Goal: Information Seeking & Learning: Learn about a topic

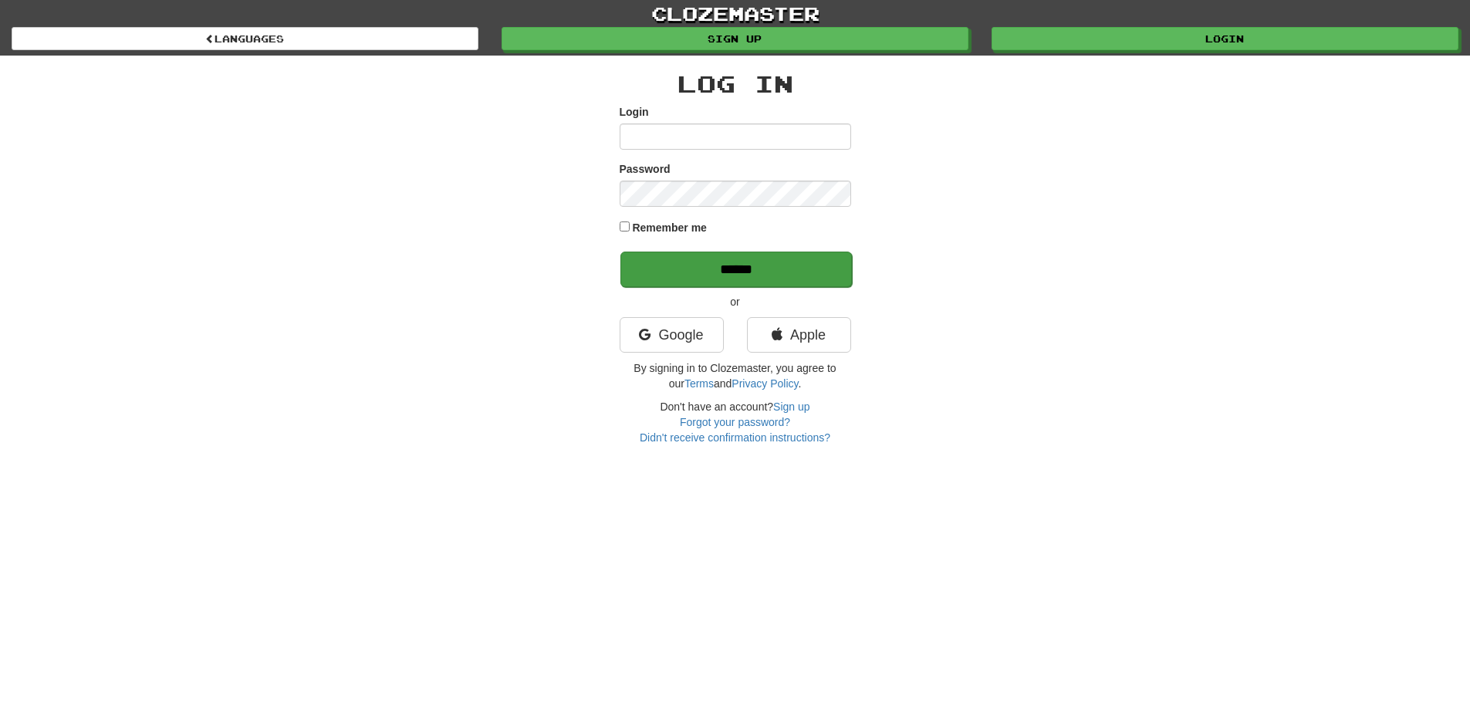
type input "**********"
click at [726, 269] on input "******" at bounding box center [737, 270] width 232 height 36
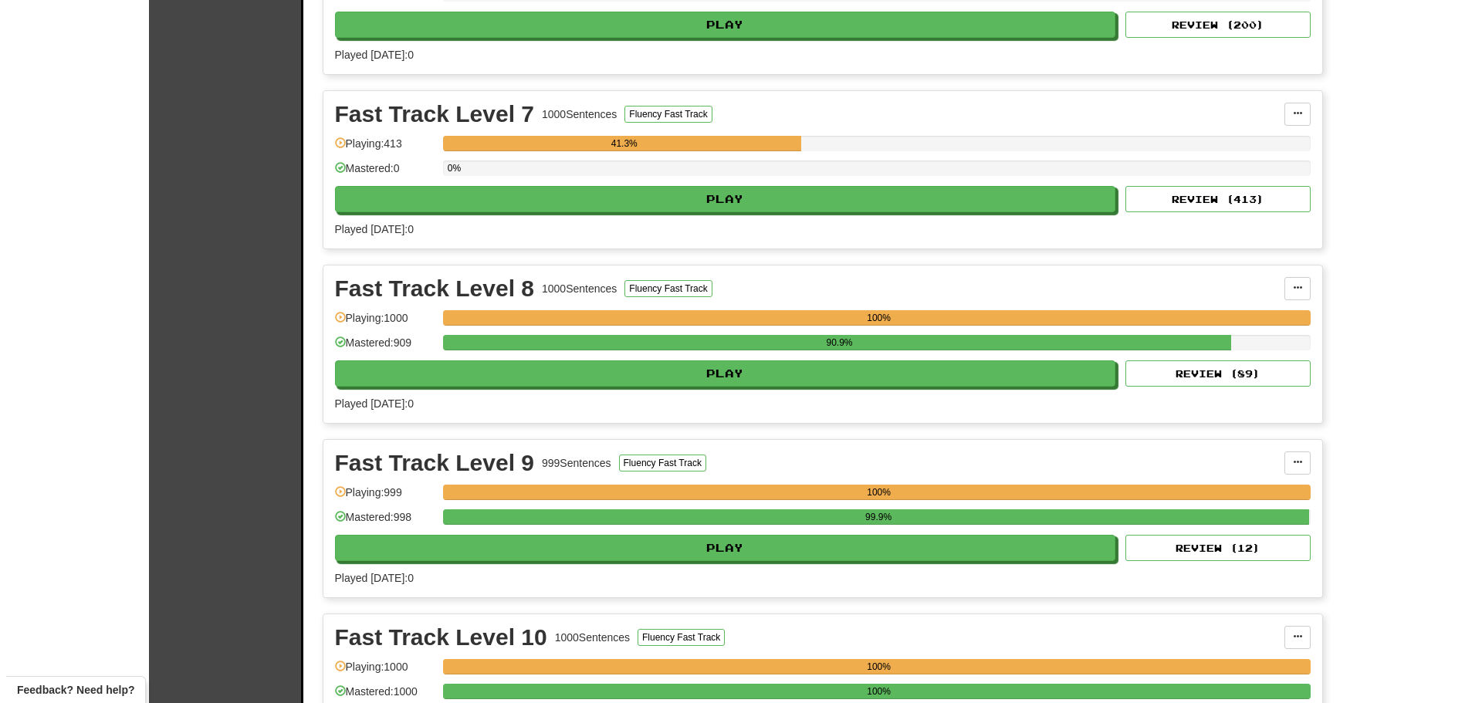
scroll to position [1389, 0]
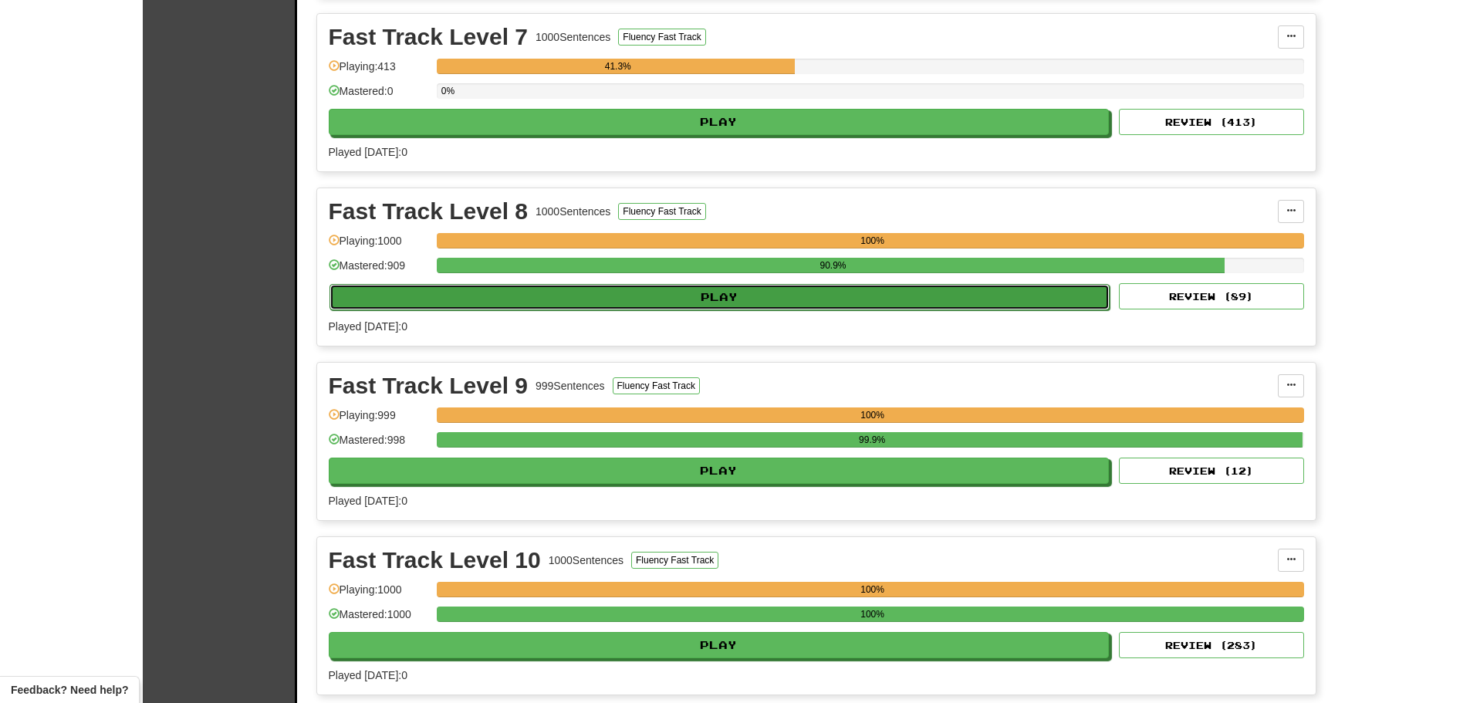
click at [494, 306] on button "Play" at bounding box center [720, 297] width 781 height 26
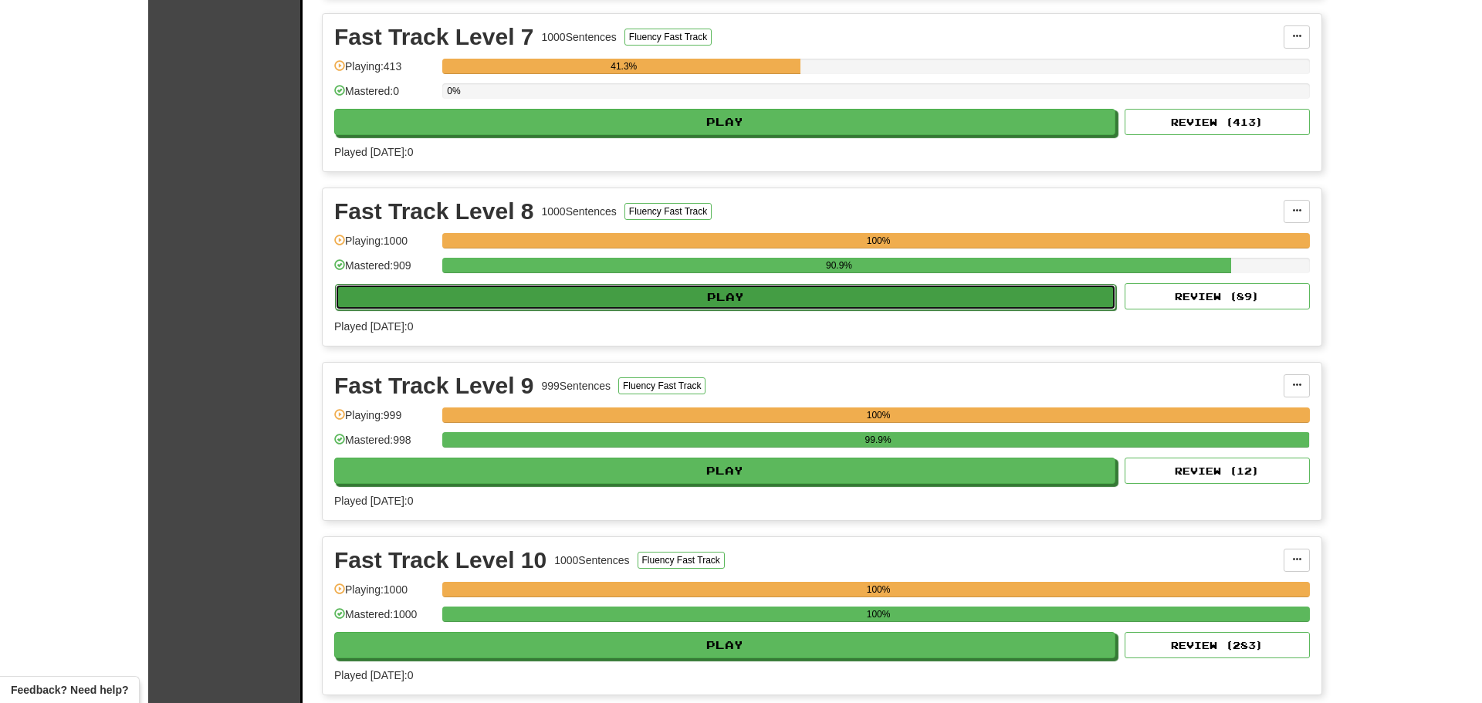
select select "**"
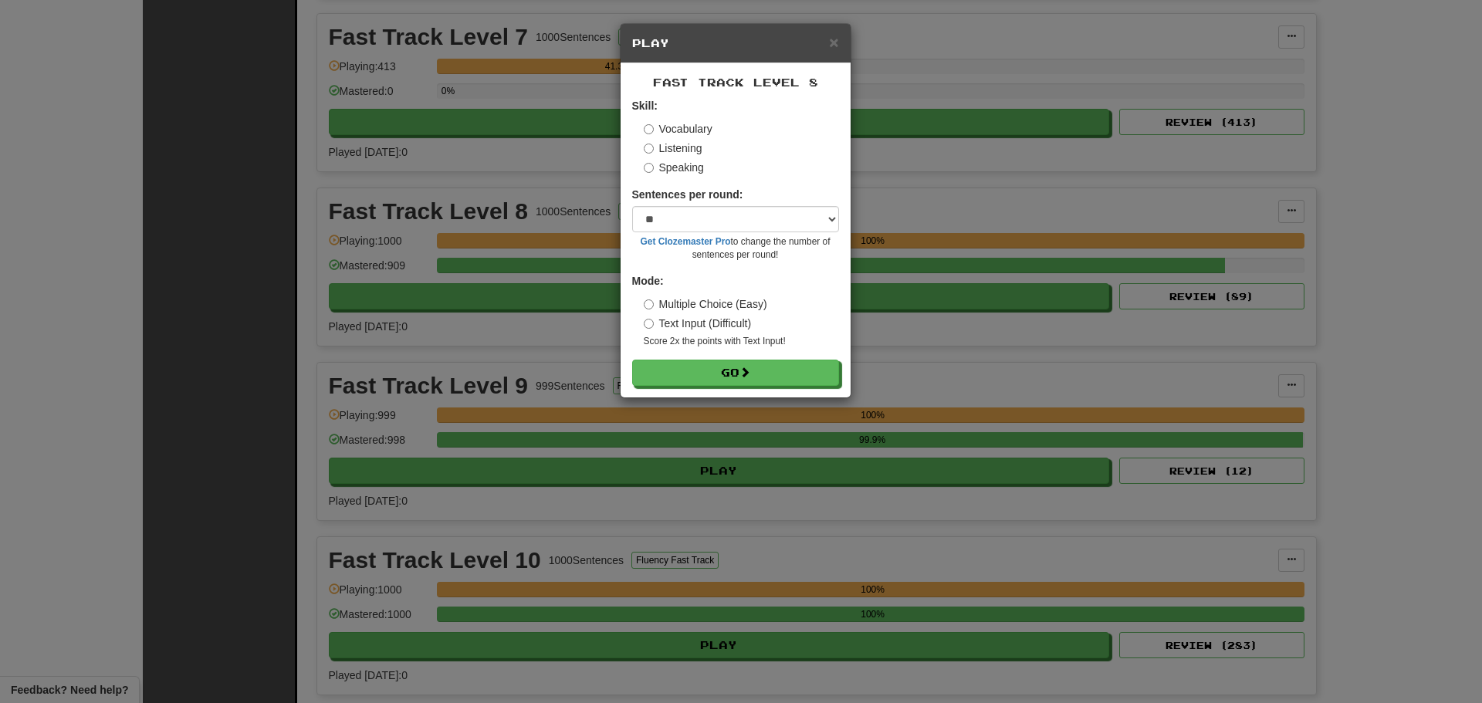
click at [672, 152] on label "Listening" at bounding box center [673, 147] width 59 height 15
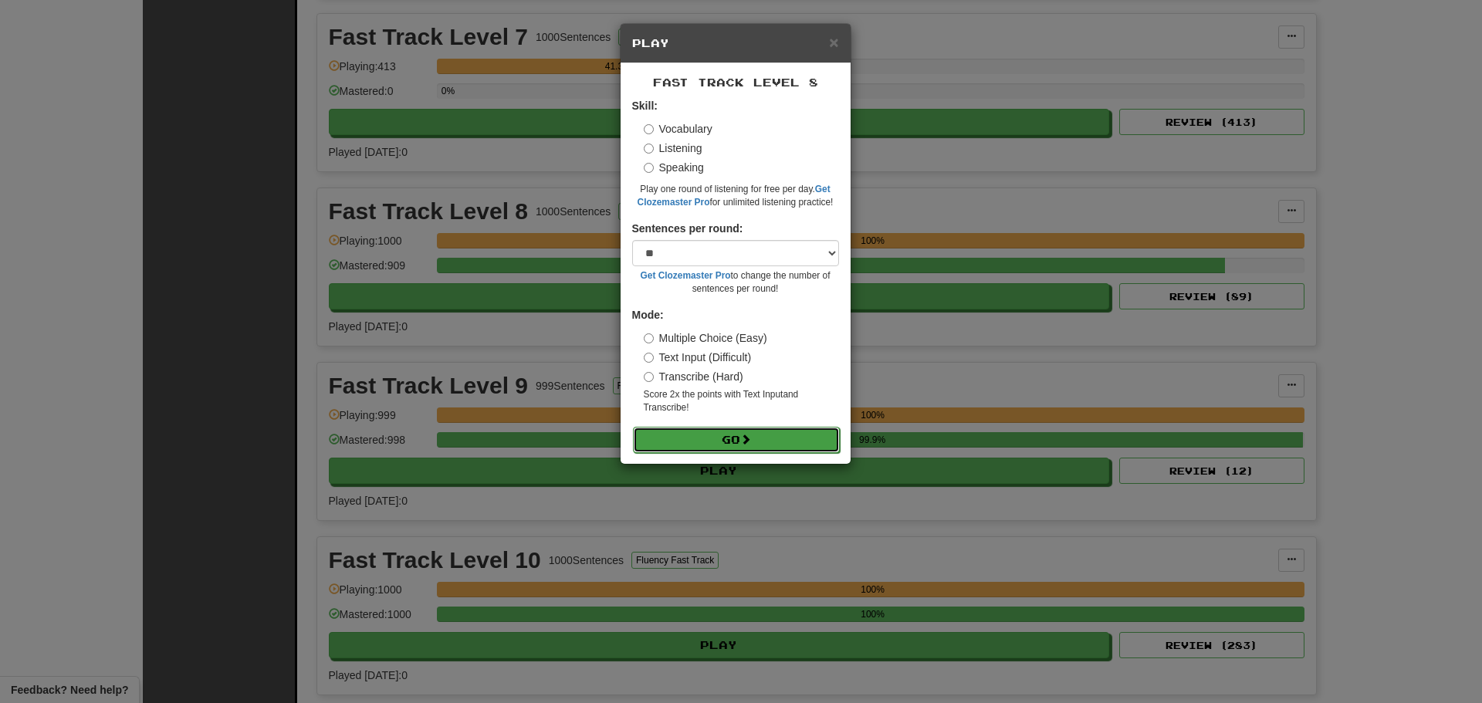
click at [699, 435] on button "Go" at bounding box center [736, 440] width 207 height 26
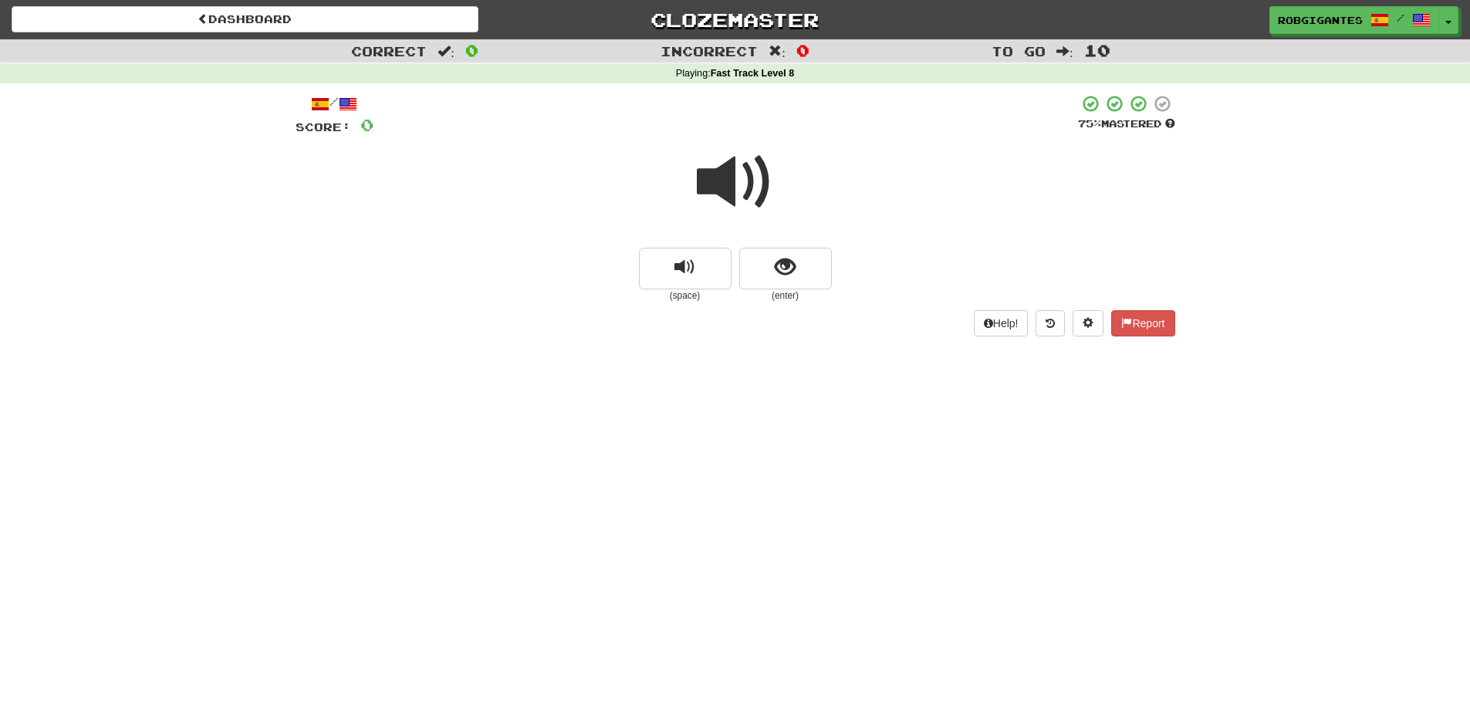
click at [738, 167] on span at bounding box center [735, 182] width 77 height 77
click at [733, 181] on span at bounding box center [735, 182] width 77 height 77
click at [759, 261] on button "show sentence" at bounding box center [785, 269] width 93 height 42
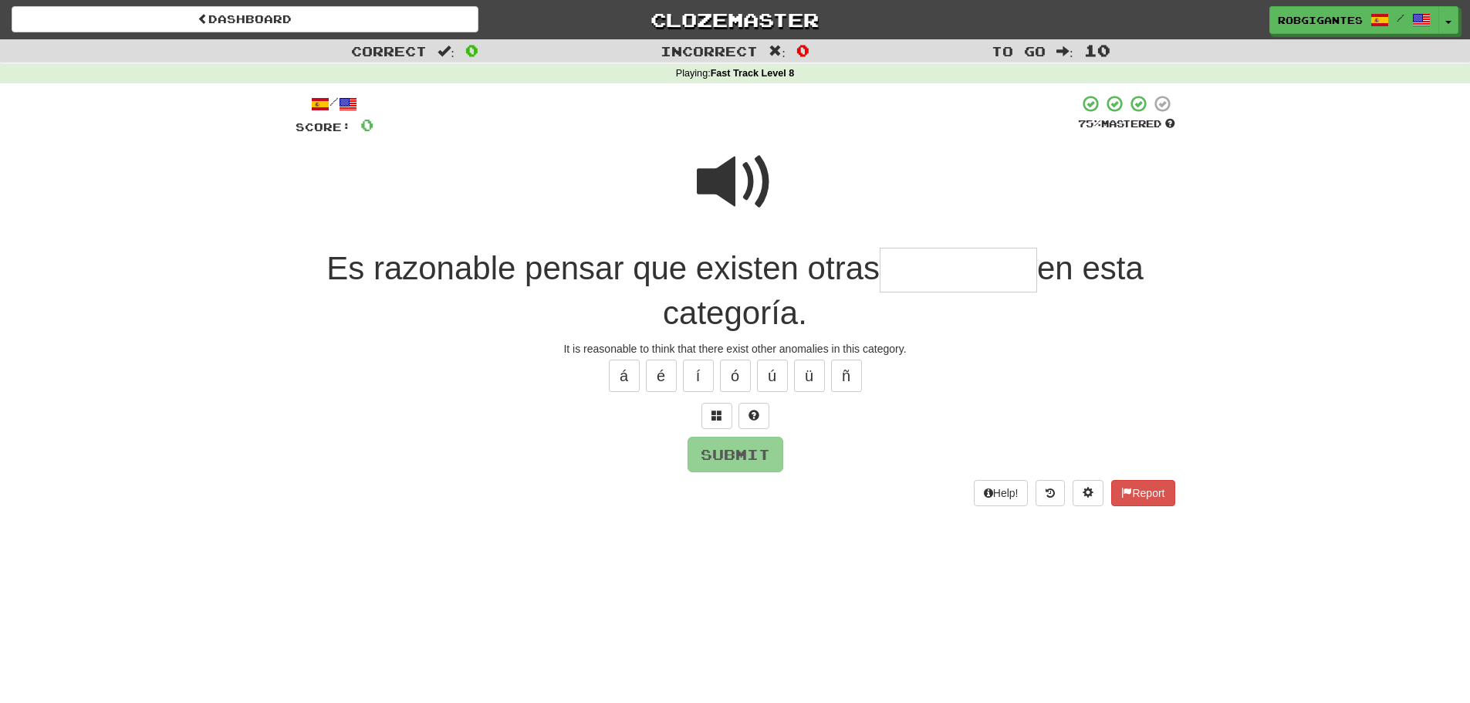
click at [714, 174] on span at bounding box center [735, 182] width 77 height 77
click at [922, 267] on input "text" at bounding box center [958, 271] width 157 height 46
type input "*********"
click at [727, 171] on span at bounding box center [735, 182] width 77 height 77
click at [731, 178] on span at bounding box center [735, 182] width 77 height 77
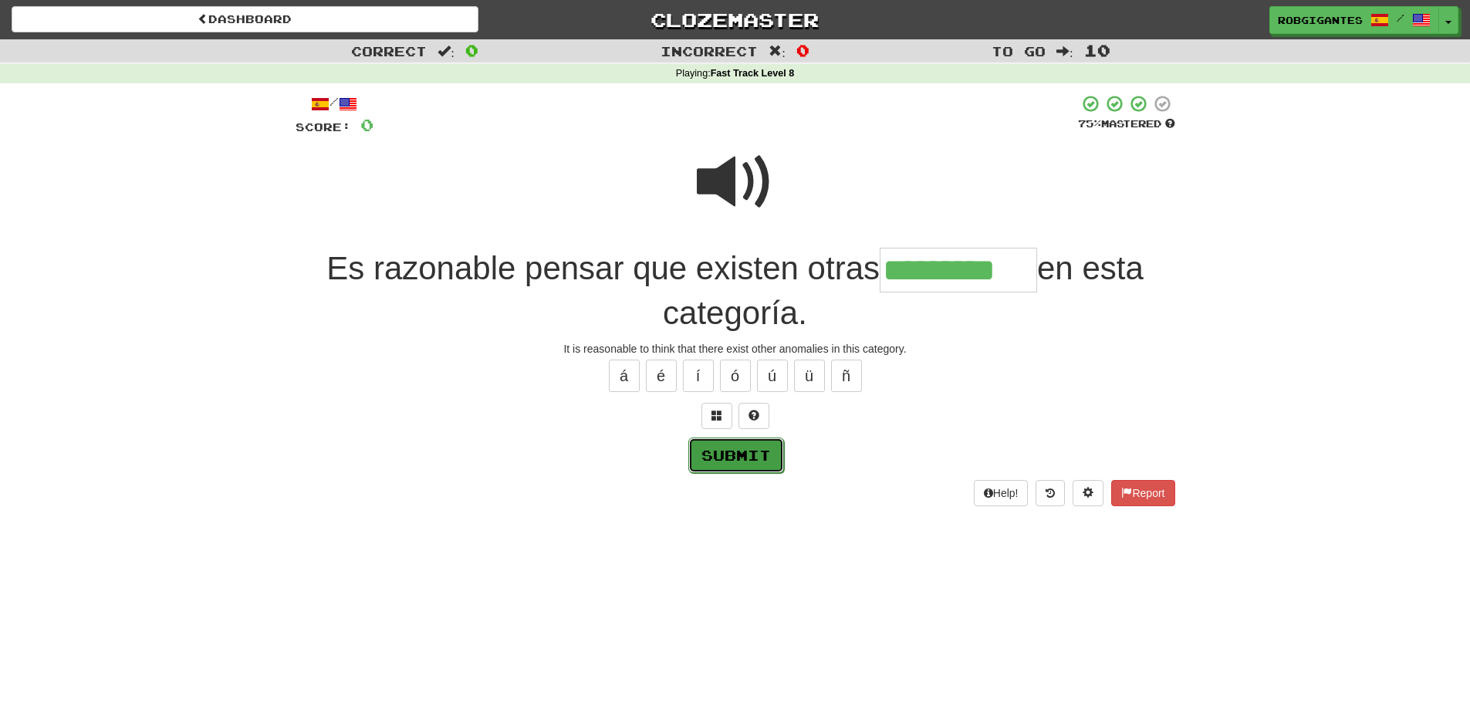
click at [736, 454] on button "Submit" at bounding box center [736, 456] width 96 height 36
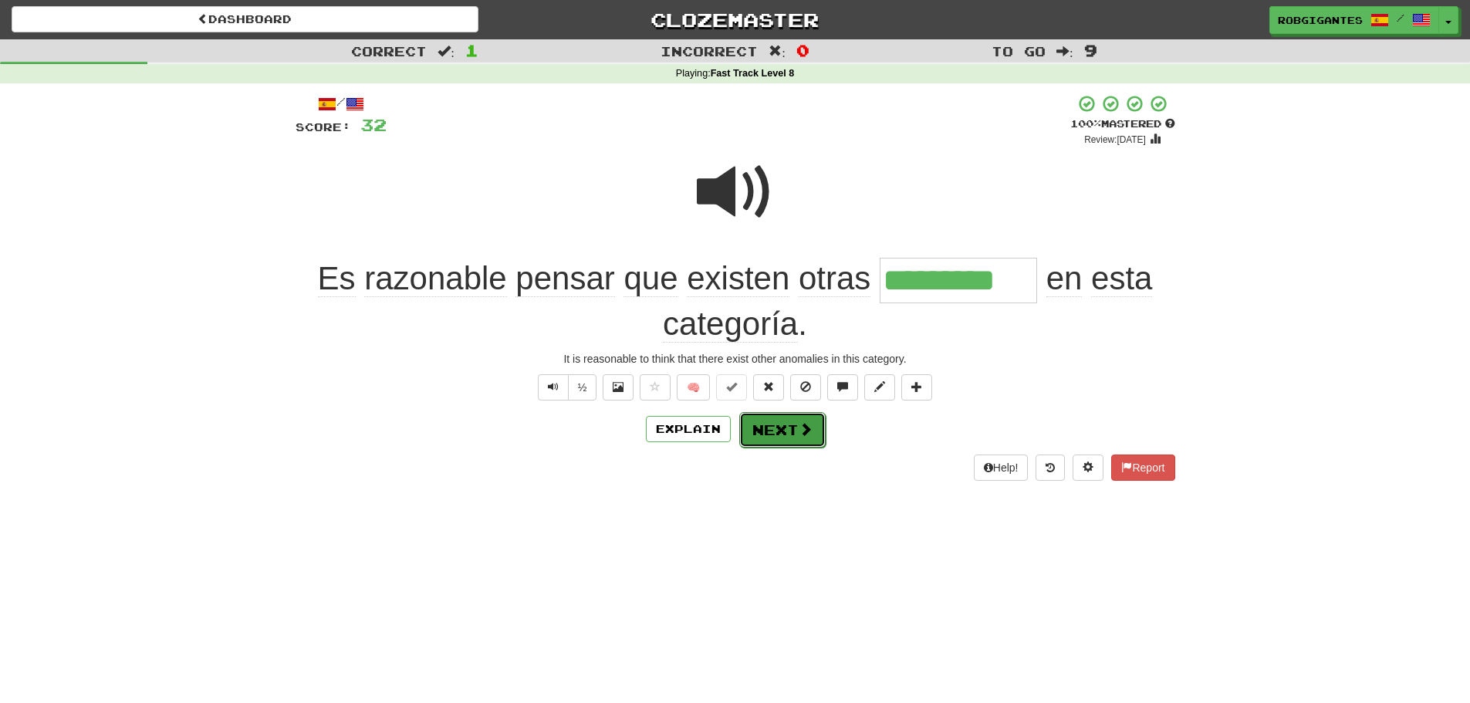
click at [776, 434] on button "Next" at bounding box center [782, 430] width 86 height 36
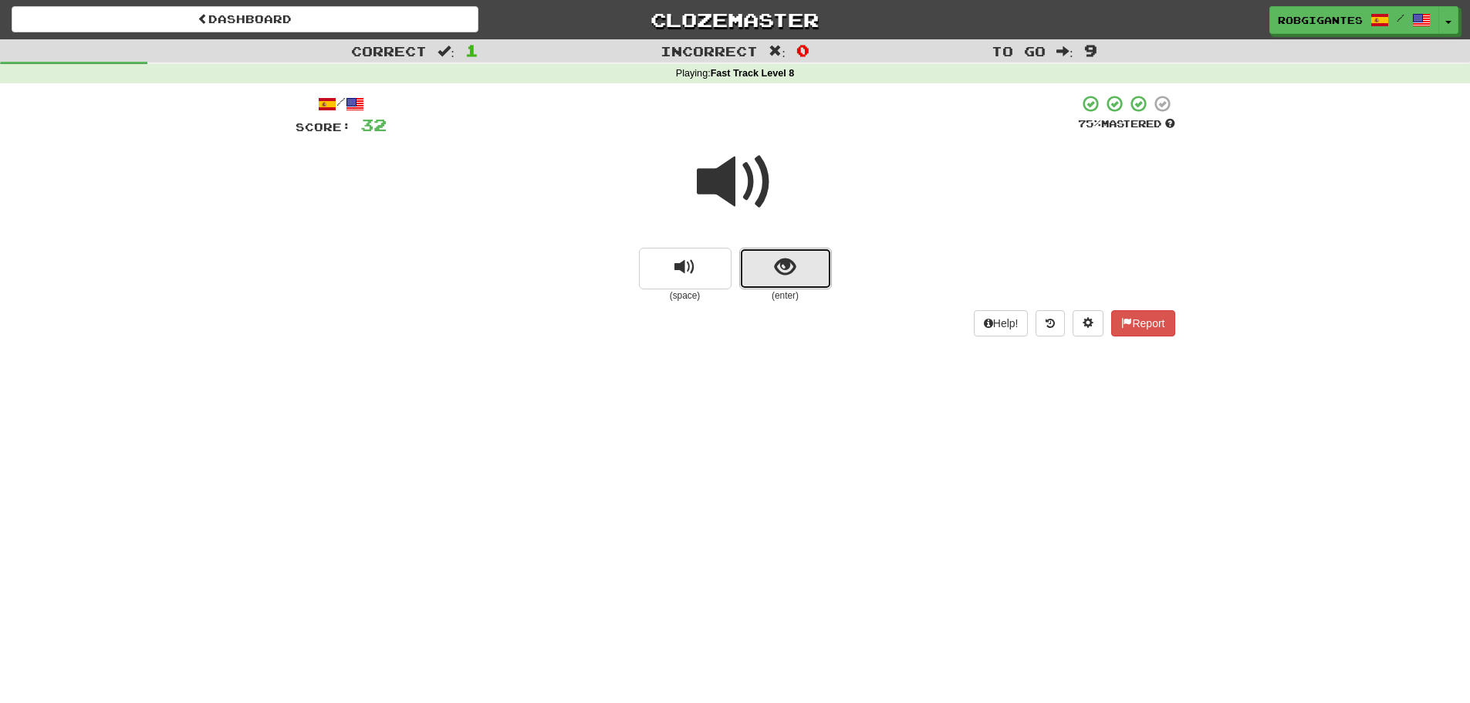
click at [790, 271] on span "show sentence" at bounding box center [785, 267] width 21 height 21
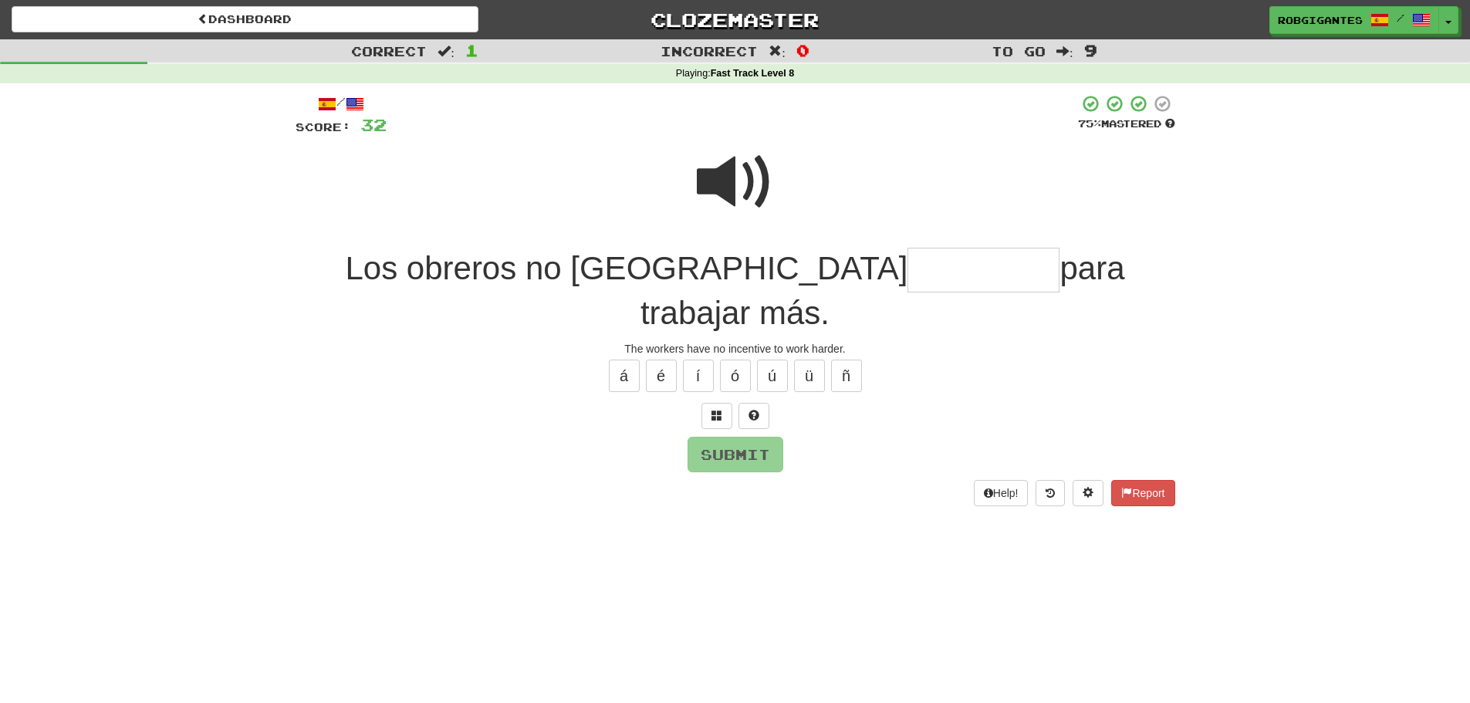
click at [726, 188] on span at bounding box center [735, 182] width 77 height 77
click at [908, 264] on input "text" at bounding box center [984, 271] width 152 height 46
type input "**********"
click at [706, 183] on span at bounding box center [735, 182] width 77 height 77
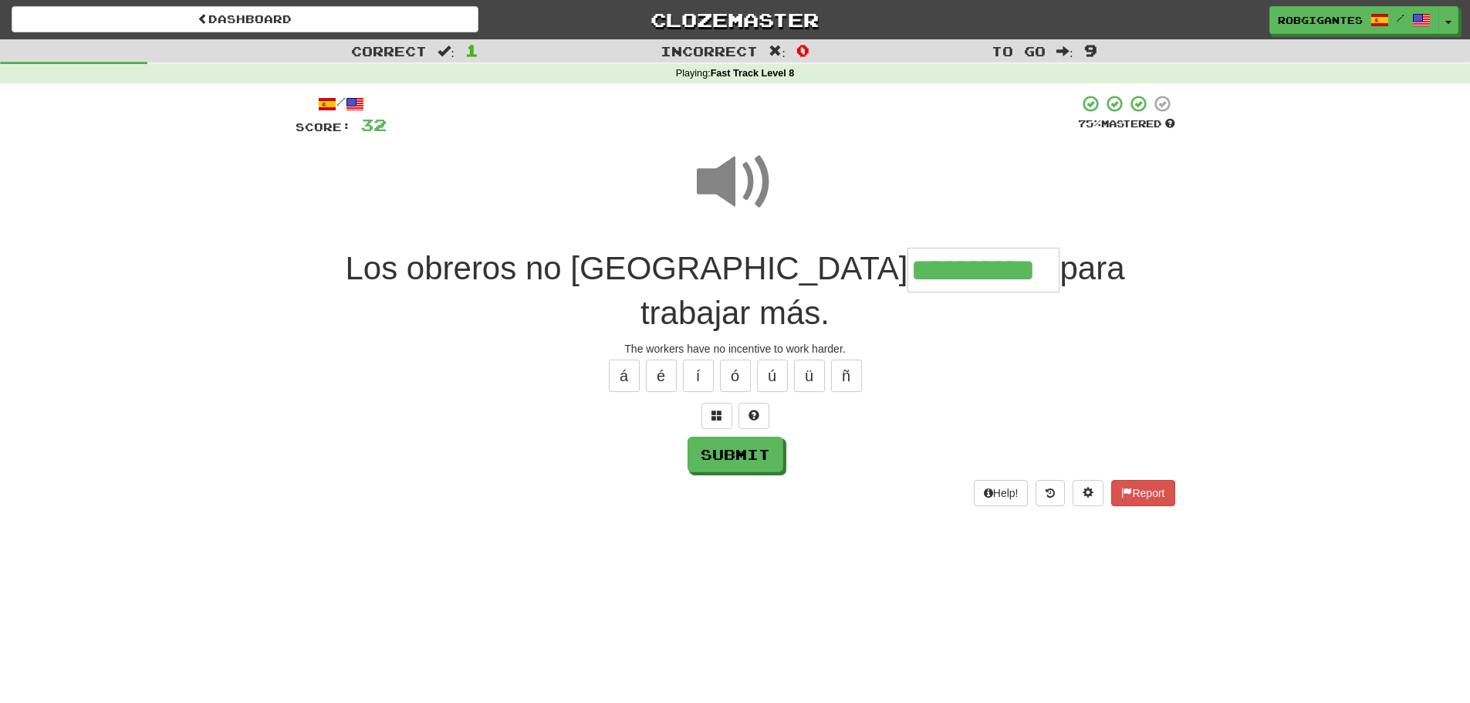
click at [706, 183] on span at bounding box center [735, 182] width 77 height 77
click at [724, 438] on button "Submit" at bounding box center [736, 456] width 96 height 36
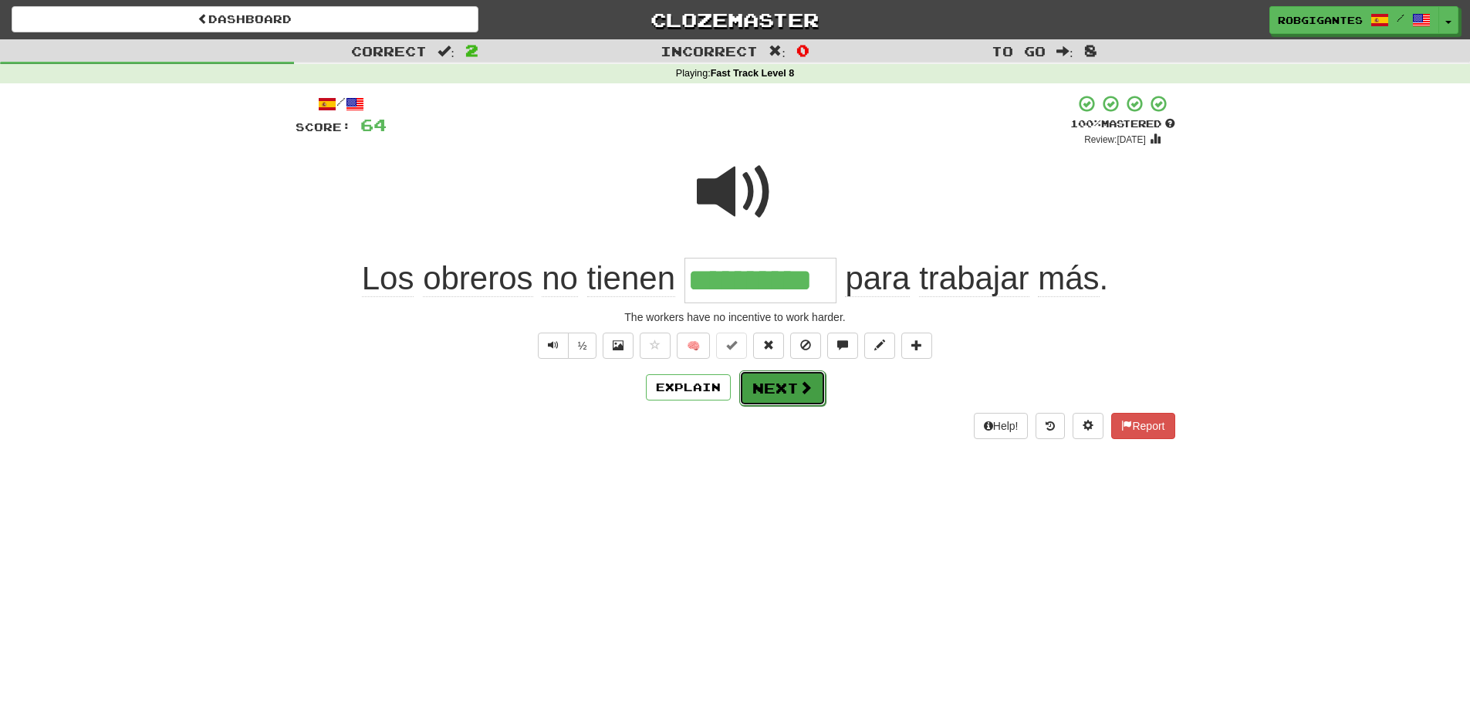
click at [757, 387] on button "Next" at bounding box center [782, 388] width 86 height 36
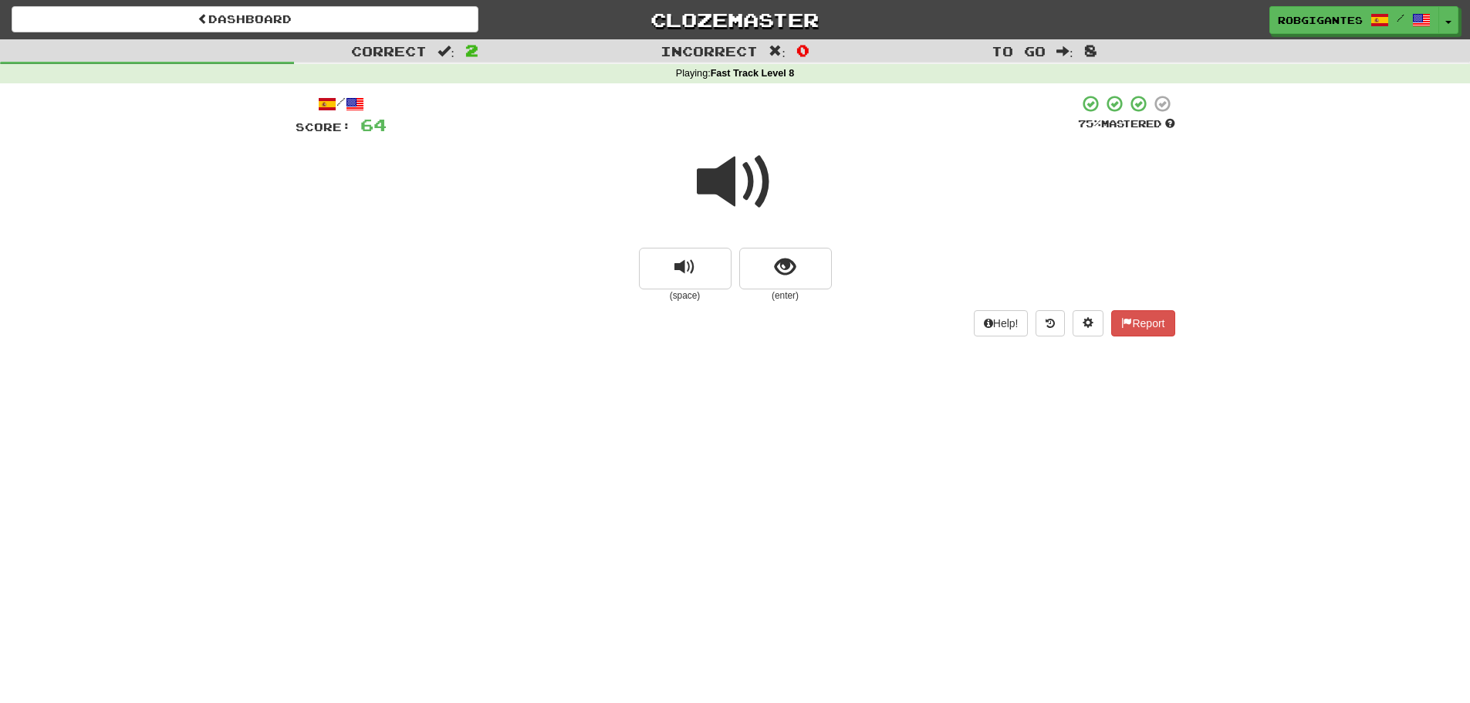
click at [708, 176] on span at bounding box center [735, 182] width 77 height 77
click at [750, 263] on button "show sentence" at bounding box center [785, 269] width 93 height 42
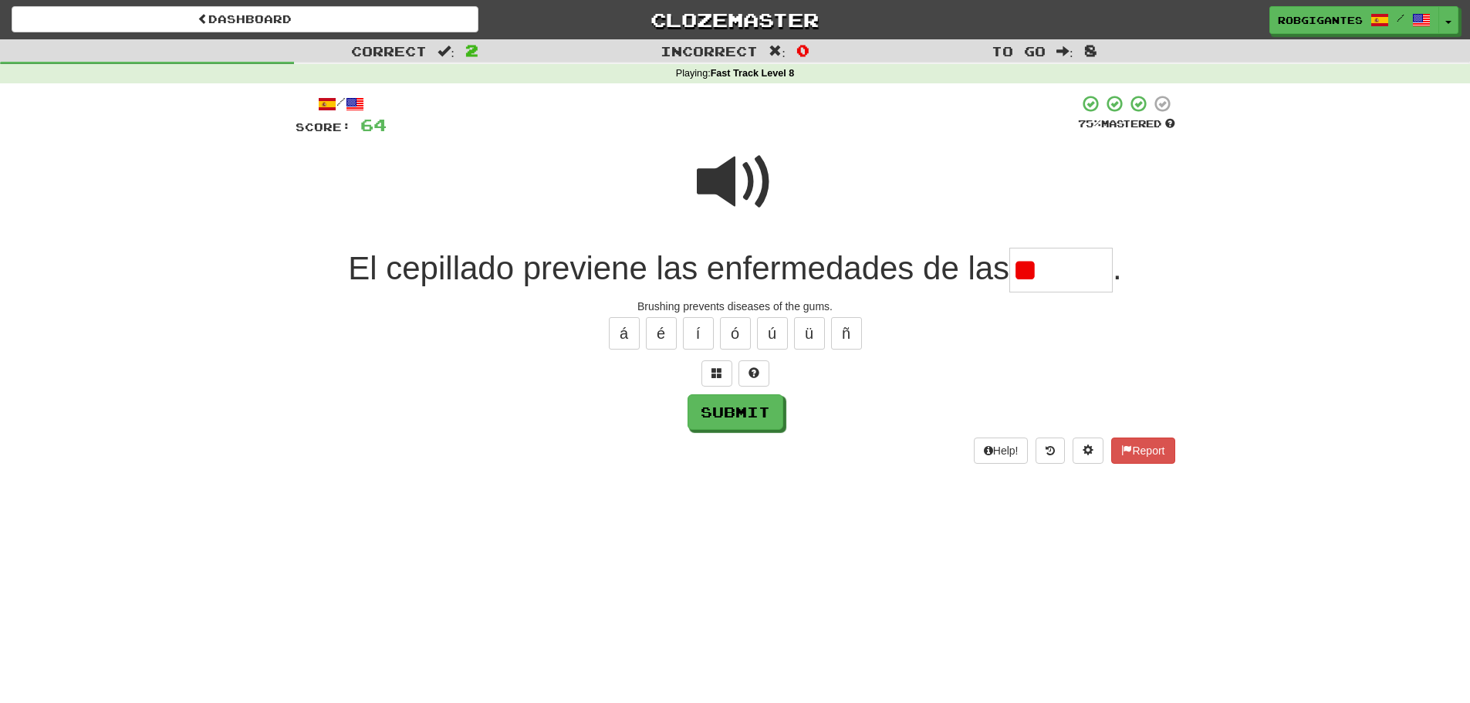
type input "*"
click at [717, 175] on span at bounding box center [735, 182] width 77 height 77
click at [1058, 262] on input "text" at bounding box center [1061, 271] width 103 height 46
type input "*"
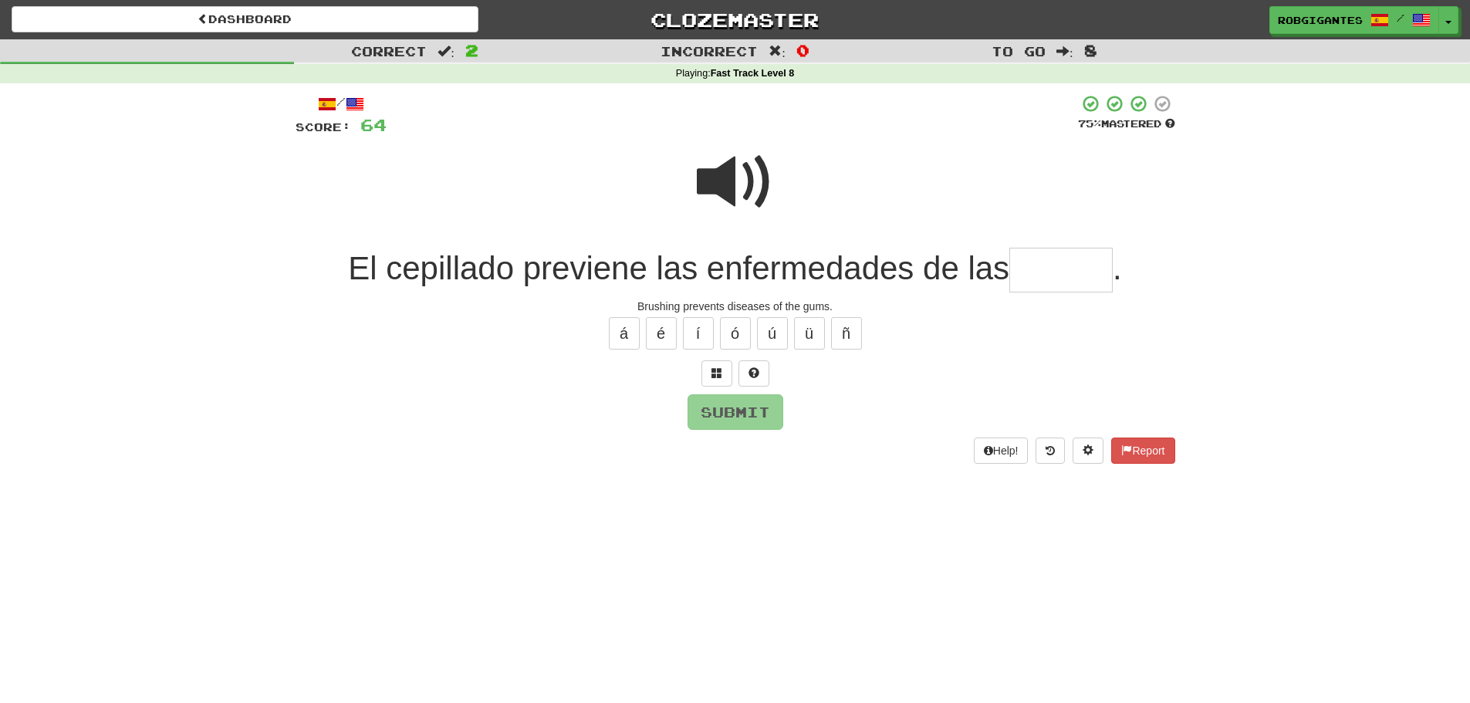
type input "*"
click at [710, 182] on span at bounding box center [735, 182] width 77 height 77
click at [1036, 263] on input "text" at bounding box center [1061, 271] width 103 height 46
click at [736, 186] on span at bounding box center [735, 182] width 77 height 77
click at [1061, 275] on input "*" at bounding box center [1061, 271] width 103 height 46
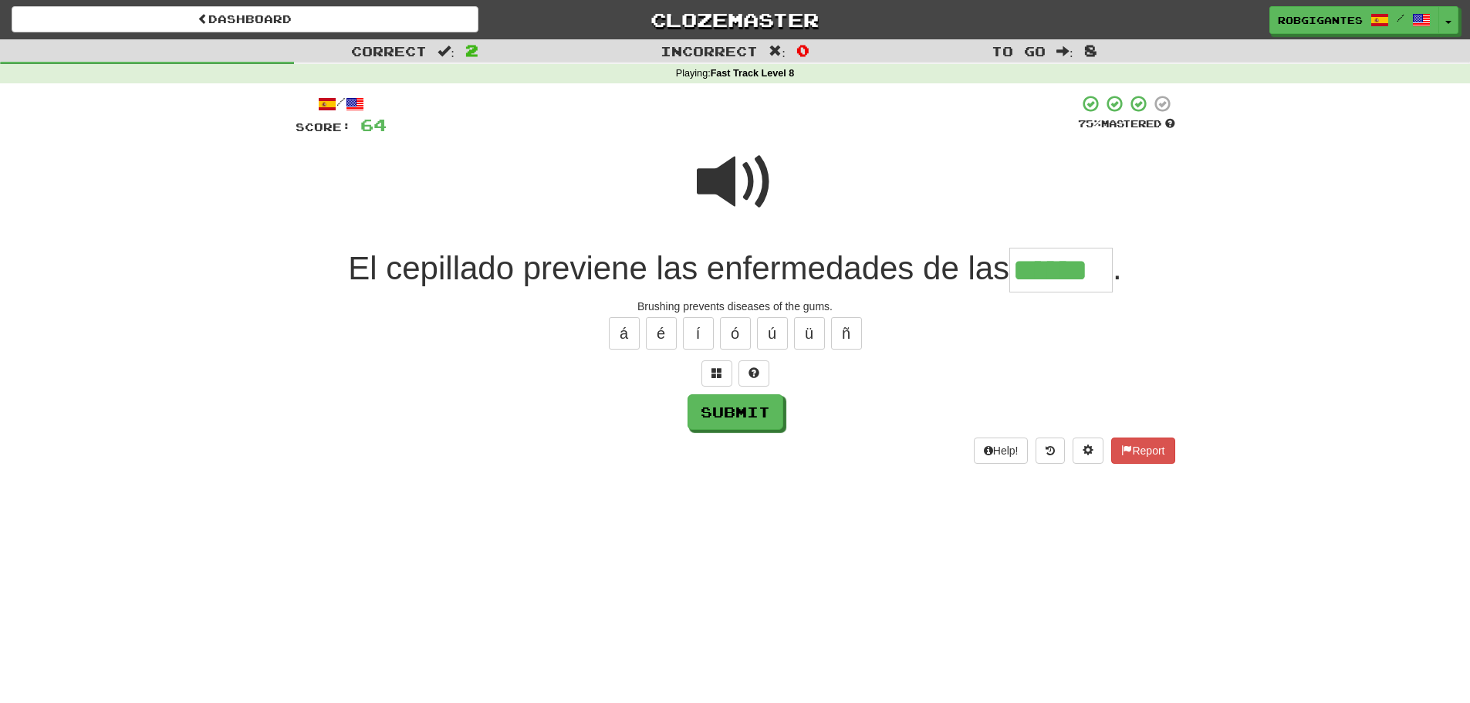
type input "******"
click at [739, 180] on span at bounding box center [735, 182] width 77 height 77
click at [725, 185] on span at bounding box center [735, 182] width 77 height 77
click at [702, 404] on button "Submit" at bounding box center [736, 413] width 96 height 36
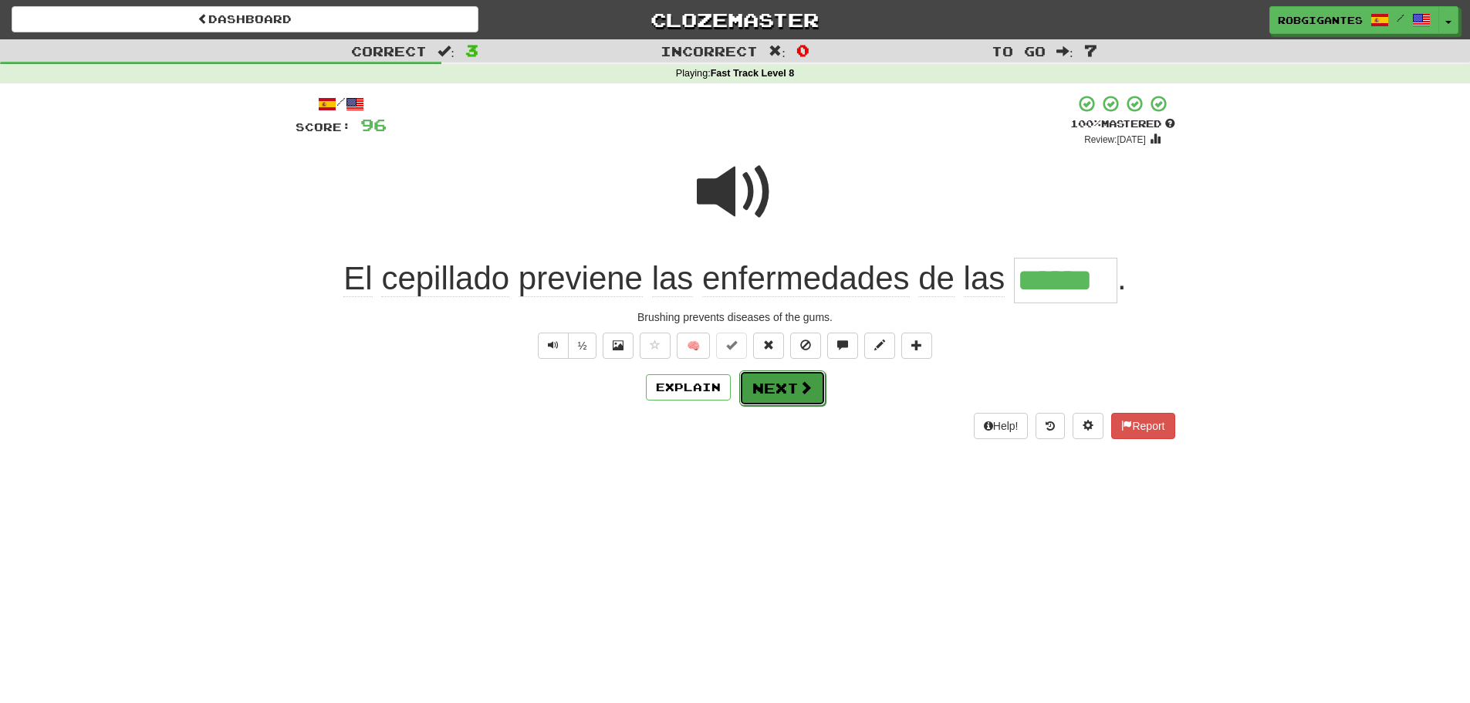
click at [759, 388] on button "Next" at bounding box center [782, 388] width 86 height 36
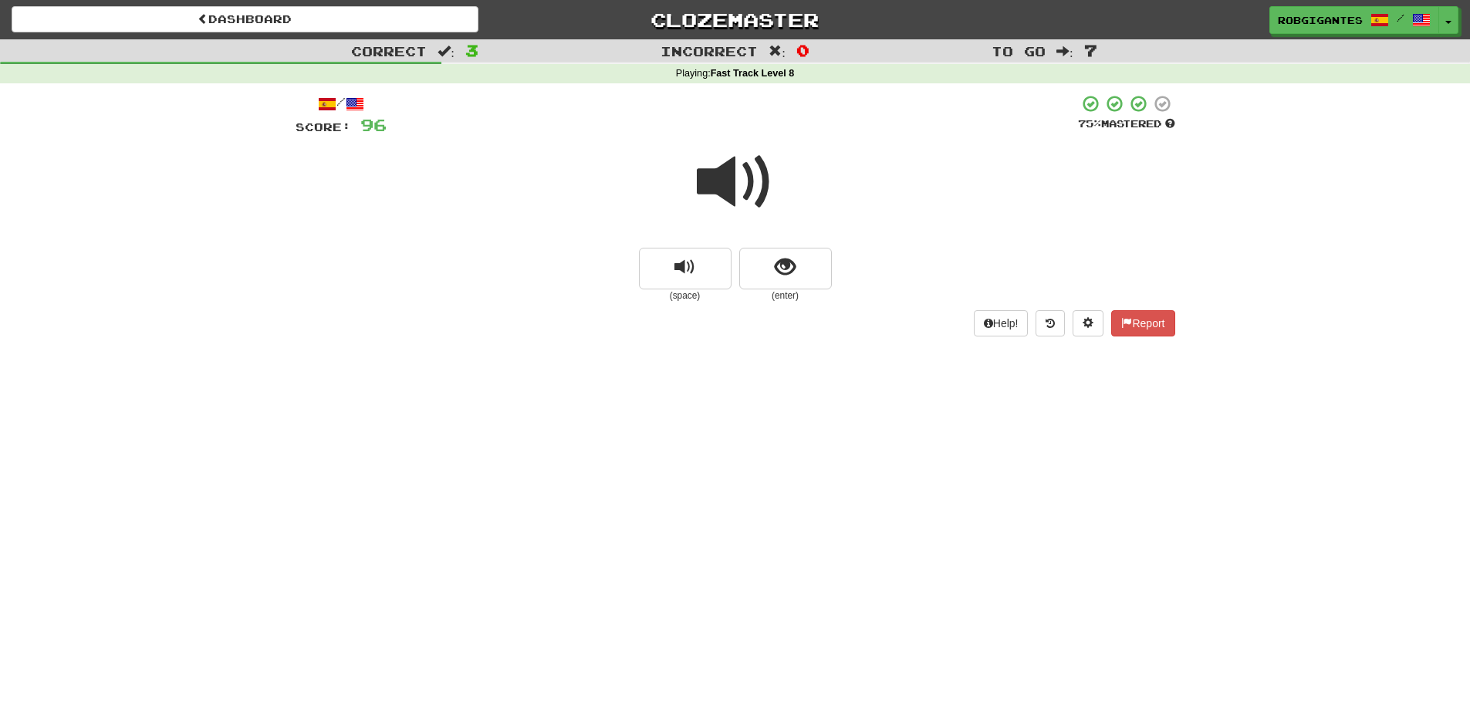
click at [722, 181] on span at bounding box center [735, 182] width 77 height 77
click at [721, 180] on span at bounding box center [735, 182] width 77 height 77
click at [716, 191] on span at bounding box center [735, 182] width 77 height 77
click at [763, 267] on button "show sentence" at bounding box center [785, 269] width 93 height 42
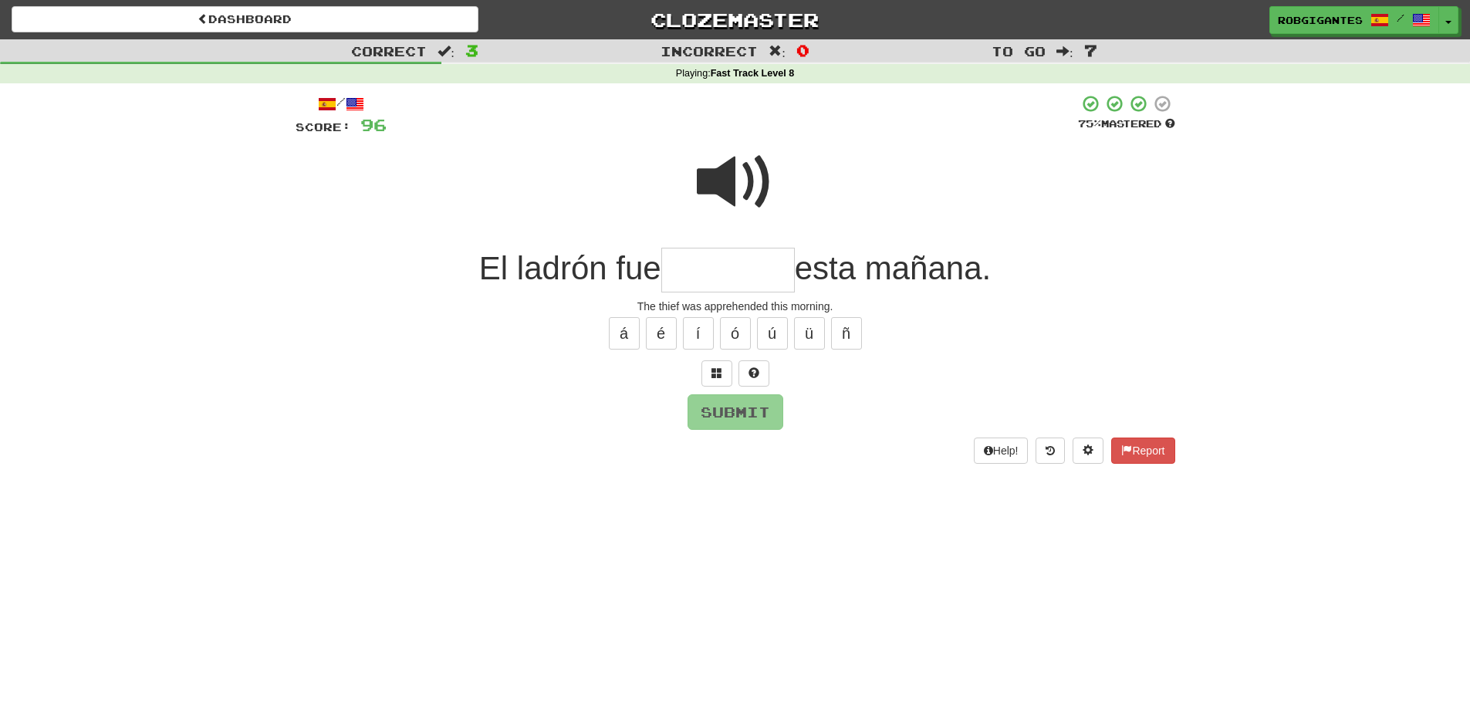
click at [718, 182] on span at bounding box center [735, 182] width 77 height 77
click at [688, 275] on input "text" at bounding box center [728, 271] width 134 height 46
type input "*"
click at [724, 179] on span at bounding box center [735, 182] width 77 height 77
click at [687, 279] on input "text" at bounding box center [728, 271] width 134 height 46
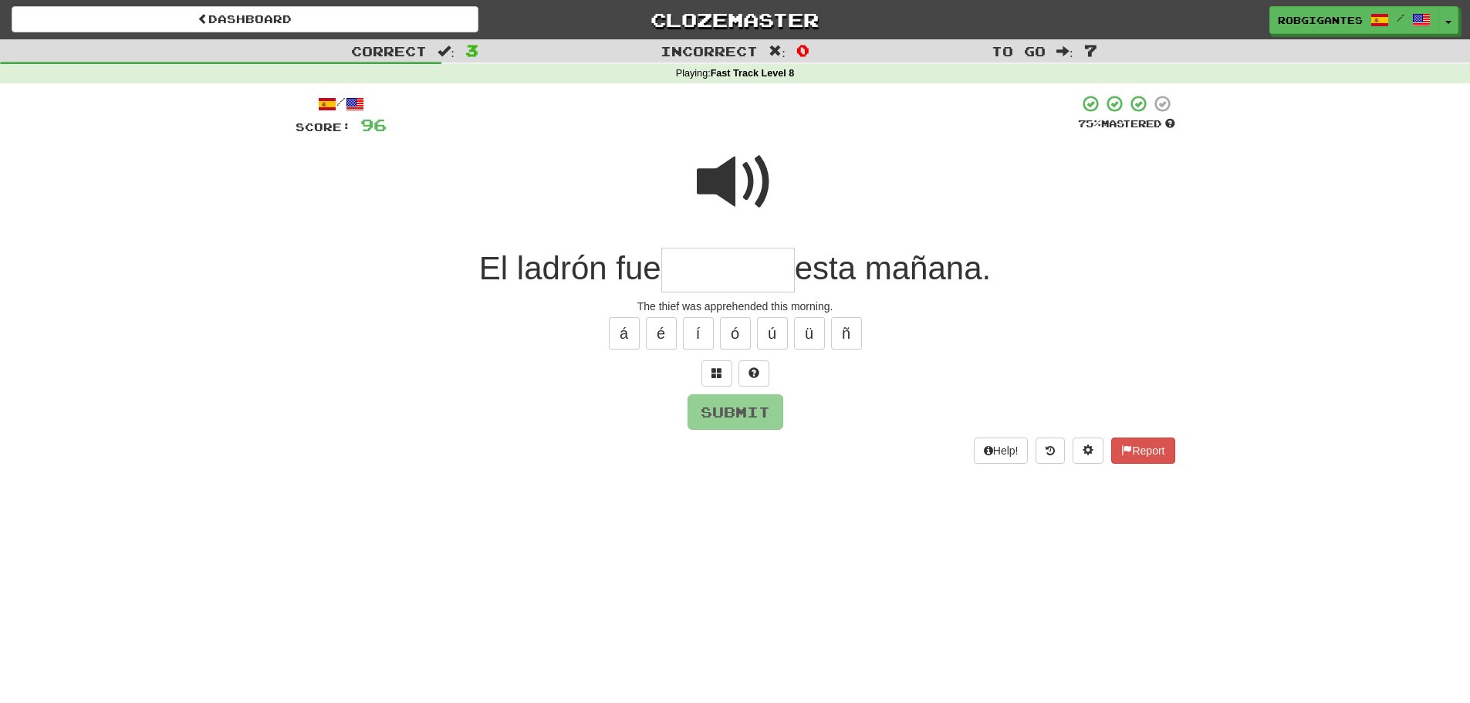
type input "*"
type input "********"
click at [709, 181] on span at bounding box center [735, 182] width 77 height 77
click at [727, 410] on button "Submit" at bounding box center [736, 413] width 96 height 36
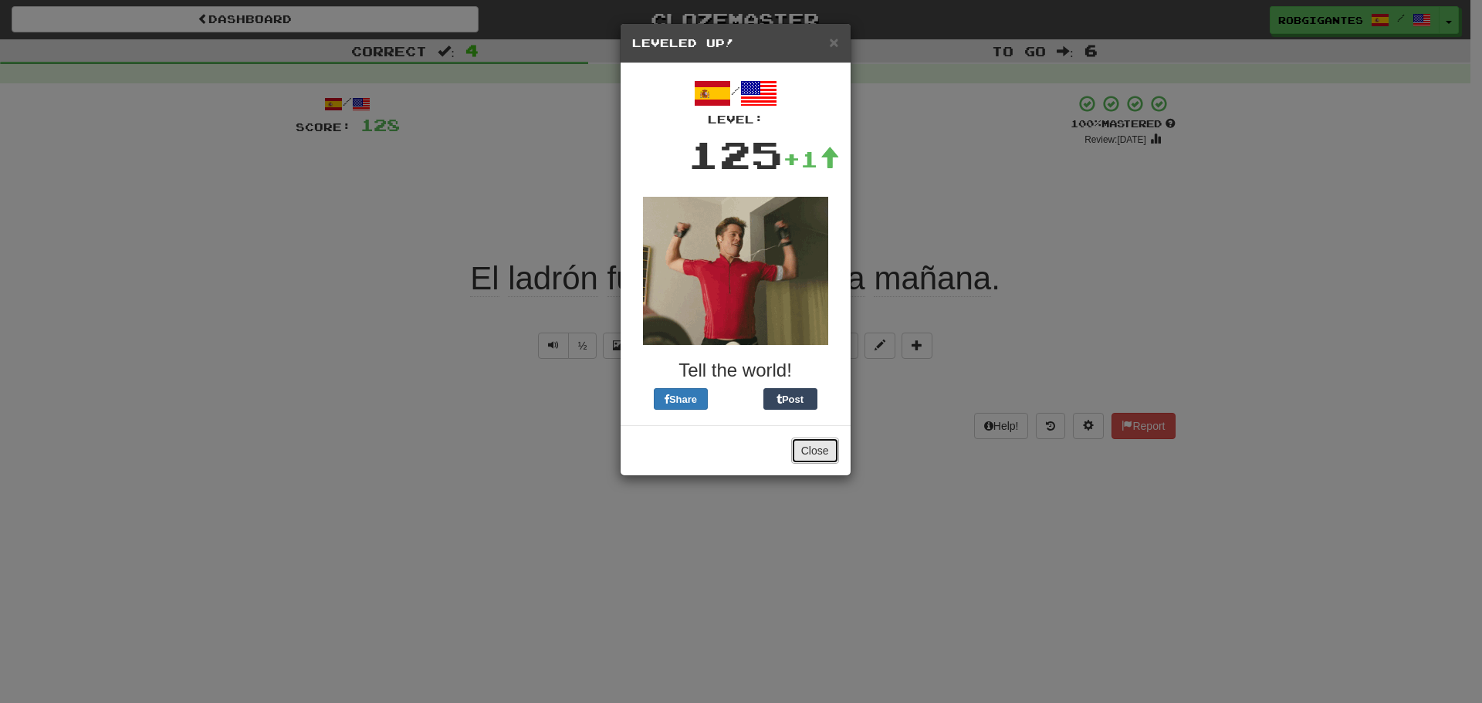
click at [817, 450] on button "Close" at bounding box center [815, 451] width 48 height 26
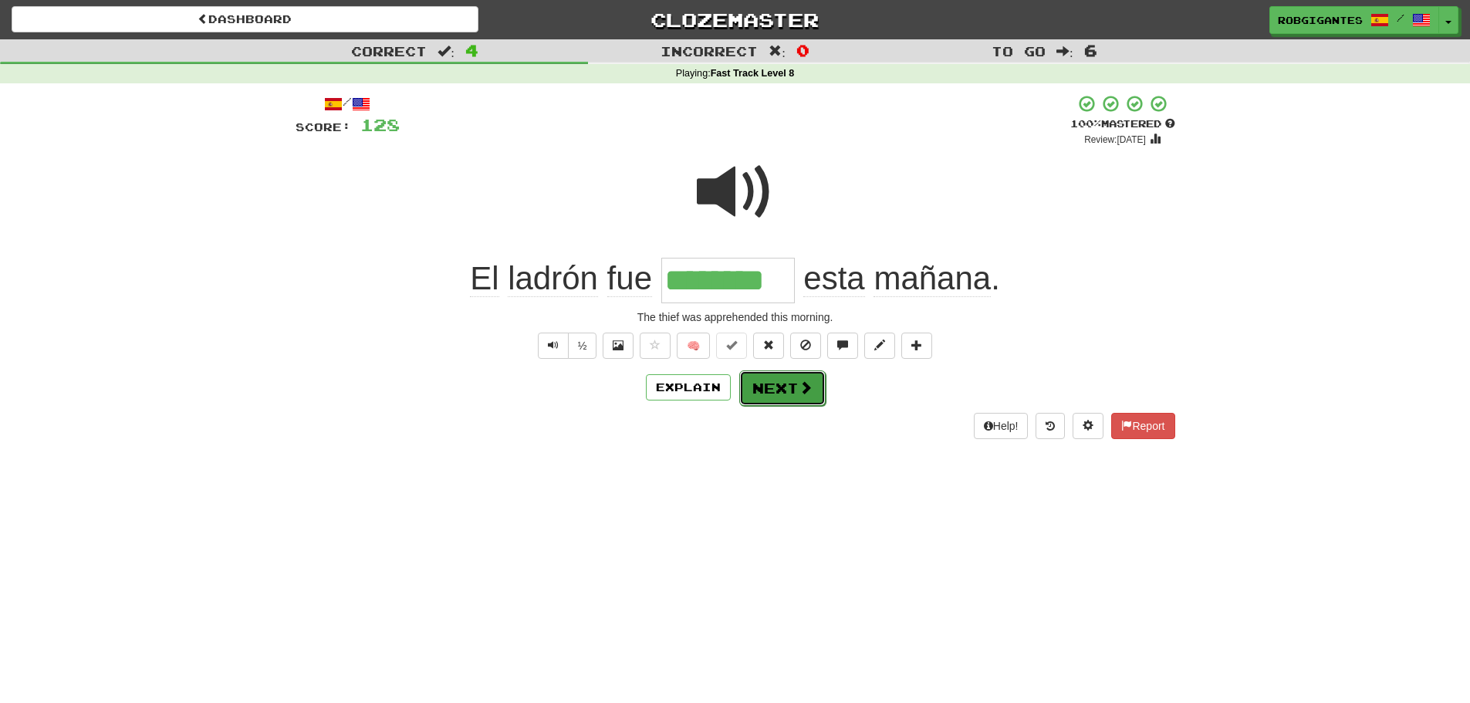
click at [789, 384] on button "Next" at bounding box center [782, 388] width 86 height 36
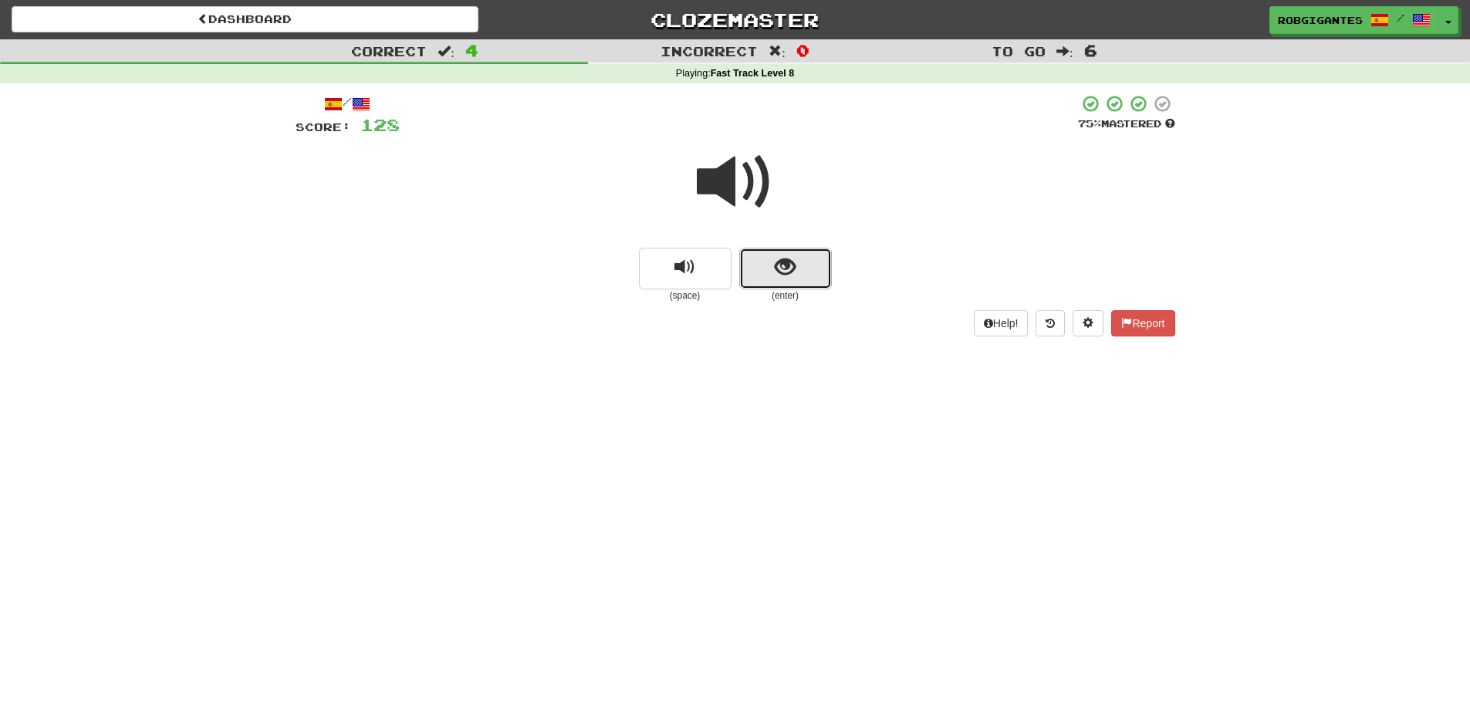
click at [773, 271] on button "show sentence" at bounding box center [785, 269] width 93 height 42
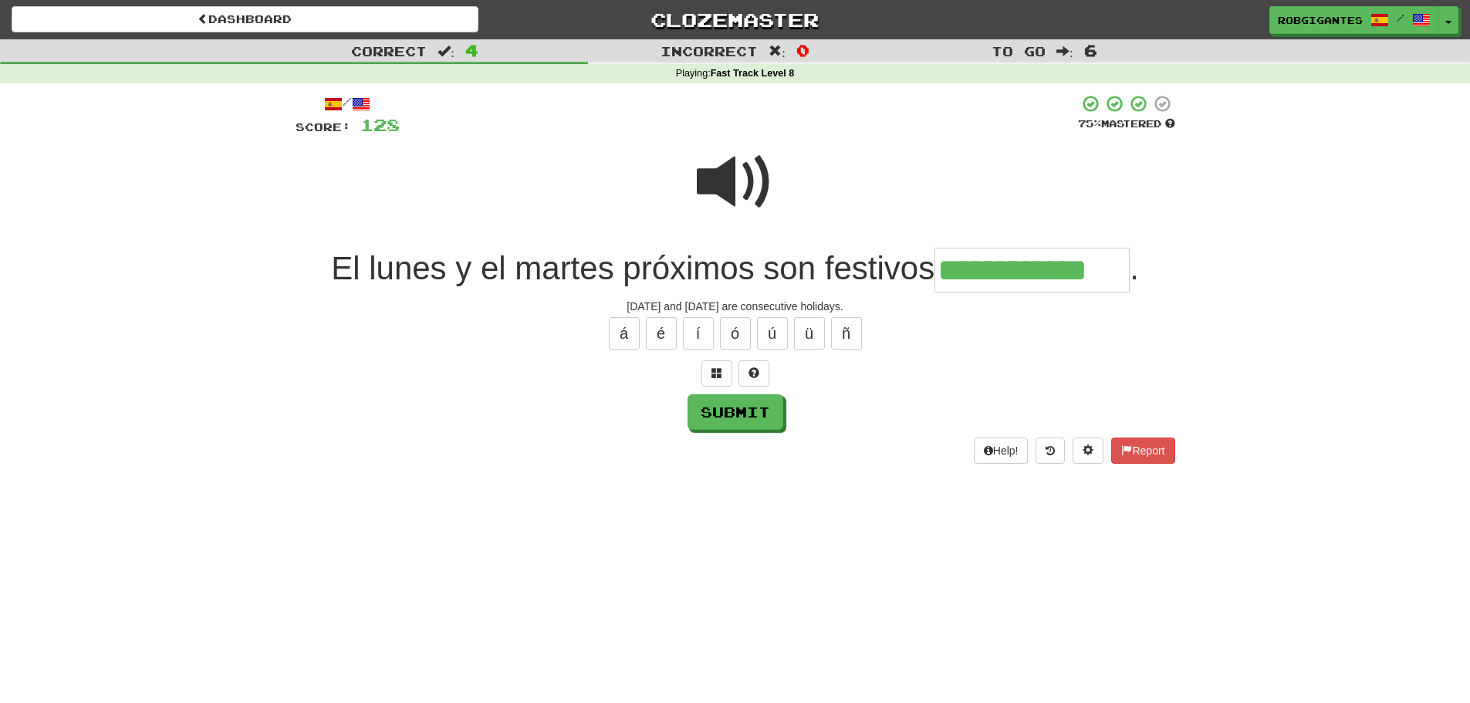
type input "**********"
click at [726, 177] on span at bounding box center [735, 182] width 77 height 77
click at [736, 408] on button "Submit" at bounding box center [736, 413] width 96 height 36
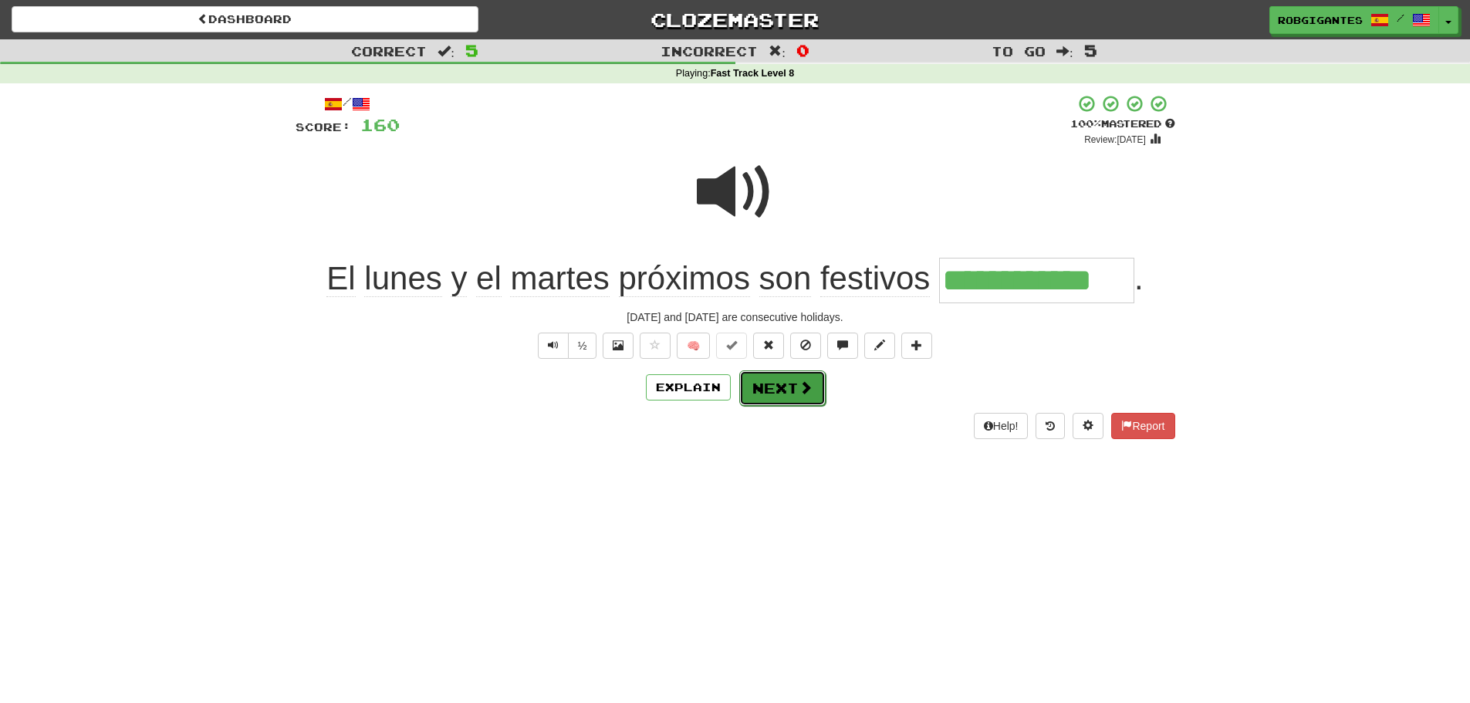
click at [765, 385] on button "Next" at bounding box center [782, 388] width 86 height 36
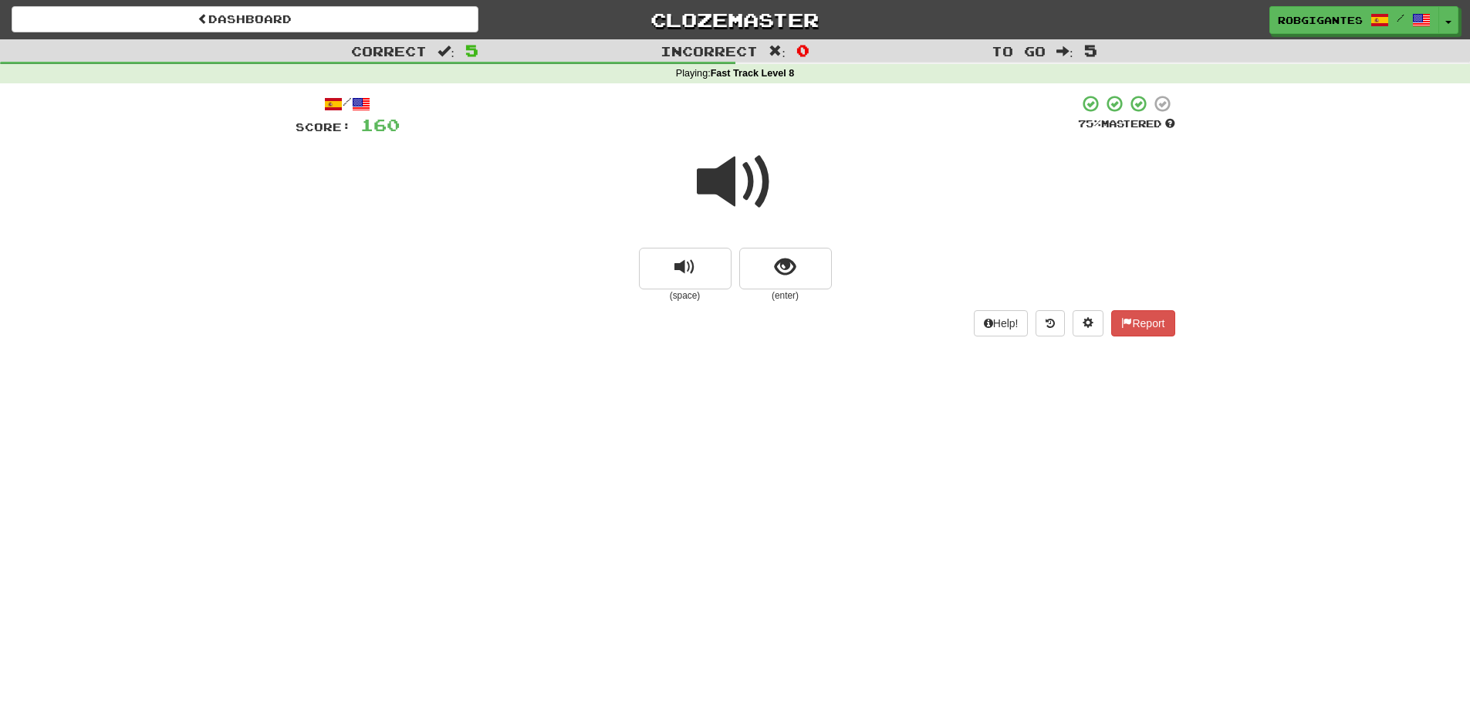
click at [716, 176] on span at bounding box center [735, 182] width 77 height 77
click at [756, 265] on button "show sentence" at bounding box center [785, 269] width 93 height 42
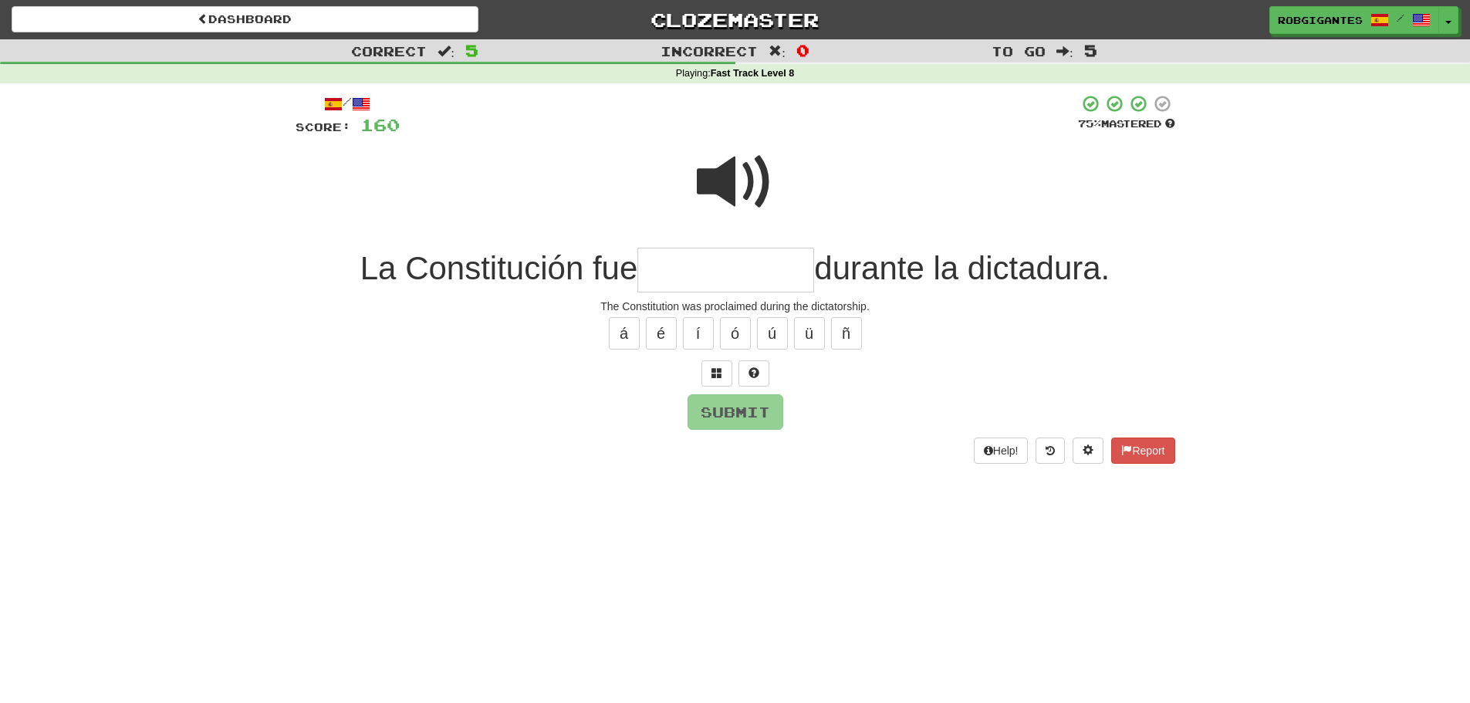
click at [730, 179] on span at bounding box center [735, 182] width 77 height 77
click at [708, 272] on input "text" at bounding box center [726, 271] width 177 height 46
type input "**********"
click at [721, 410] on button "Submit" at bounding box center [736, 413] width 96 height 36
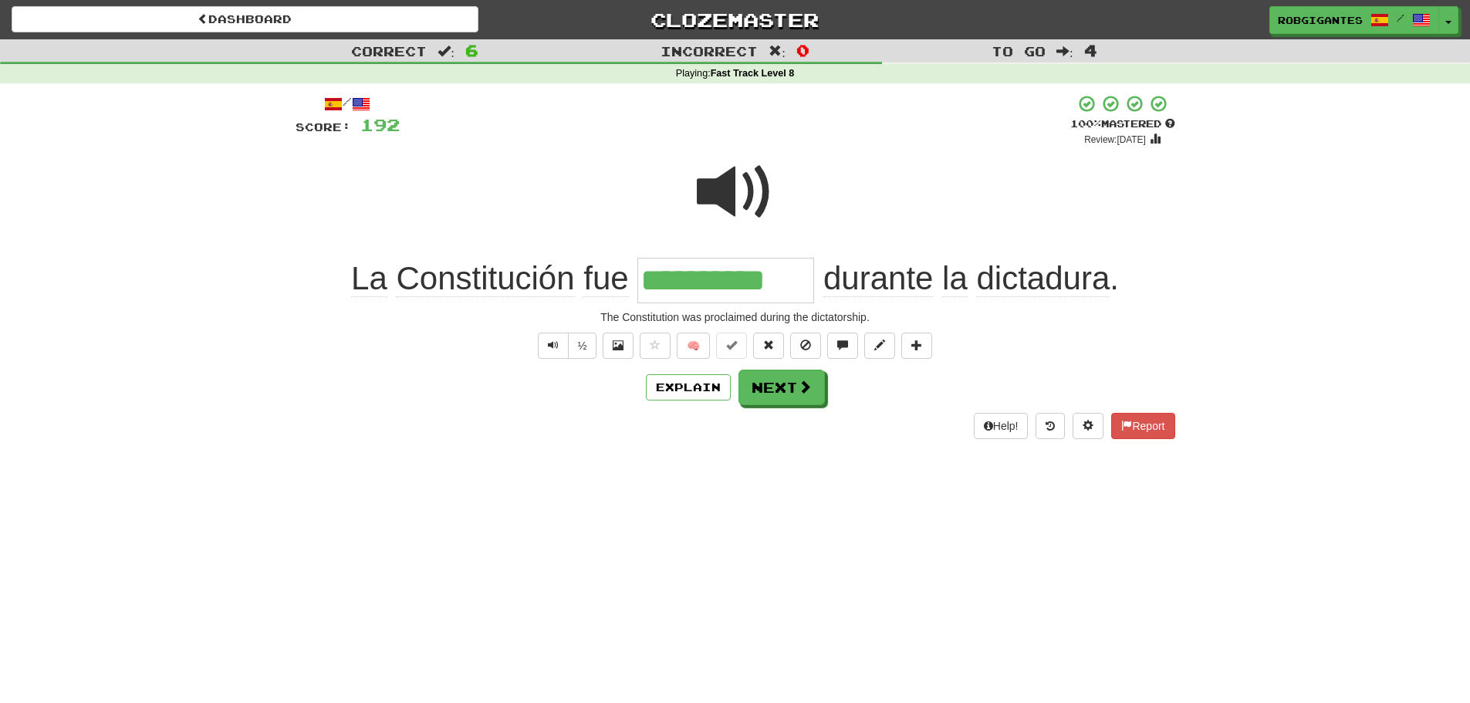
click at [715, 195] on span at bounding box center [735, 192] width 77 height 77
click at [793, 384] on button "Next" at bounding box center [782, 388] width 86 height 36
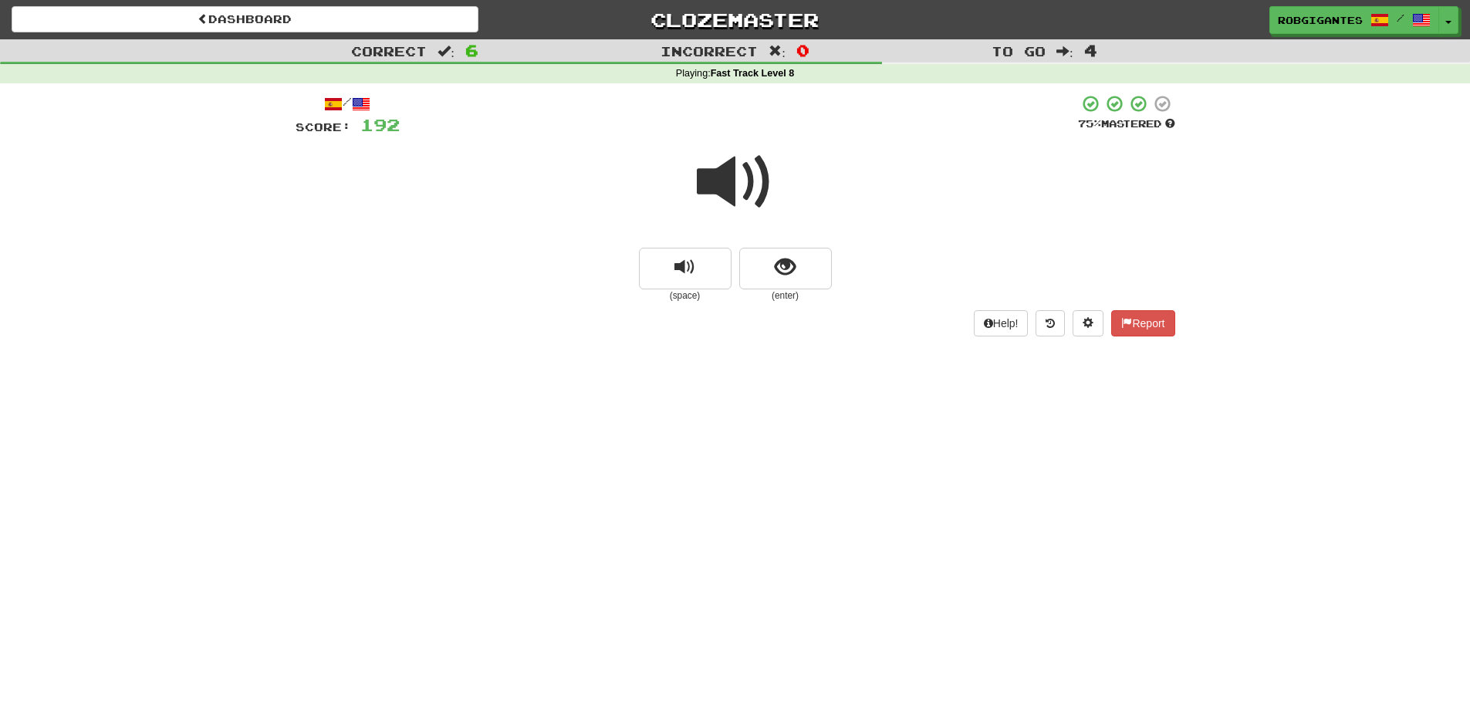
click at [729, 178] on span at bounding box center [735, 182] width 77 height 77
click at [767, 268] on button "show sentence" at bounding box center [785, 269] width 93 height 42
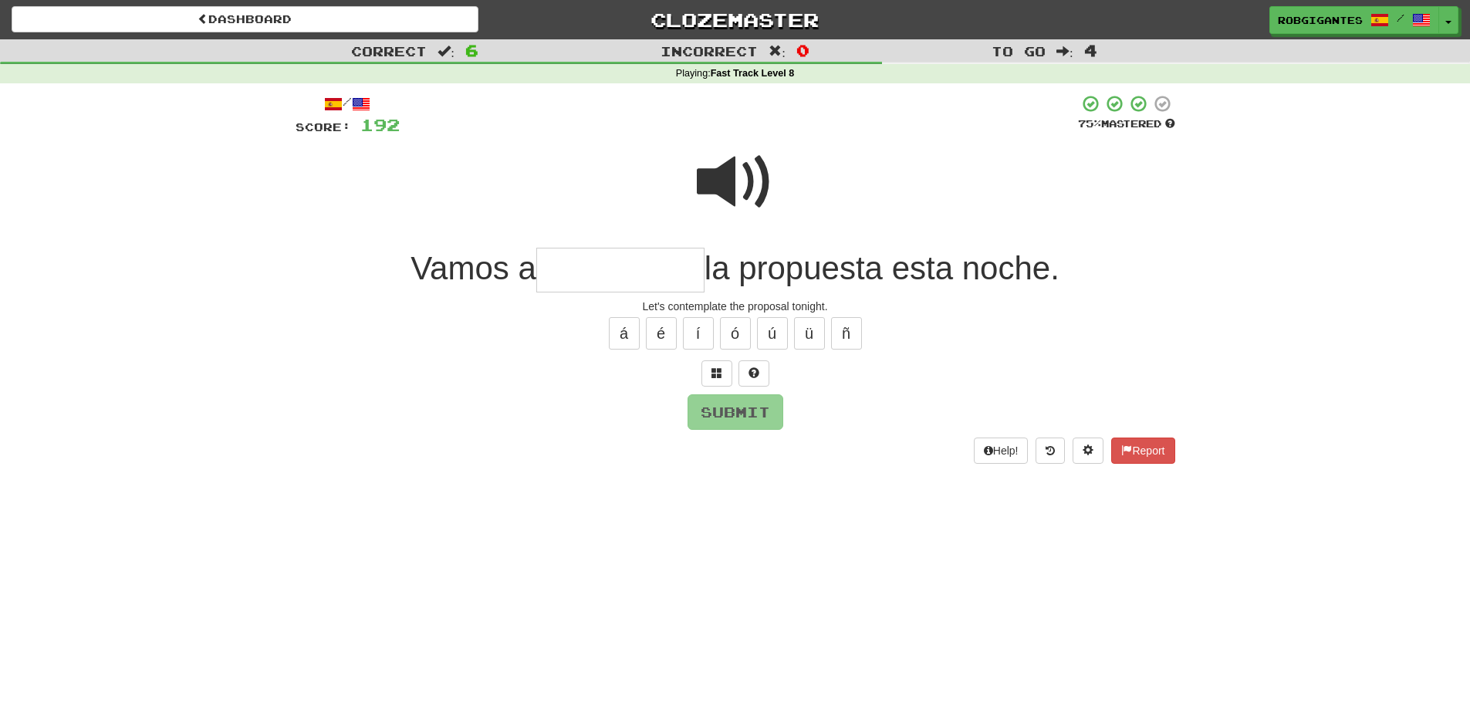
click at [616, 269] on input "text" at bounding box center [620, 271] width 168 height 46
type input "**********"
click at [712, 180] on span at bounding box center [735, 182] width 77 height 77
click at [741, 178] on span at bounding box center [735, 182] width 77 height 77
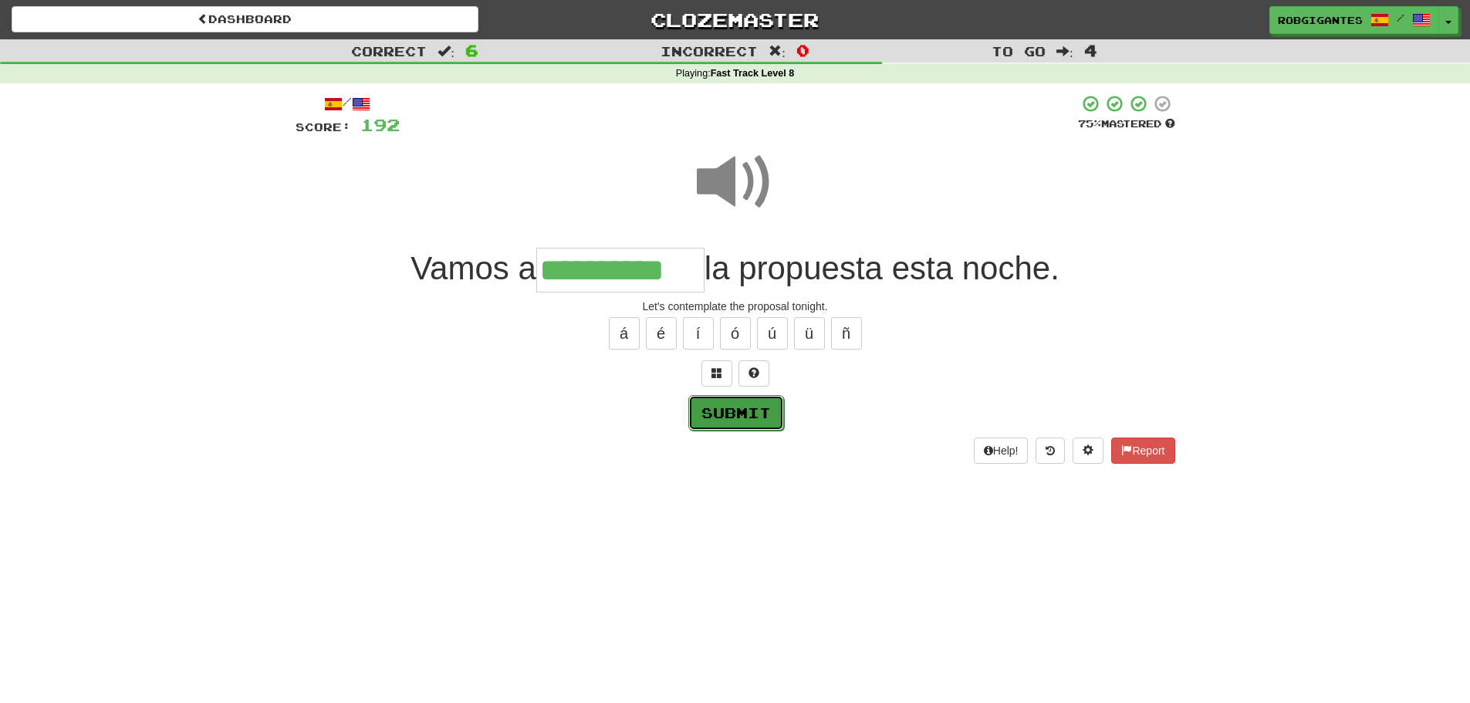
click at [739, 410] on button "Submit" at bounding box center [736, 413] width 96 height 36
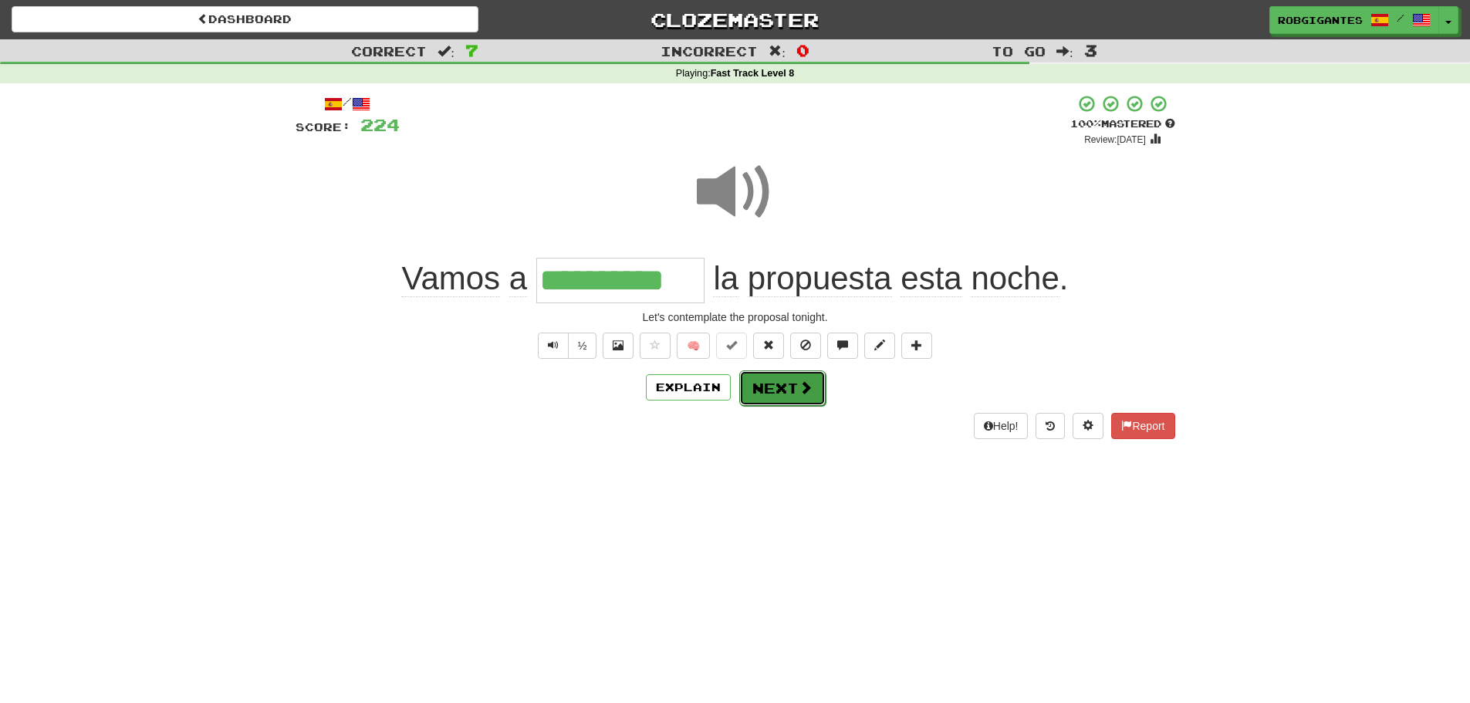
click at [773, 387] on button "Next" at bounding box center [782, 388] width 86 height 36
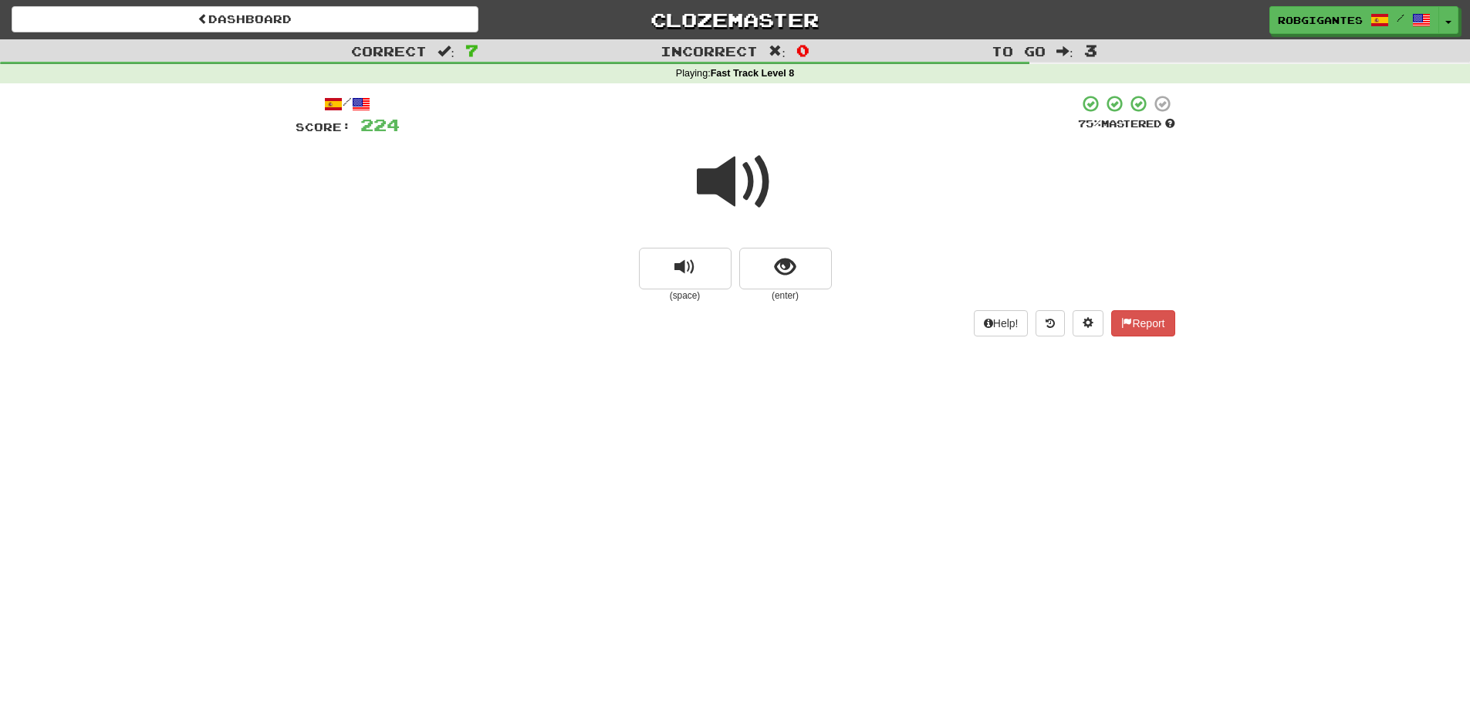
click at [726, 175] on span at bounding box center [735, 182] width 77 height 77
click at [772, 257] on button "show sentence" at bounding box center [785, 269] width 93 height 42
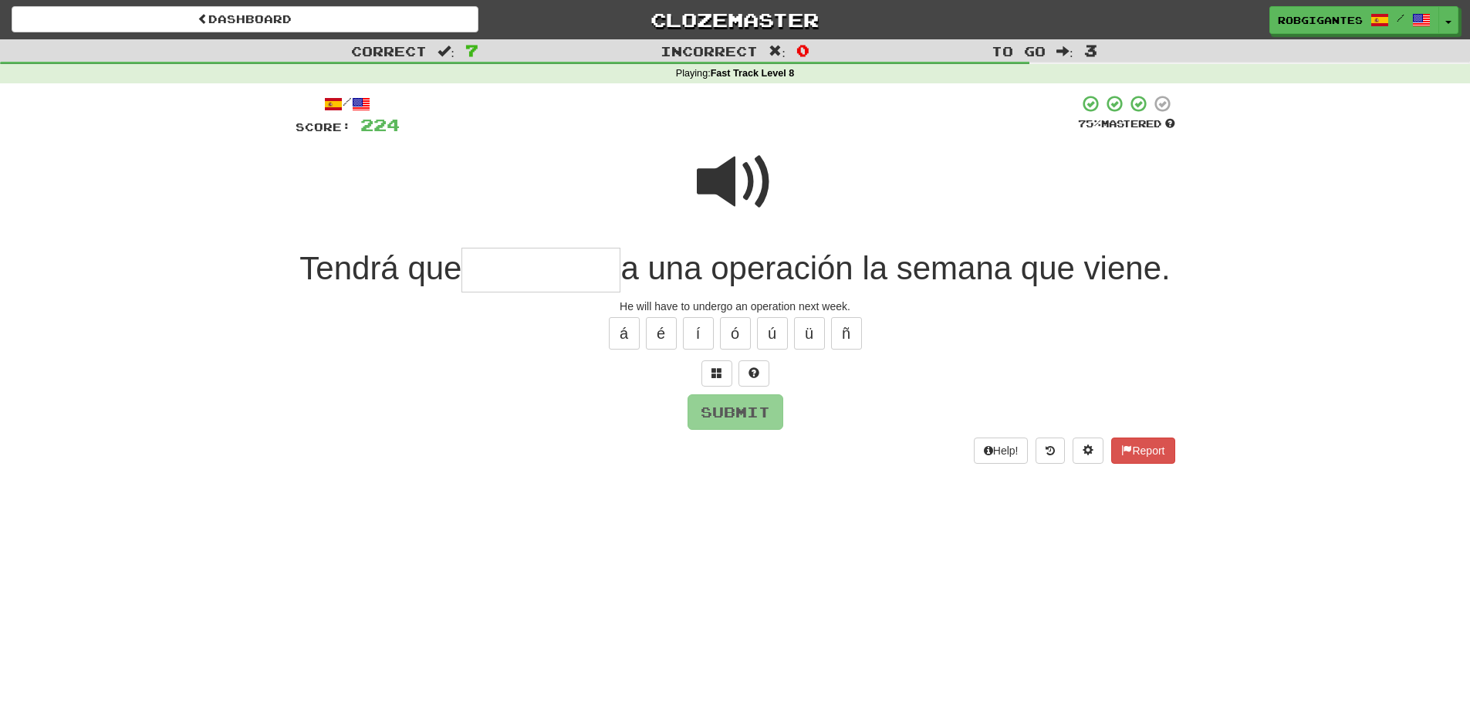
click at [723, 184] on span at bounding box center [735, 182] width 77 height 77
click at [524, 272] on input "text" at bounding box center [541, 271] width 159 height 46
type input "*"
type input "*********"
click at [741, 174] on span at bounding box center [735, 182] width 77 height 77
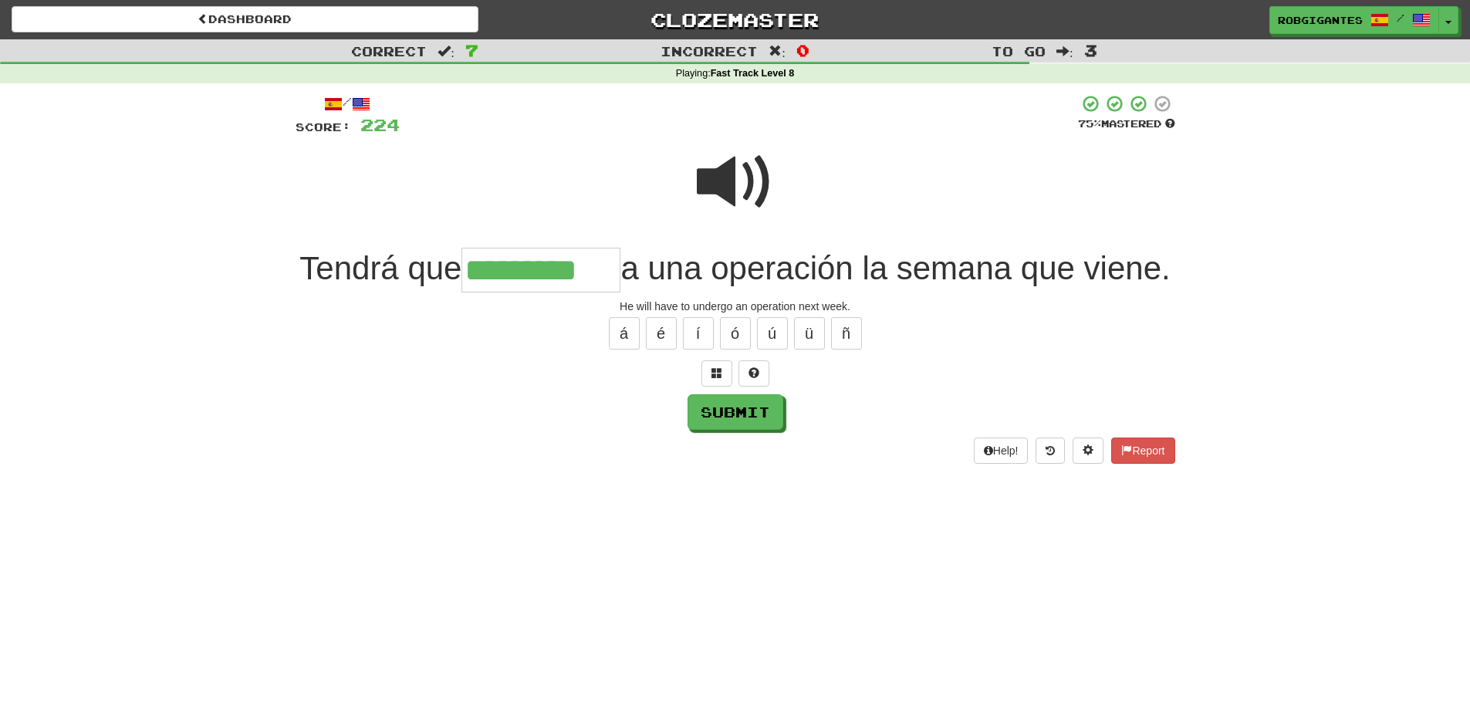
click at [714, 180] on span at bounding box center [735, 182] width 77 height 77
click at [730, 431] on button "Submit" at bounding box center [736, 413] width 96 height 36
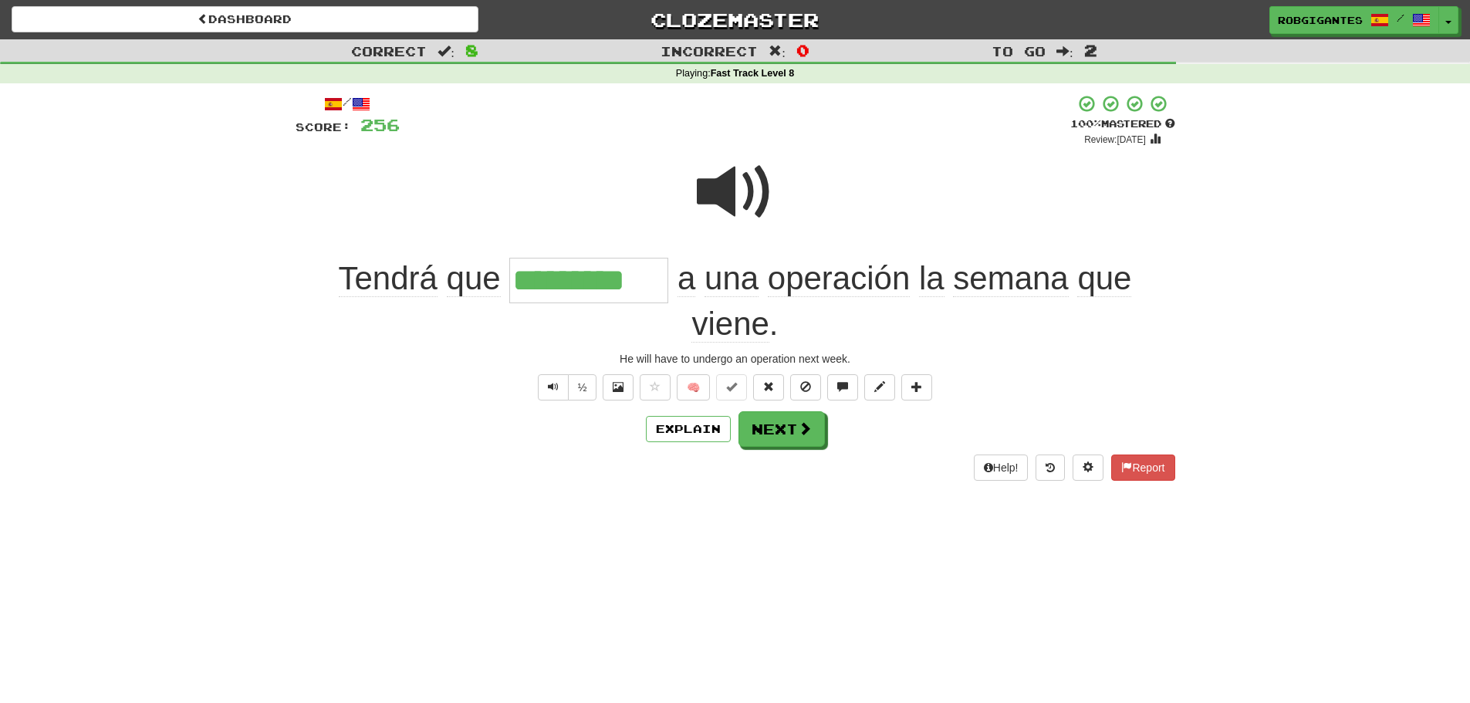
click at [726, 195] on span at bounding box center [735, 192] width 77 height 77
click at [746, 183] on span at bounding box center [735, 192] width 77 height 77
click at [749, 428] on button "Next" at bounding box center [782, 429] width 86 height 36
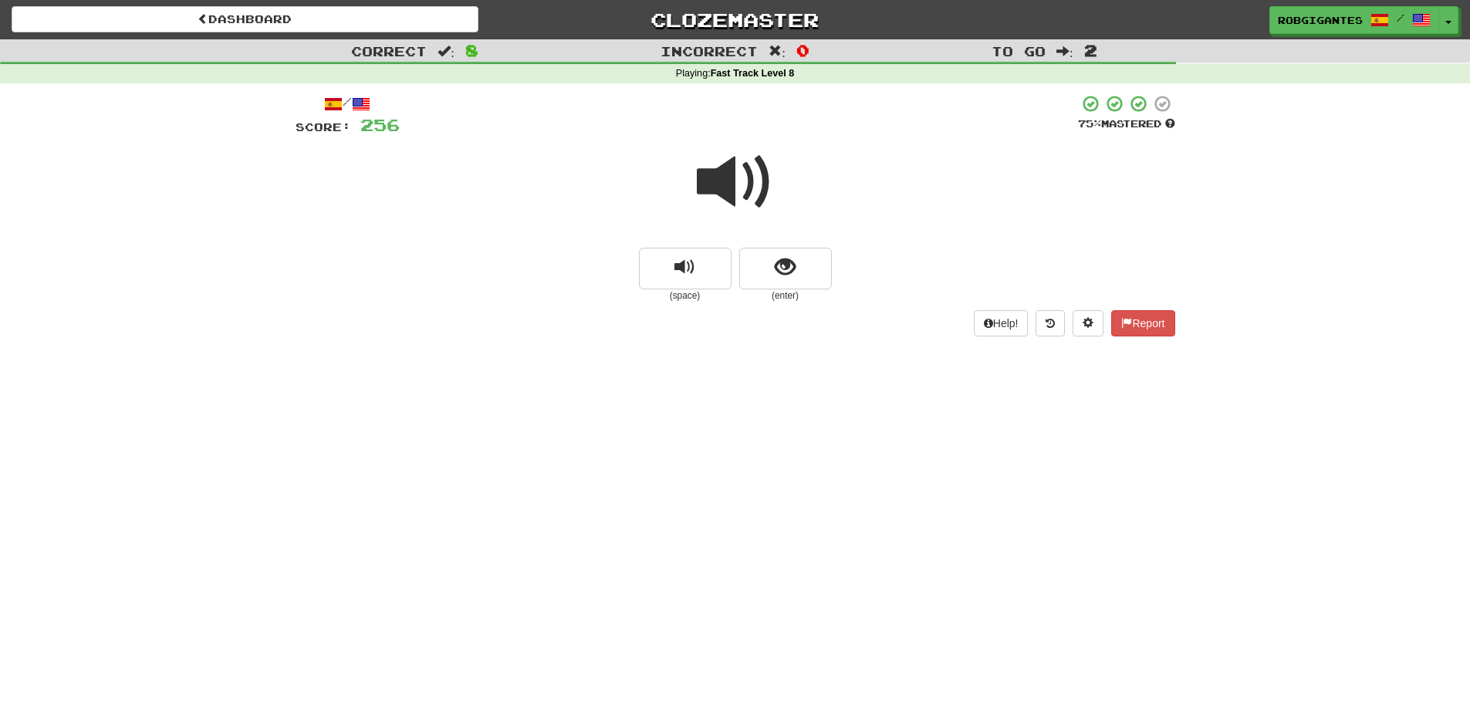
click at [729, 181] on span at bounding box center [735, 182] width 77 height 77
click at [745, 269] on button "show sentence" at bounding box center [785, 269] width 93 height 42
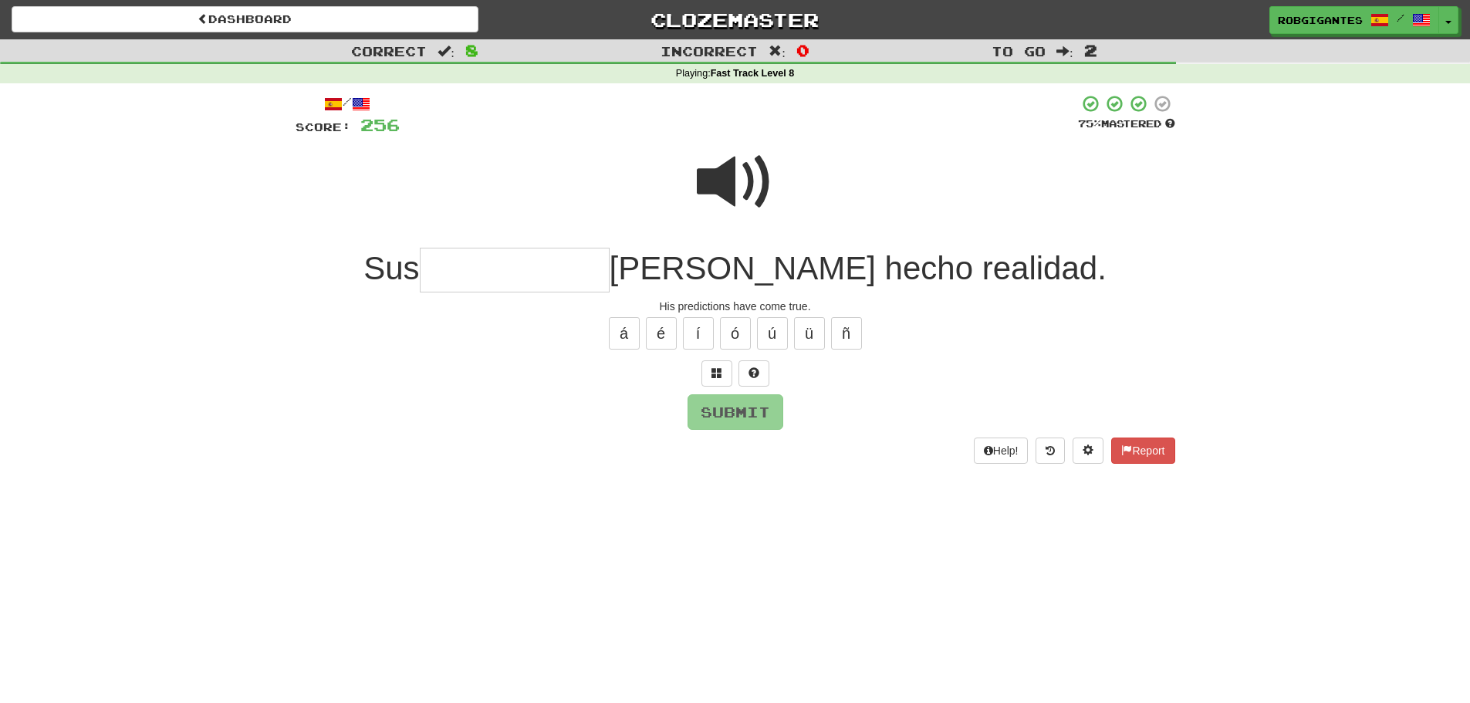
click at [712, 186] on span at bounding box center [735, 182] width 77 height 77
click at [560, 275] on input "text" at bounding box center [515, 271] width 190 height 46
type input "**********"
click at [699, 189] on span at bounding box center [735, 182] width 77 height 77
click at [713, 197] on span at bounding box center [735, 182] width 77 height 77
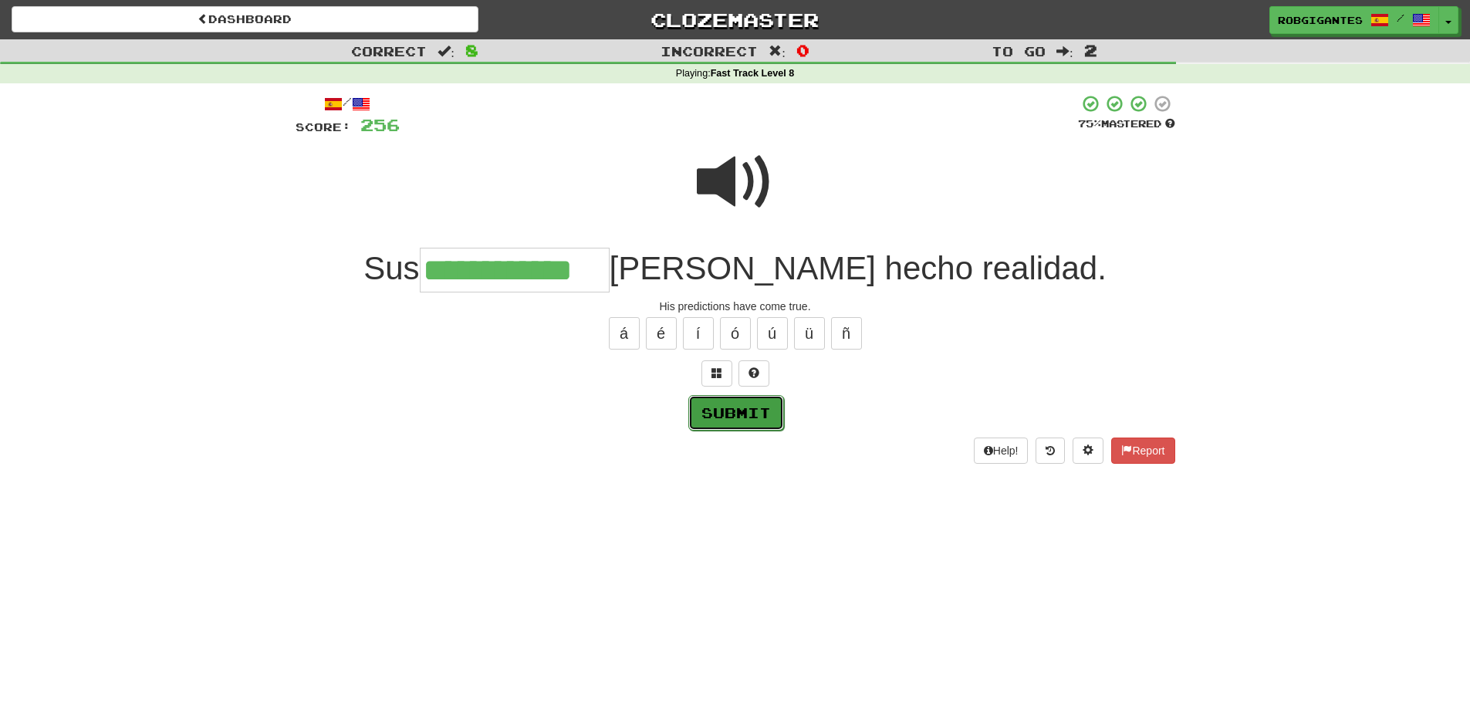
click at [716, 405] on button "Submit" at bounding box center [736, 413] width 96 height 36
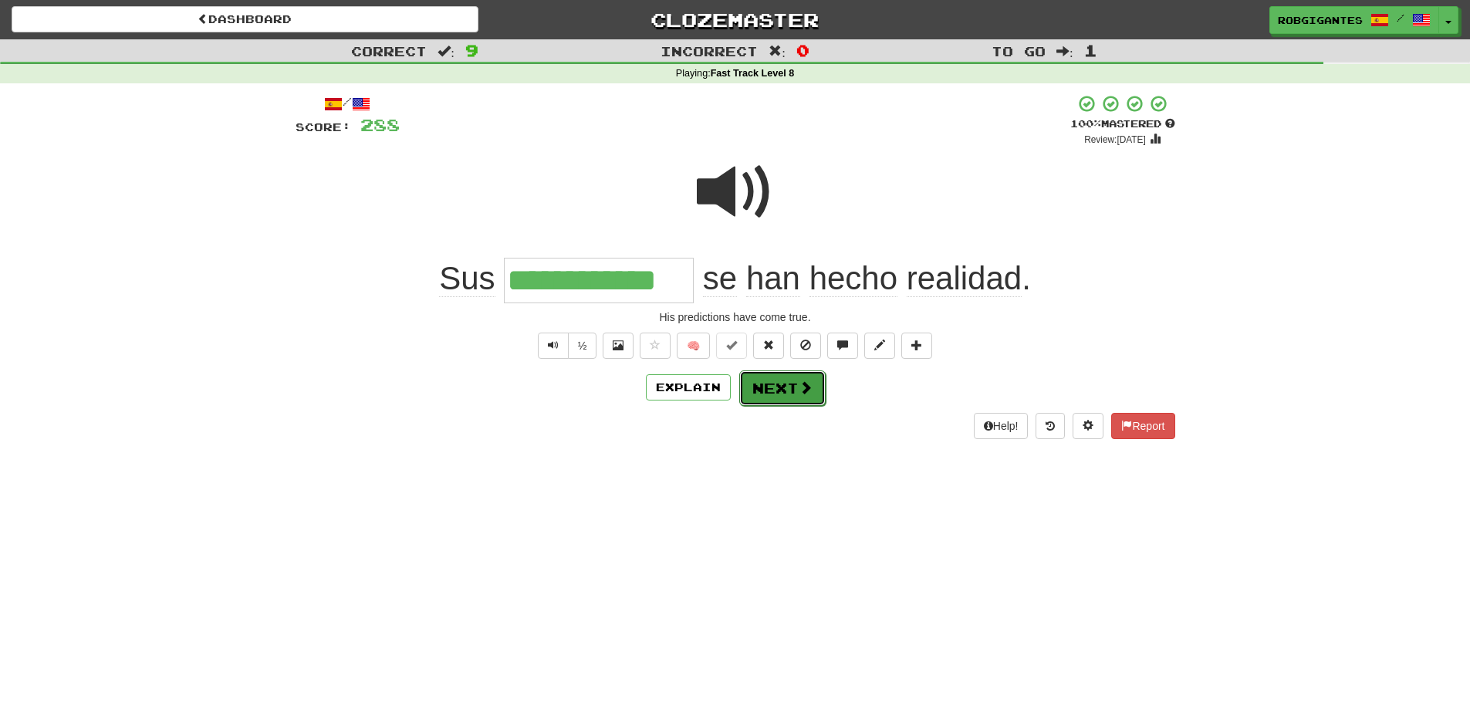
click at [794, 387] on button "Next" at bounding box center [782, 388] width 86 height 36
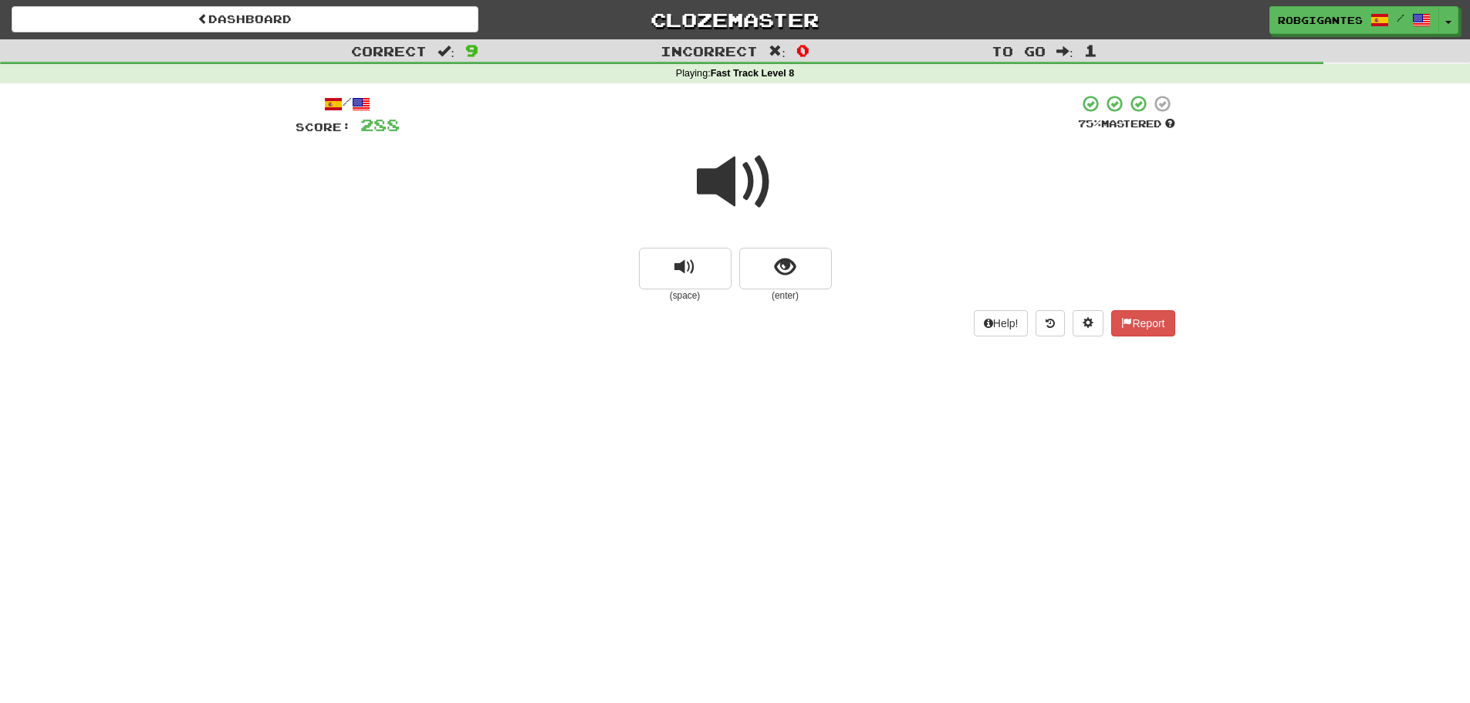
click at [712, 184] on span at bounding box center [735, 182] width 77 height 77
click at [757, 266] on button "show sentence" at bounding box center [785, 269] width 93 height 42
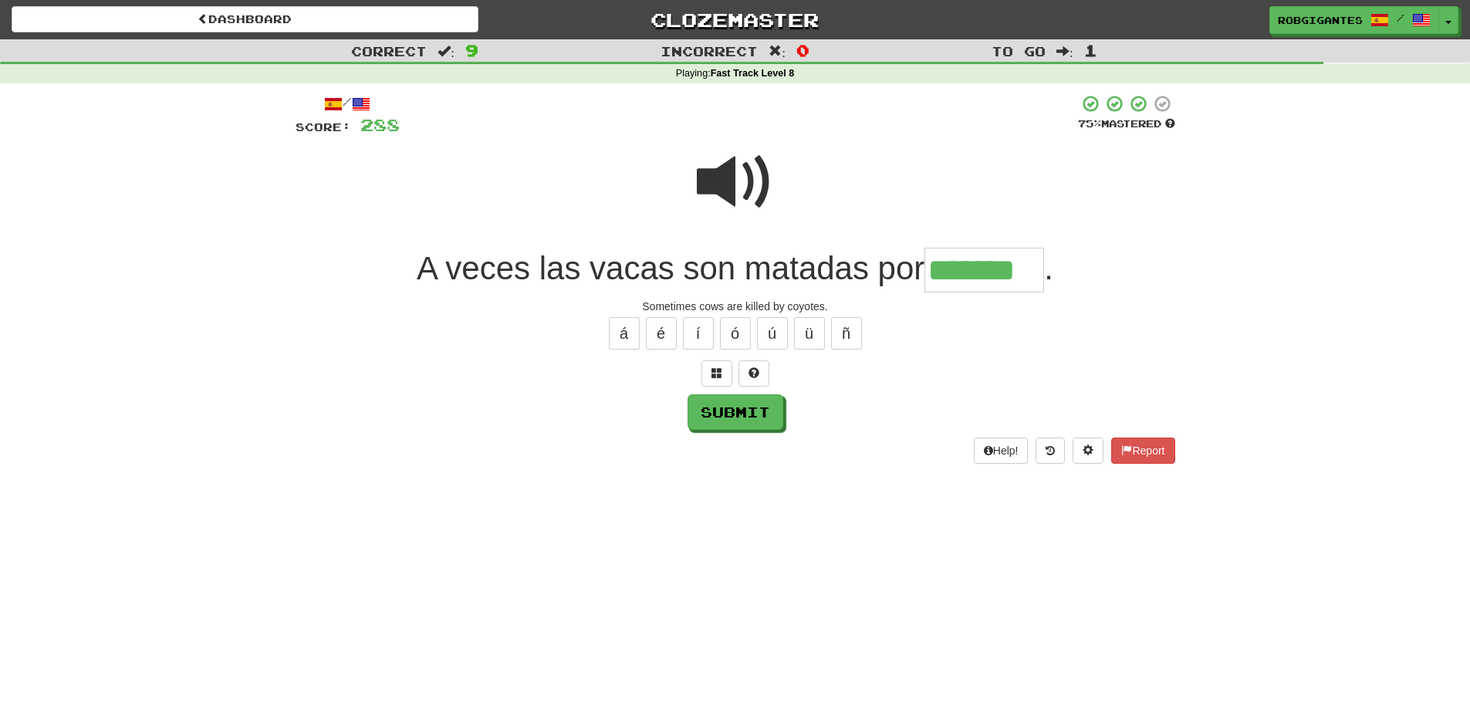
type input "*******"
click at [720, 177] on span at bounding box center [735, 182] width 77 height 77
click at [715, 411] on button "Submit" at bounding box center [736, 413] width 96 height 36
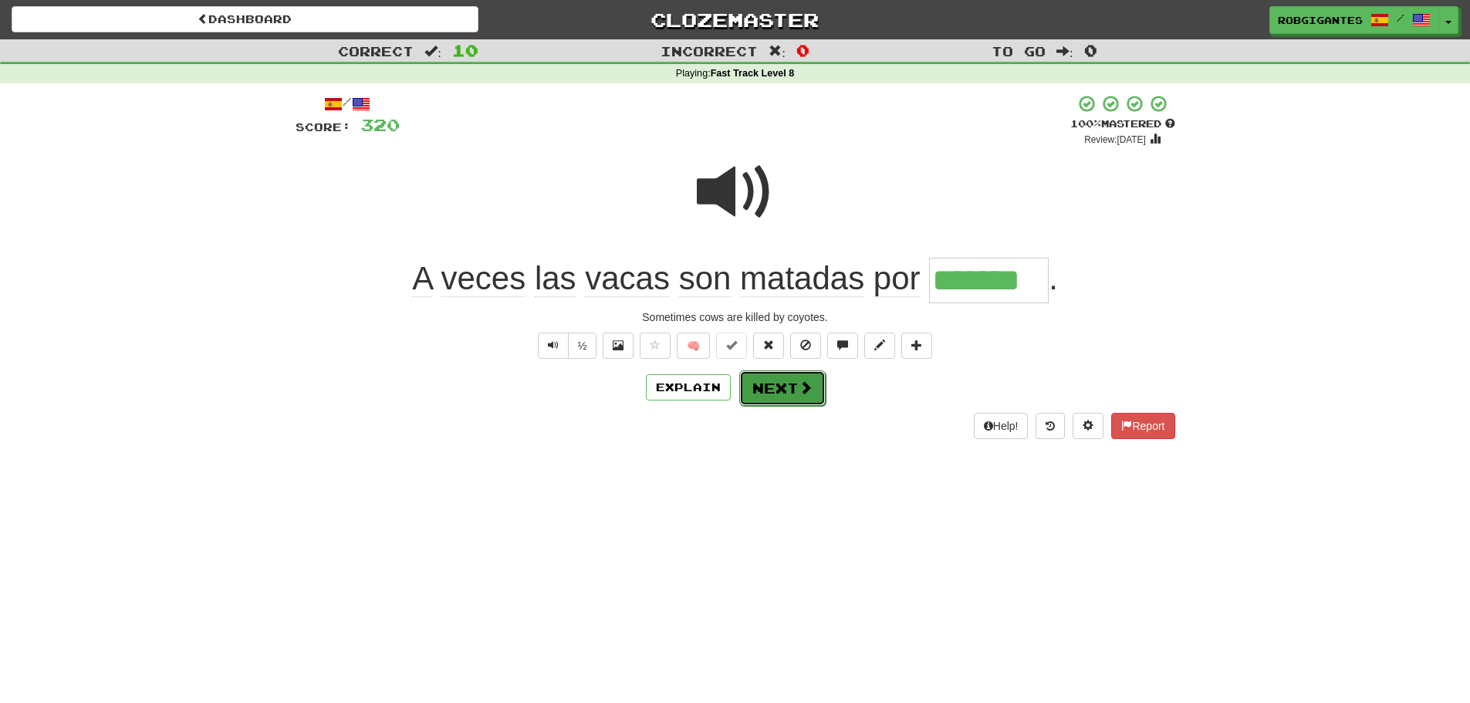
click at [766, 388] on button "Next" at bounding box center [782, 388] width 86 height 36
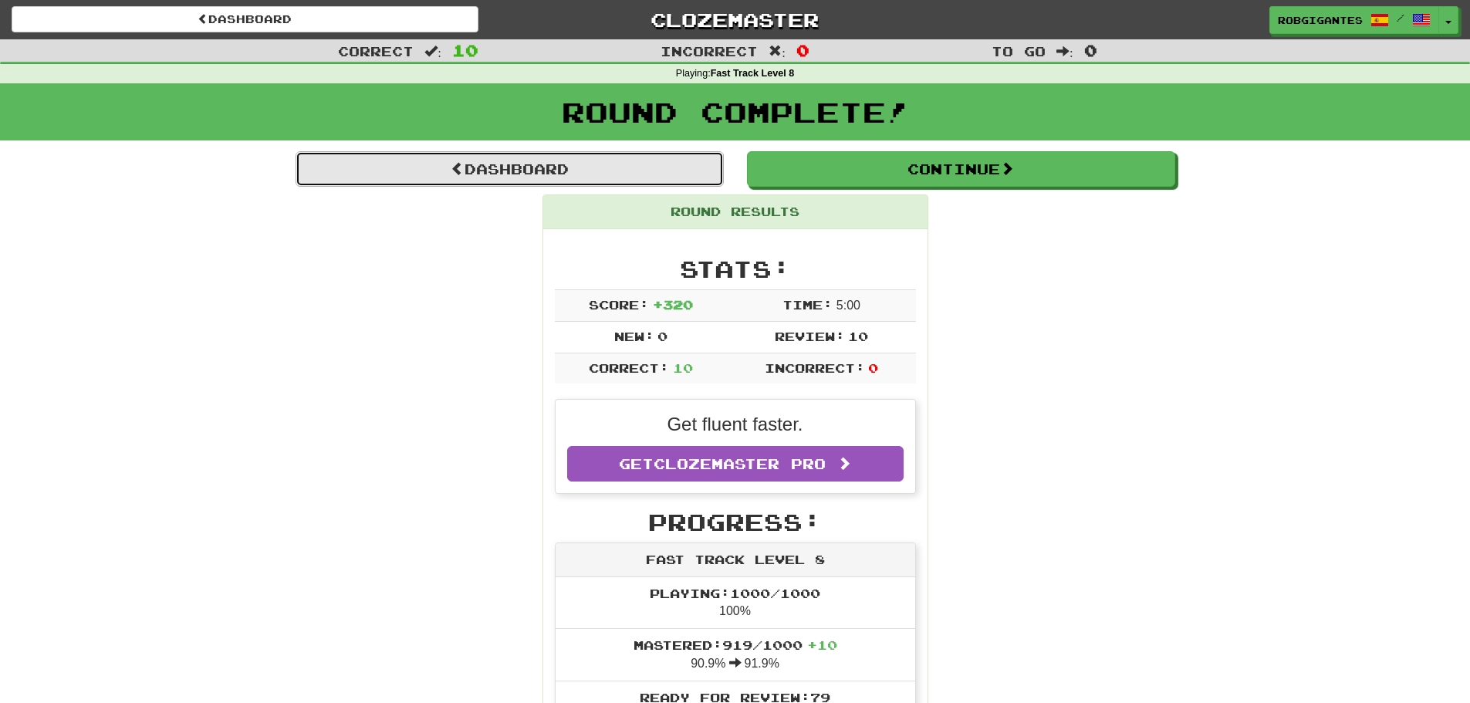
click at [511, 161] on link "Dashboard" at bounding box center [510, 169] width 428 height 36
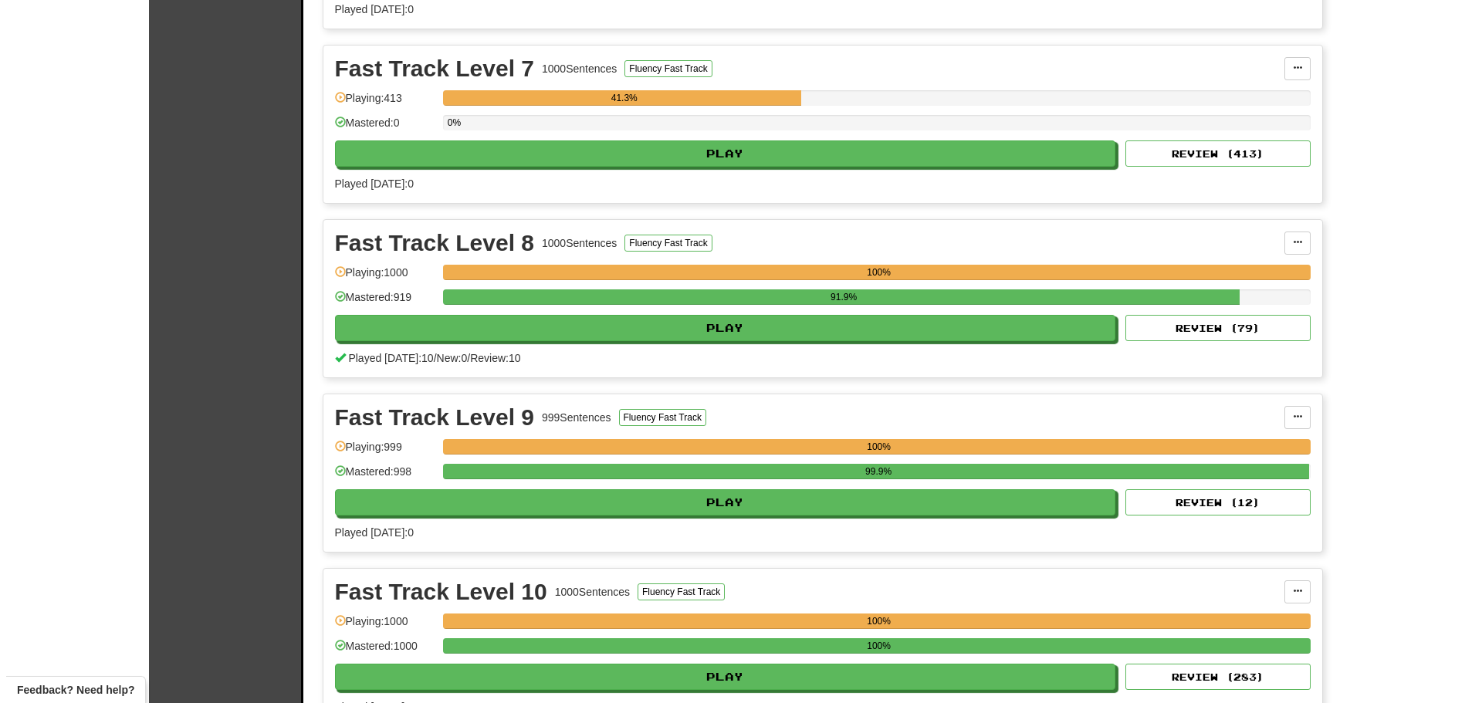
scroll to position [1389, 0]
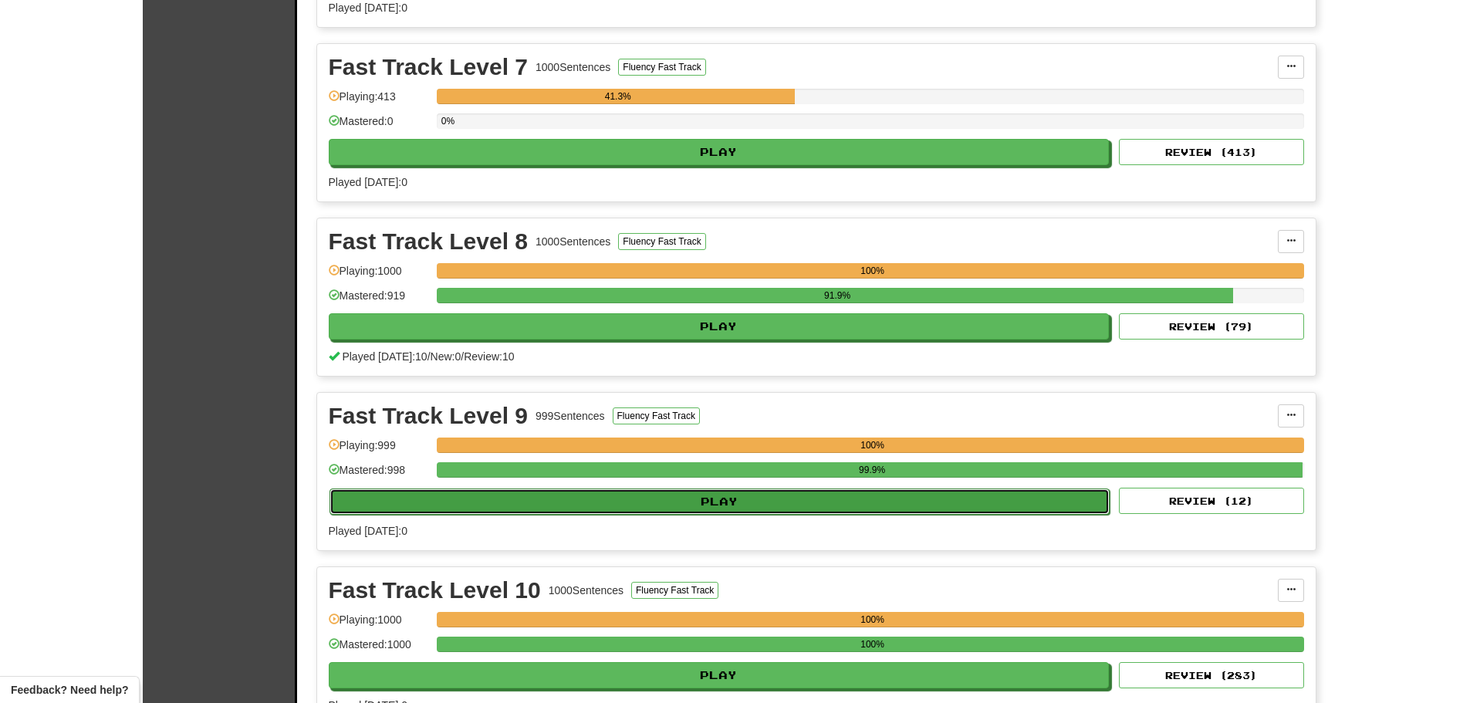
click at [575, 499] on button "Play" at bounding box center [720, 502] width 781 height 26
select select "**"
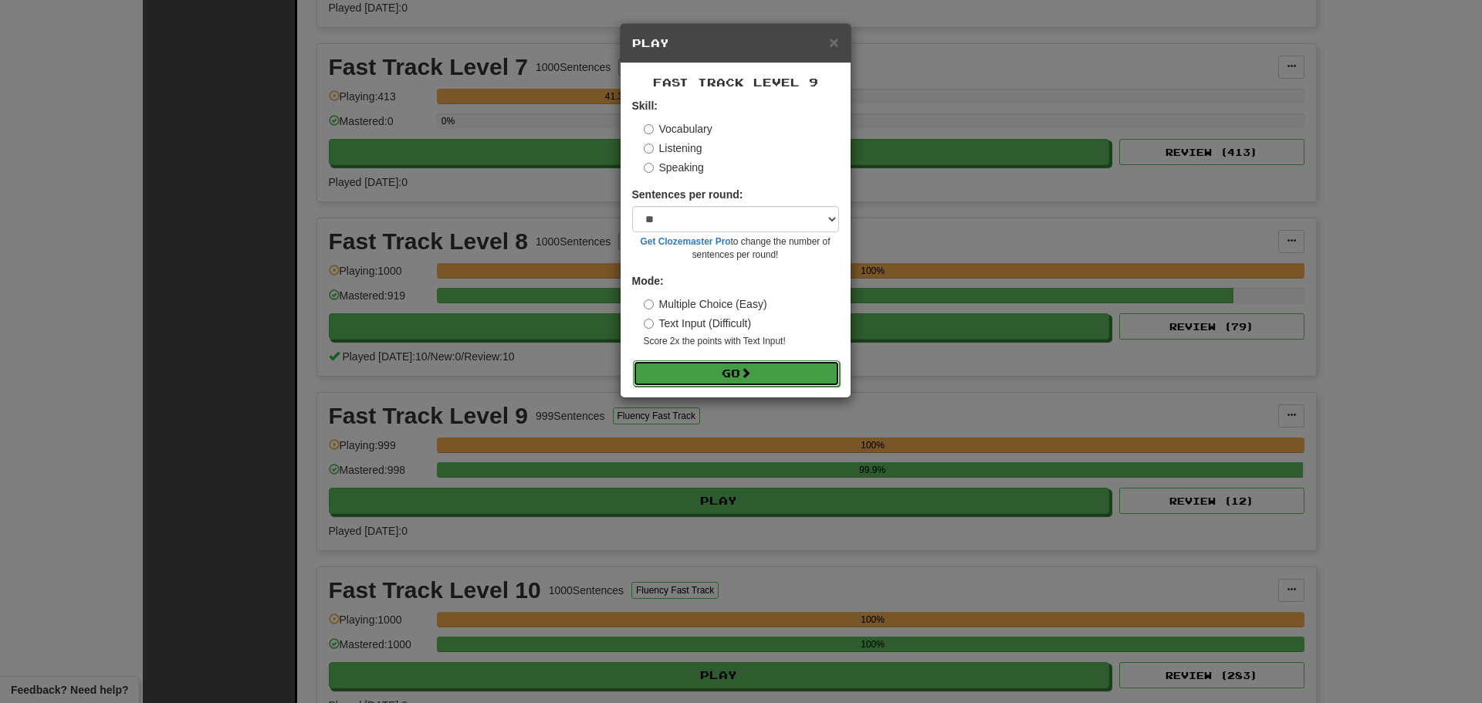
click at [675, 364] on button "Go" at bounding box center [736, 373] width 207 height 26
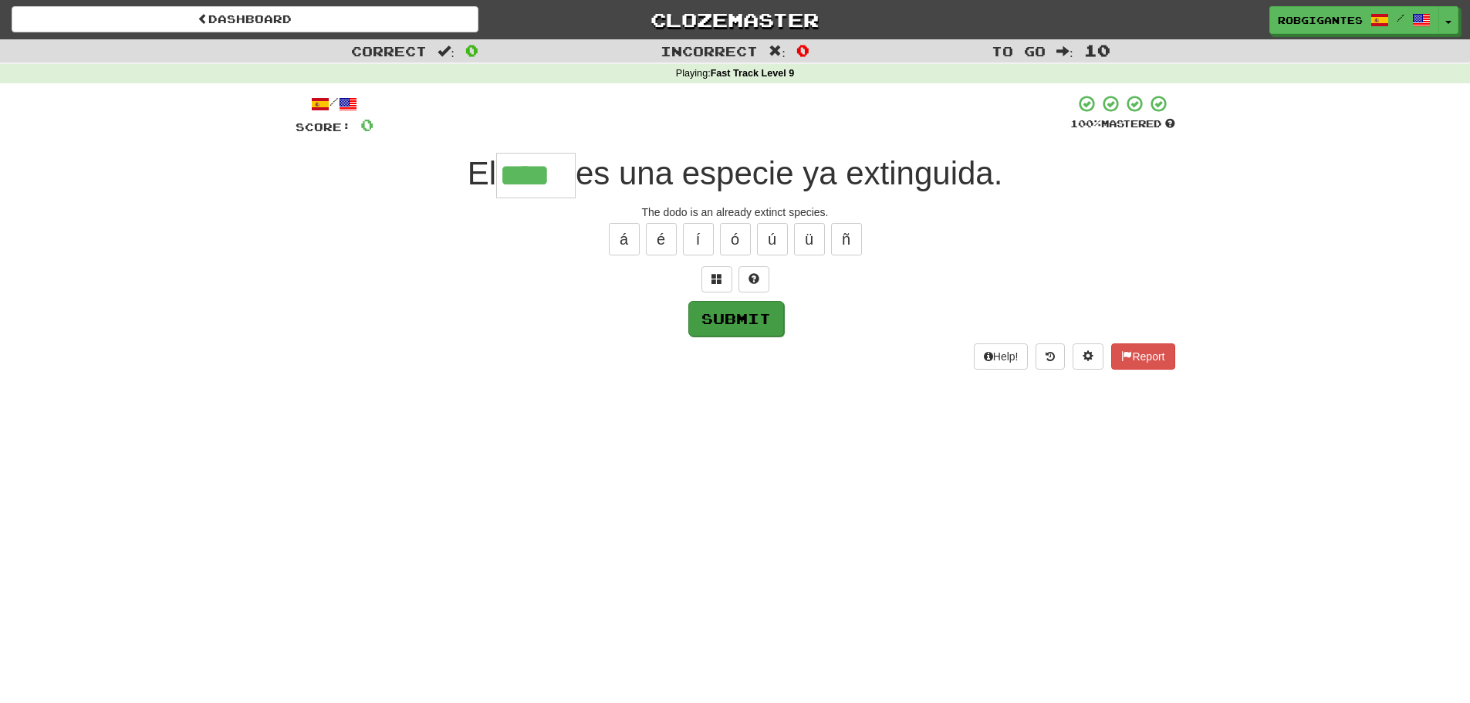
type input "****"
click at [709, 322] on button "Submit" at bounding box center [736, 319] width 96 height 36
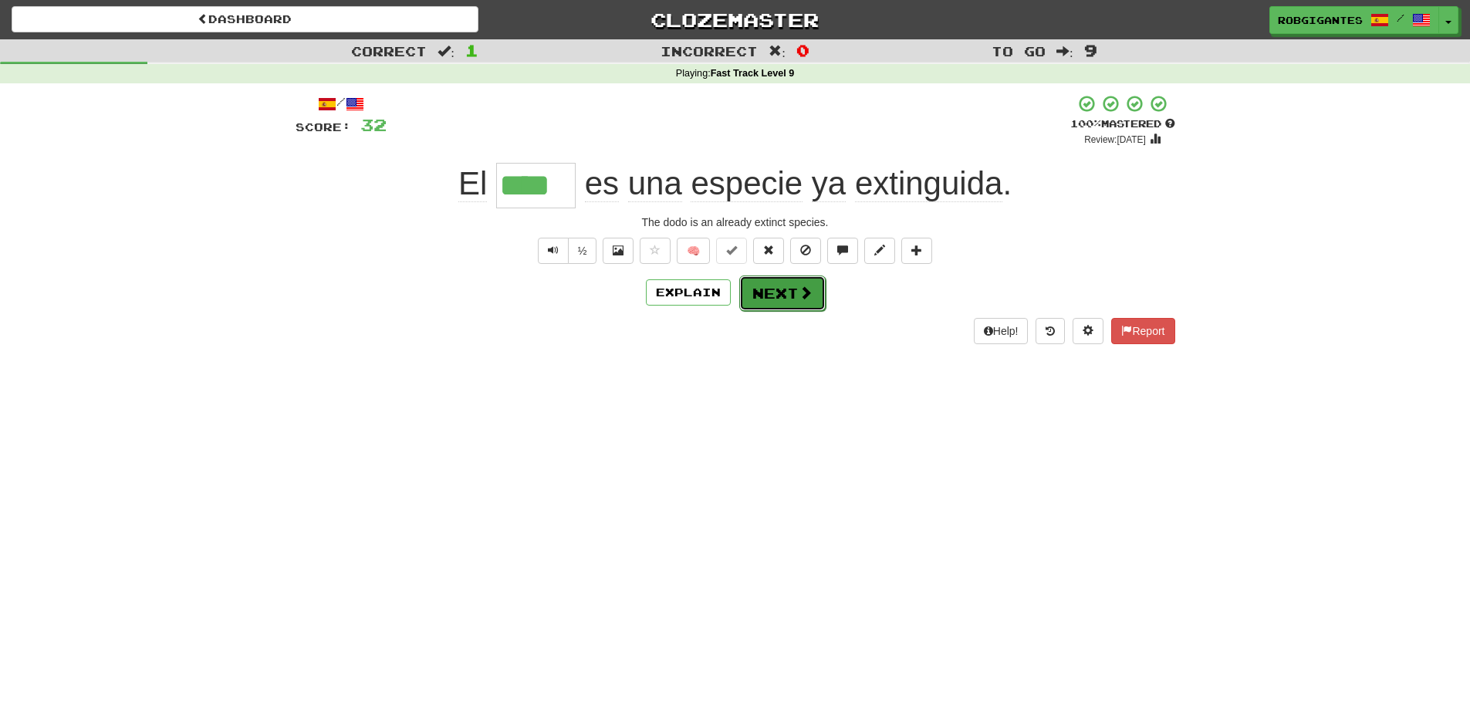
click at [775, 294] on button "Next" at bounding box center [782, 294] width 86 height 36
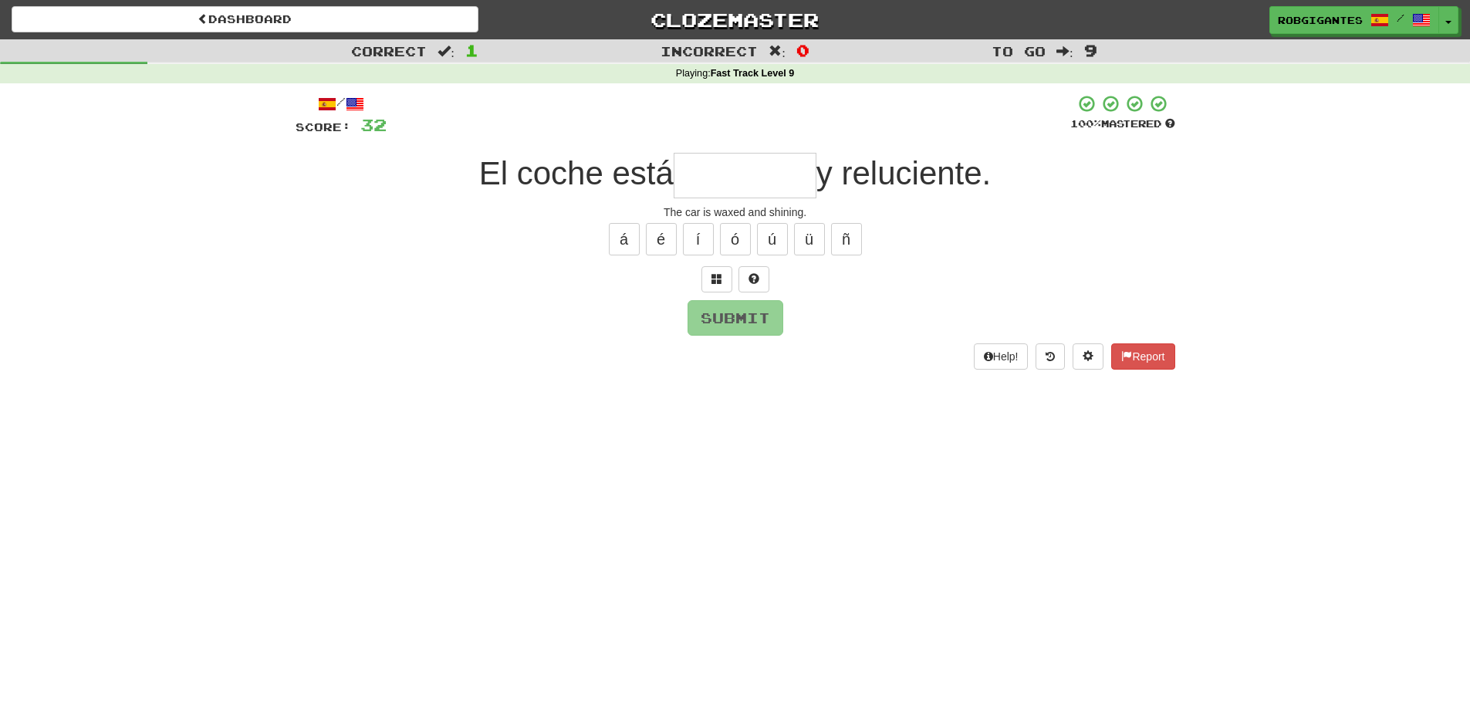
type input "*"
click at [709, 278] on button at bounding box center [717, 279] width 31 height 26
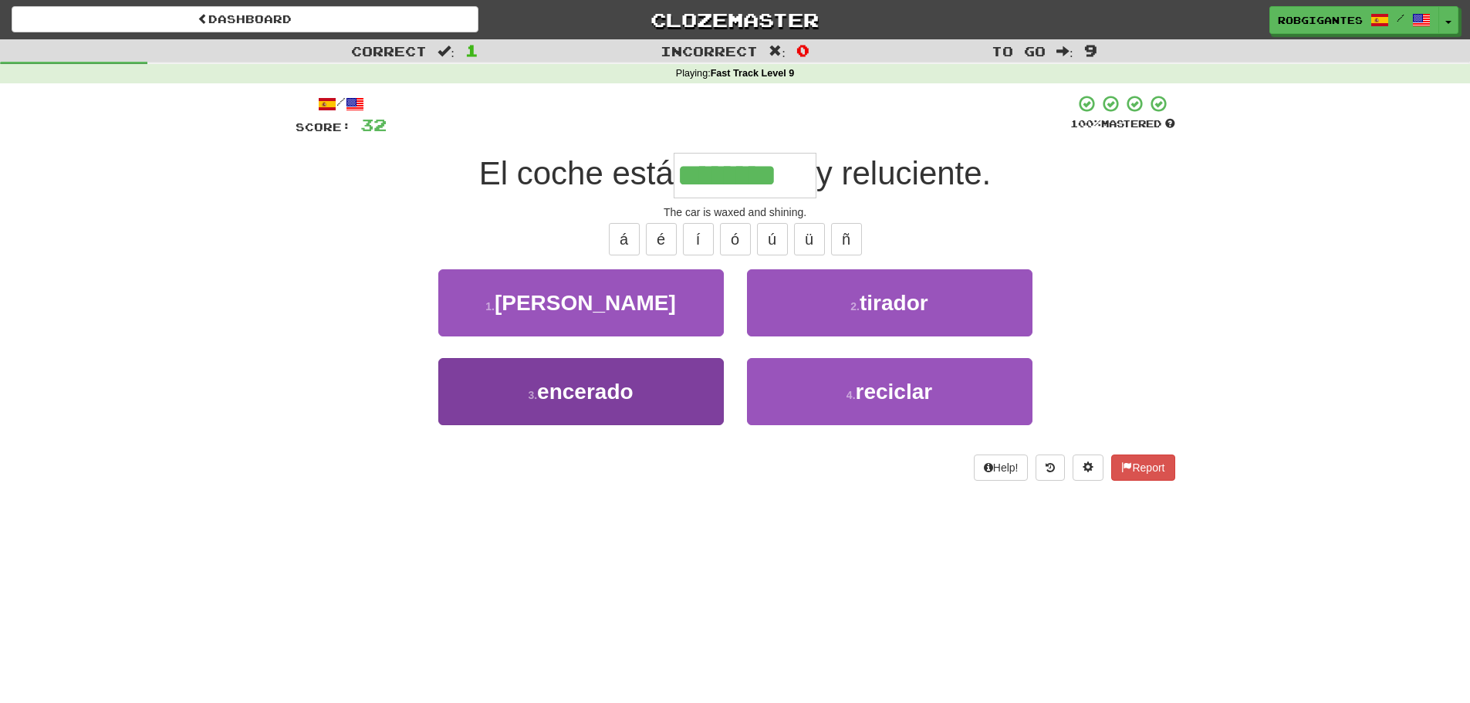
type input "********"
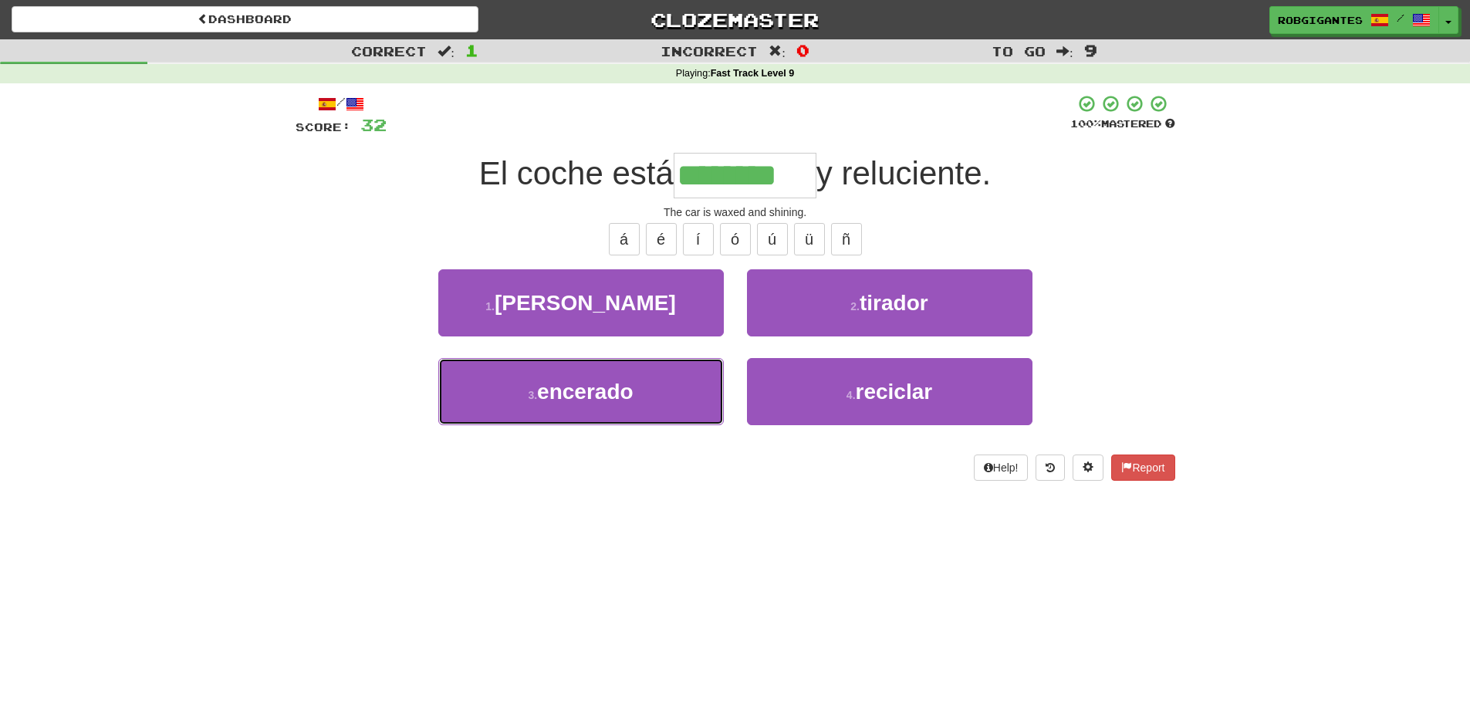
drag, startPoint x: 563, startPoint y: 388, endPoint x: 247, endPoint y: 364, distance: 317.4
click at [562, 388] on span "encerado" at bounding box center [585, 392] width 96 height 24
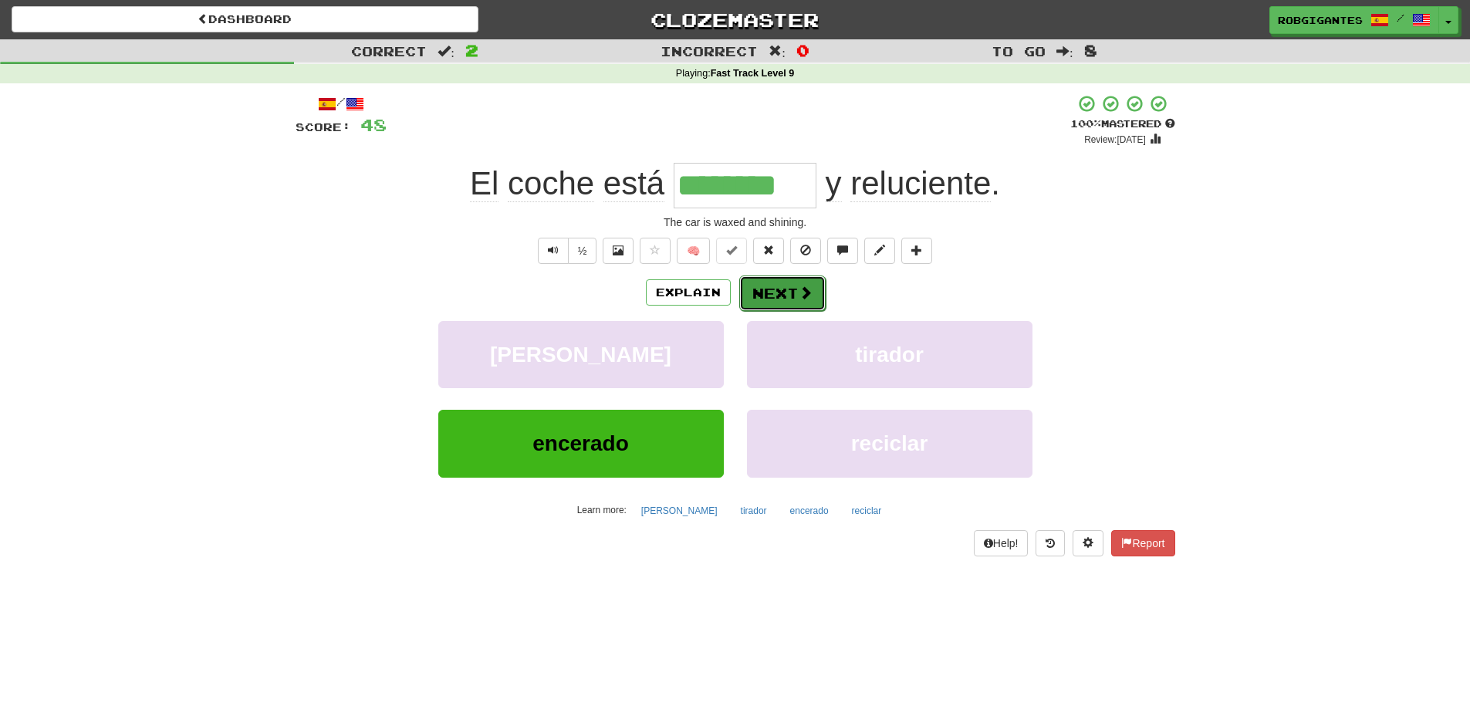
click at [776, 286] on button "Next" at bounding box center [782, 294] width 86 height 36
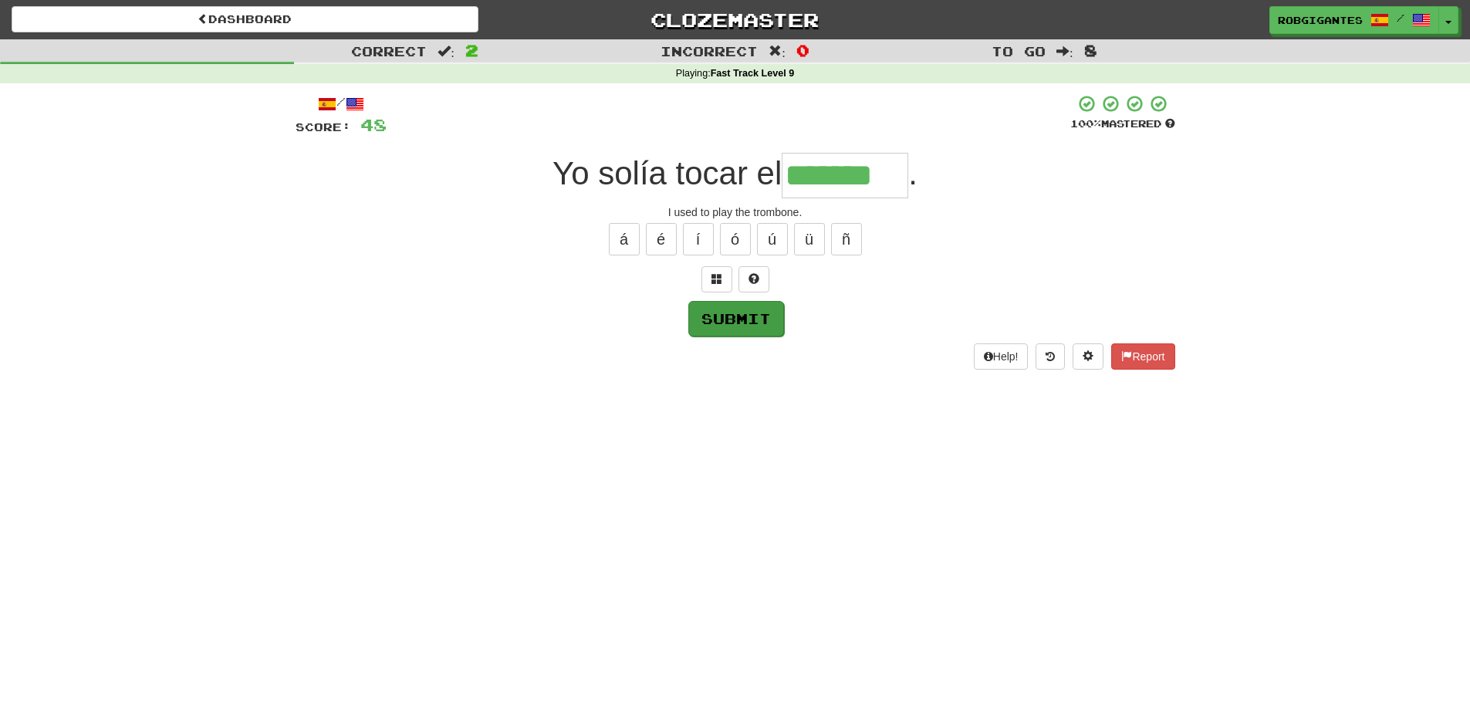
type input "*******"
drag, startPoint x: 710, startPoint y: 316, endPoint x: 693, endPoint y: 311, distance: 17.8
click at [709, 316] on button "Submit" at bounding box center [736, 318] width 96 height 36
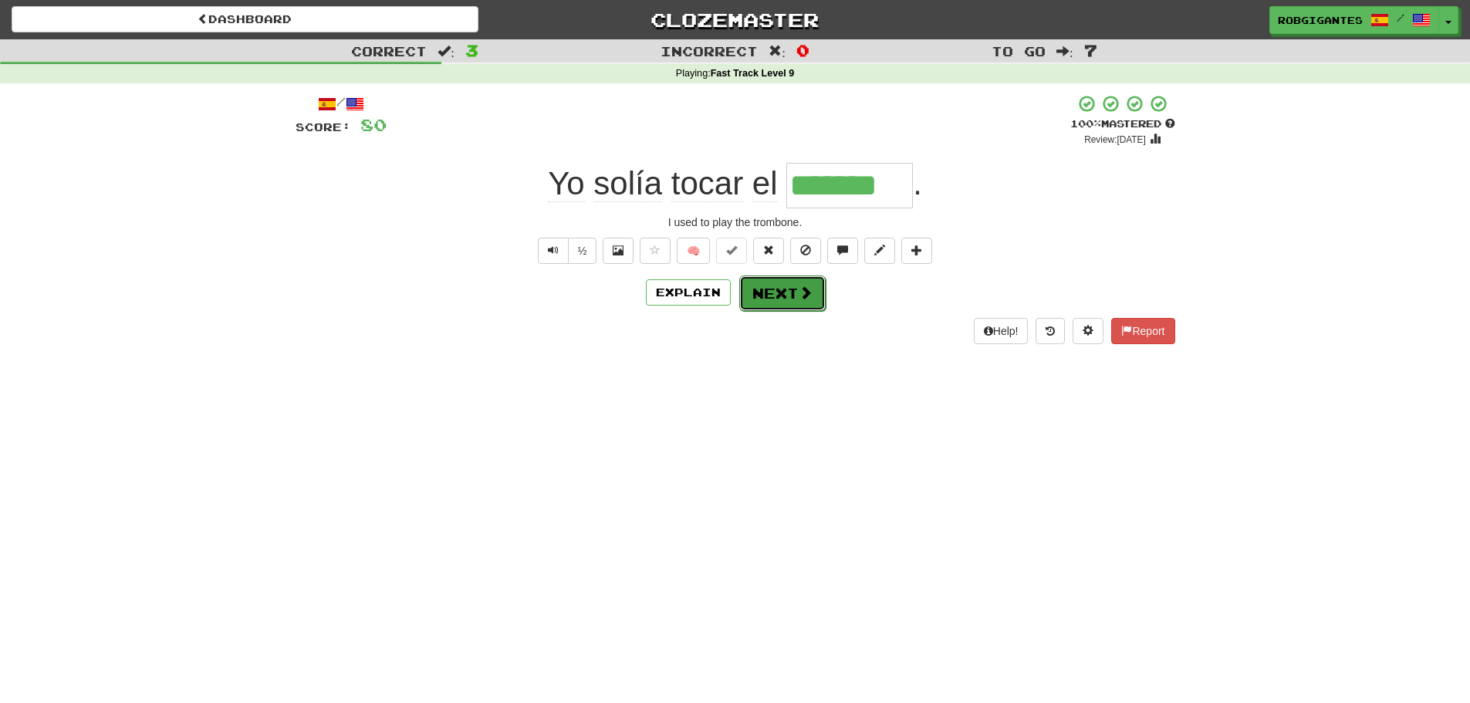
click at [774, 292] on button "Next" at bounding box center [782, 294] width 86 height 36
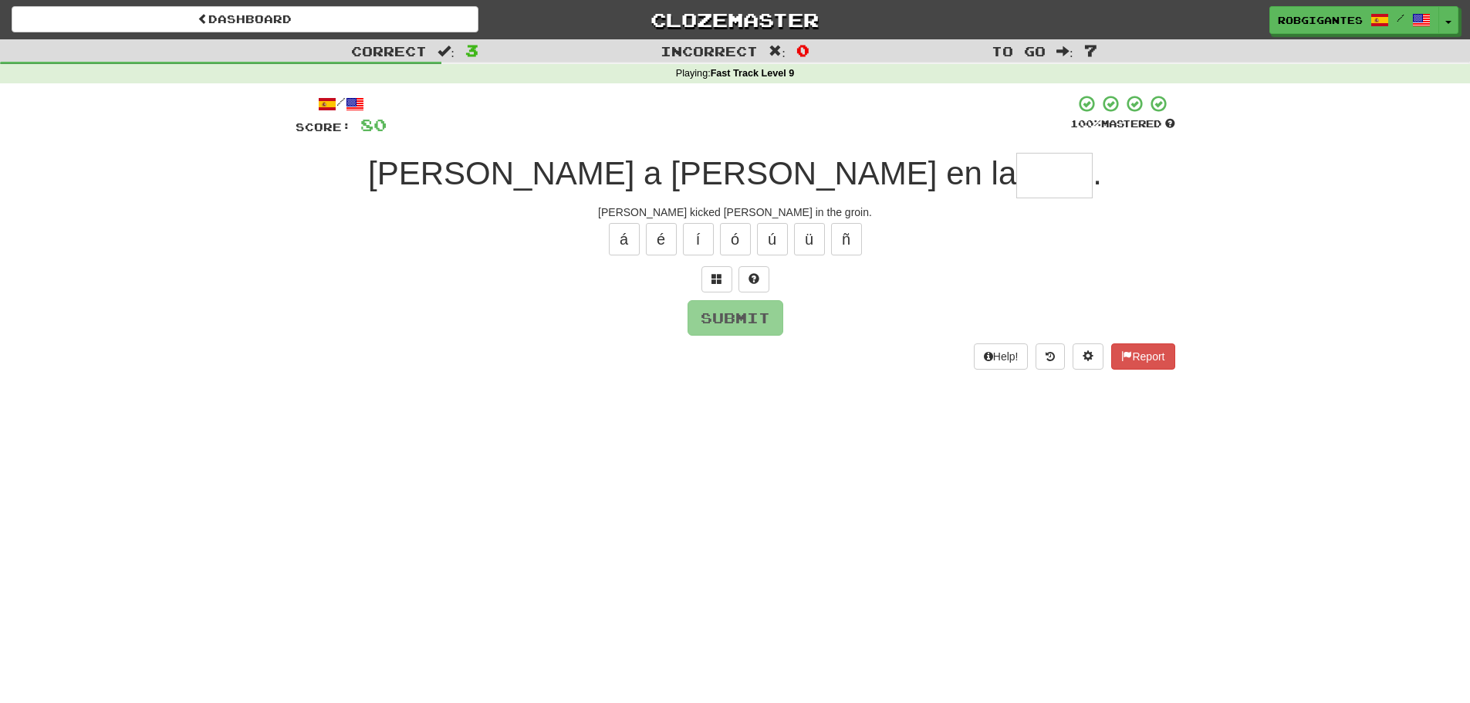
type input "*"
click at [758, 282] on span at bounding box center [754, 278] width 11 height 11
type input "*****"
click at [705, 313] on button "Submit" at bounding box center [736, 319] width 96 height 36
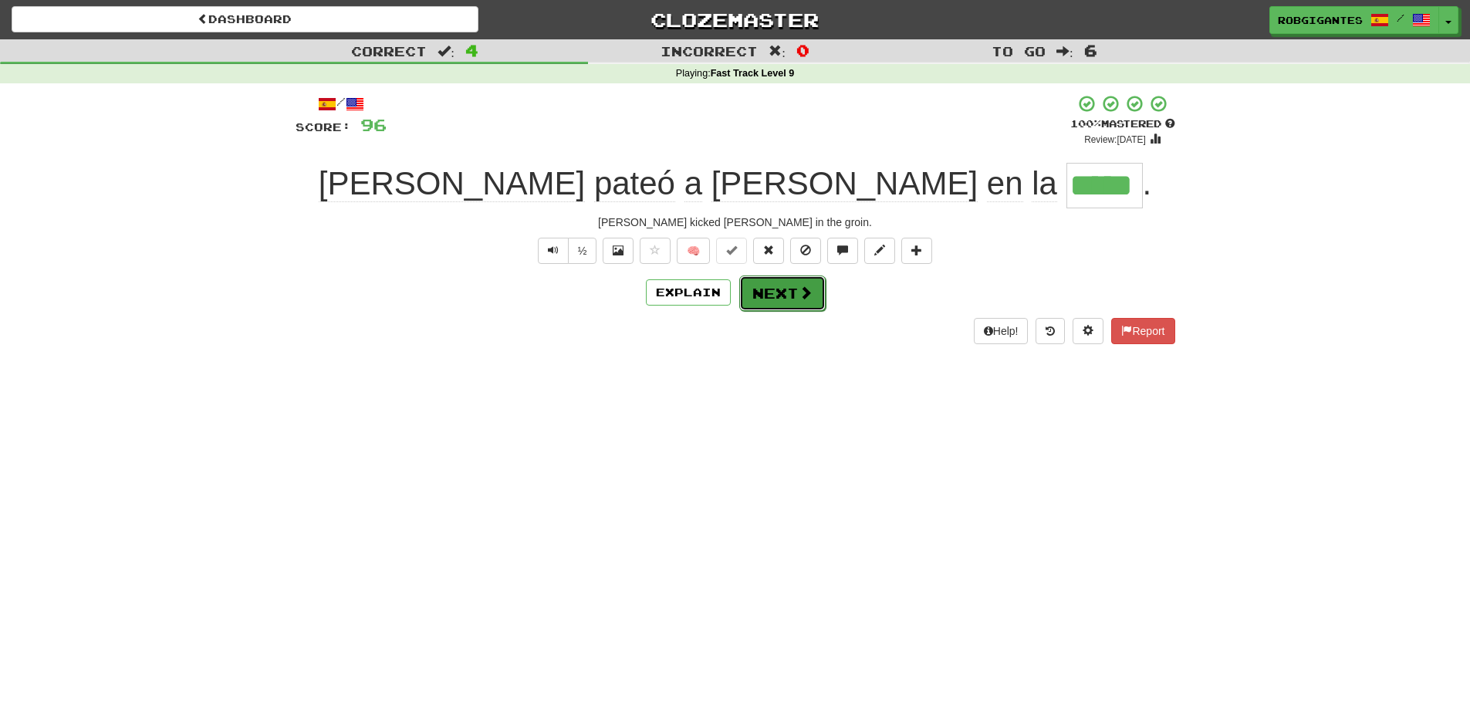
click at [786, 296] on button "Next" at bounding box center [782, 294] width 86 height 36
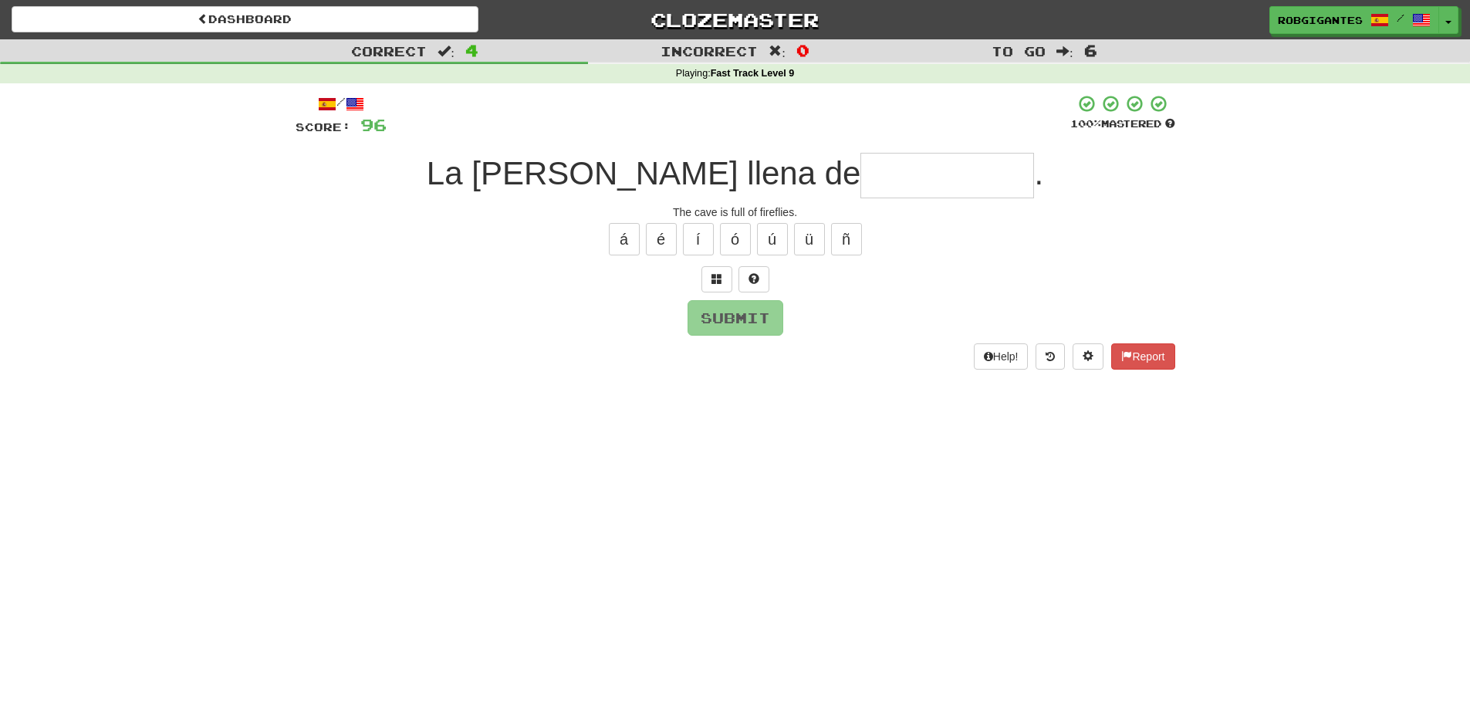
type input "*"
click at [722, 279] on button at bounding box center [717, 279] width 31 height 26
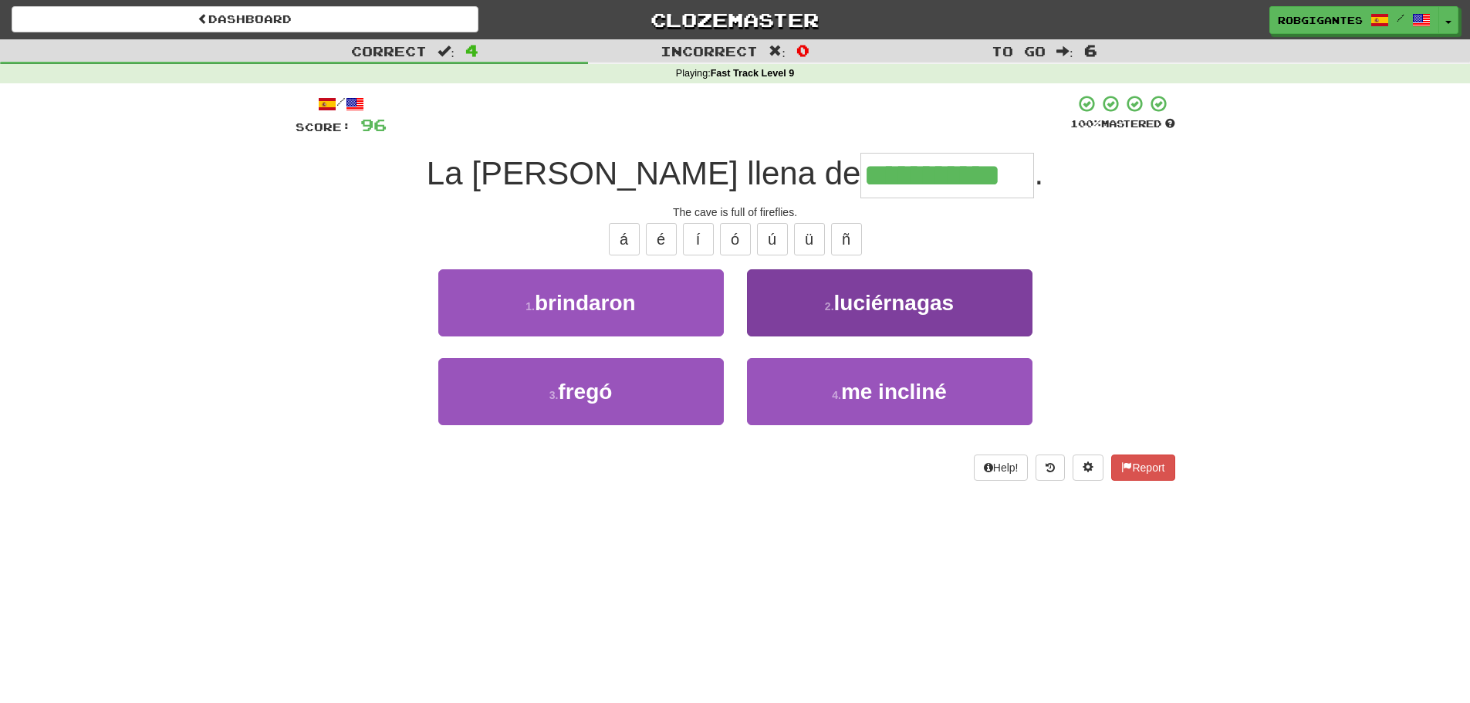
type input "**********"
click at [798, 311] on button "2 . luciérnagas" at bounding box center [890, 302] width 286 height 67
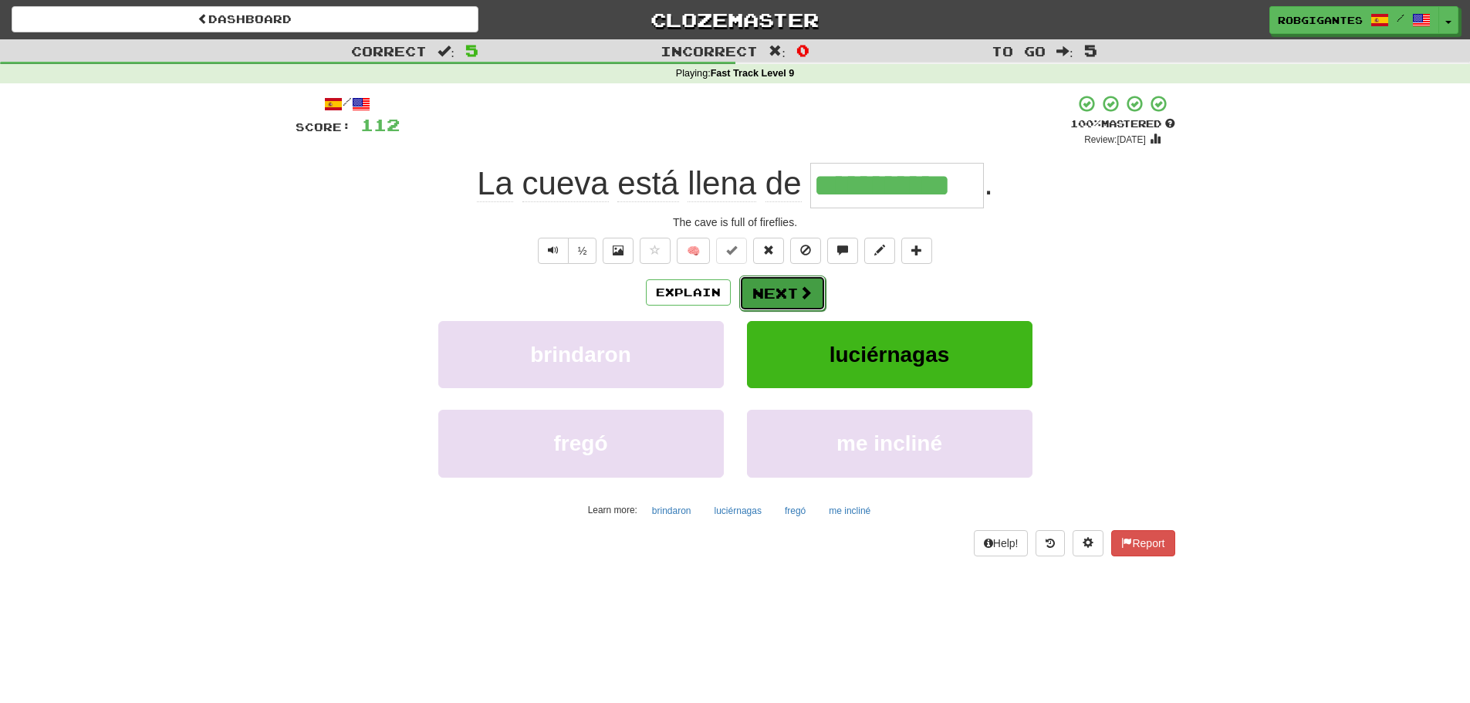
click at [761, 293] on button "Next" at bounding box center [782, 294] width 86 height 36
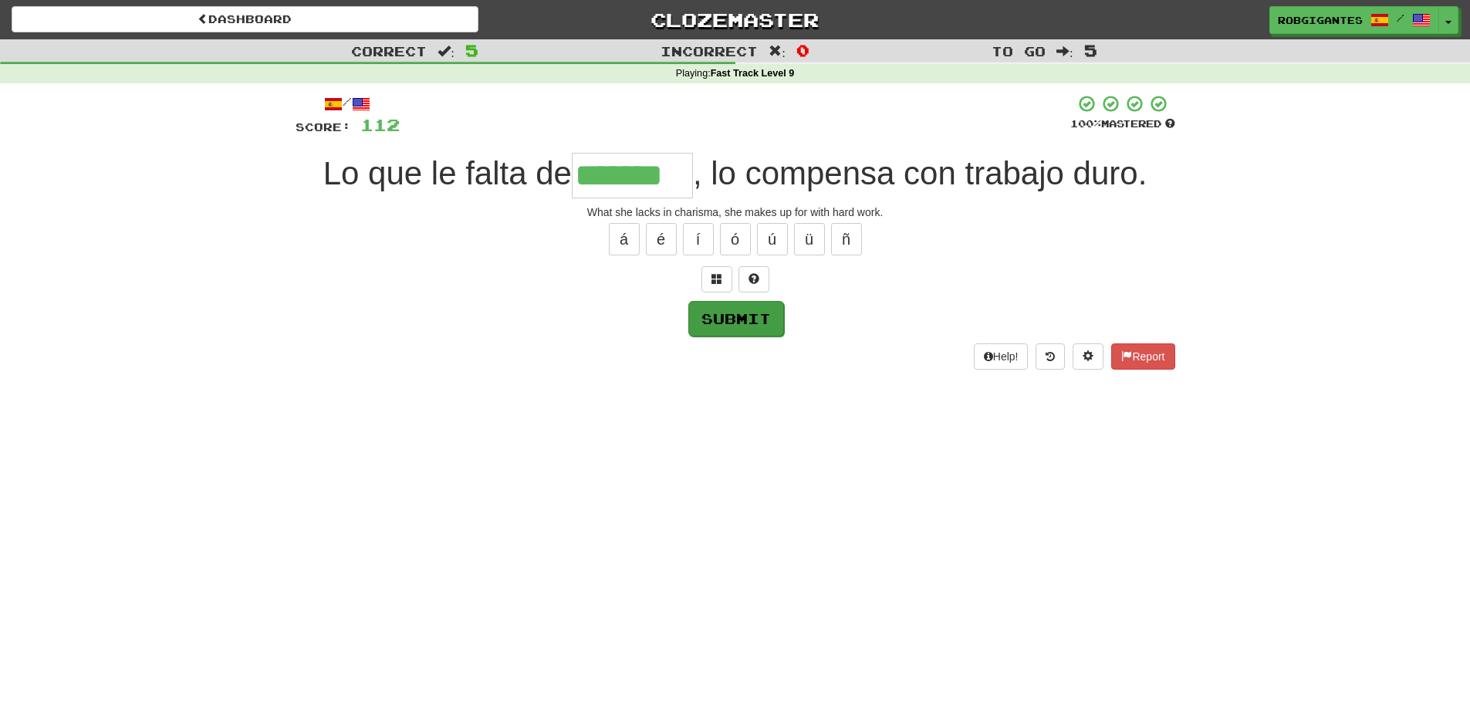
type input "*******"
click at [751, 314] on button "Submit" at bounding box center [736, 319] width 96 height 36
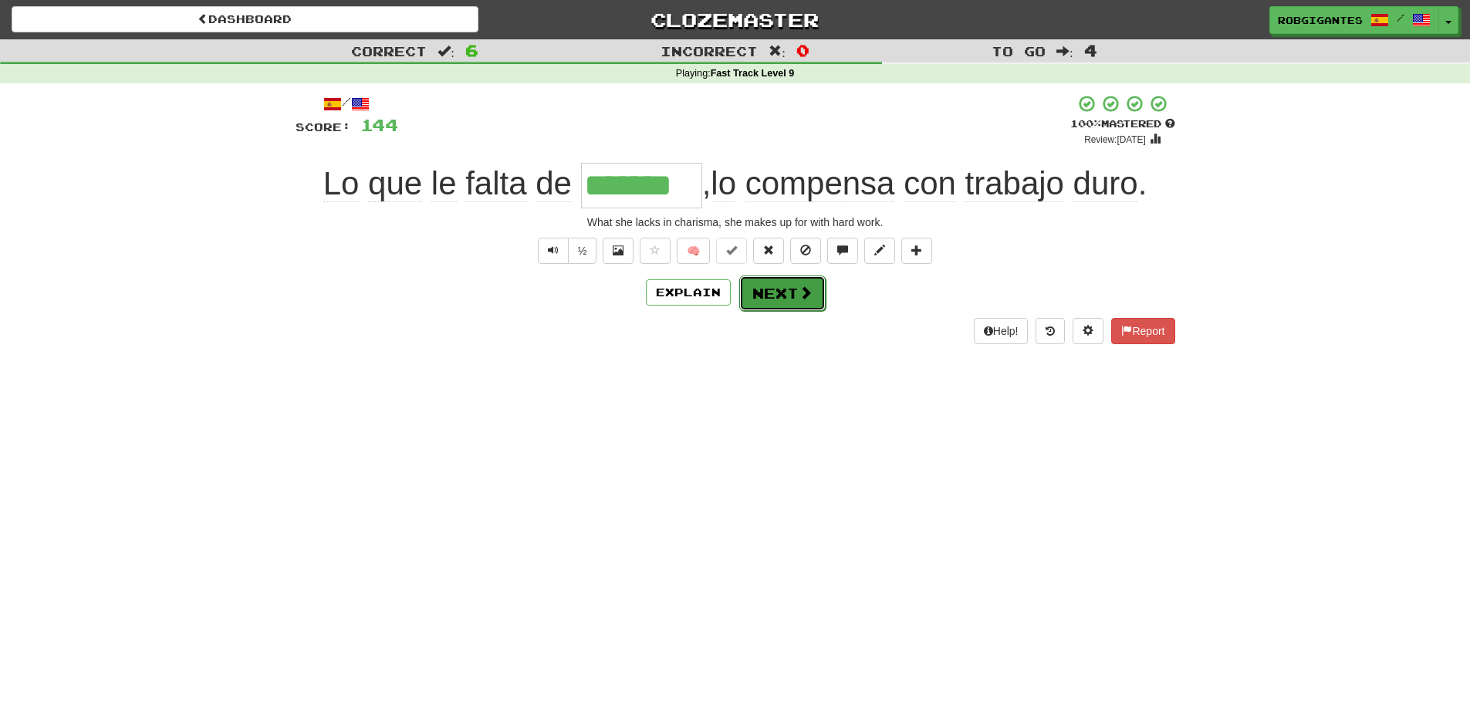
click at [803, 293] on span at bounding box center [806, 293] width 14 height 14
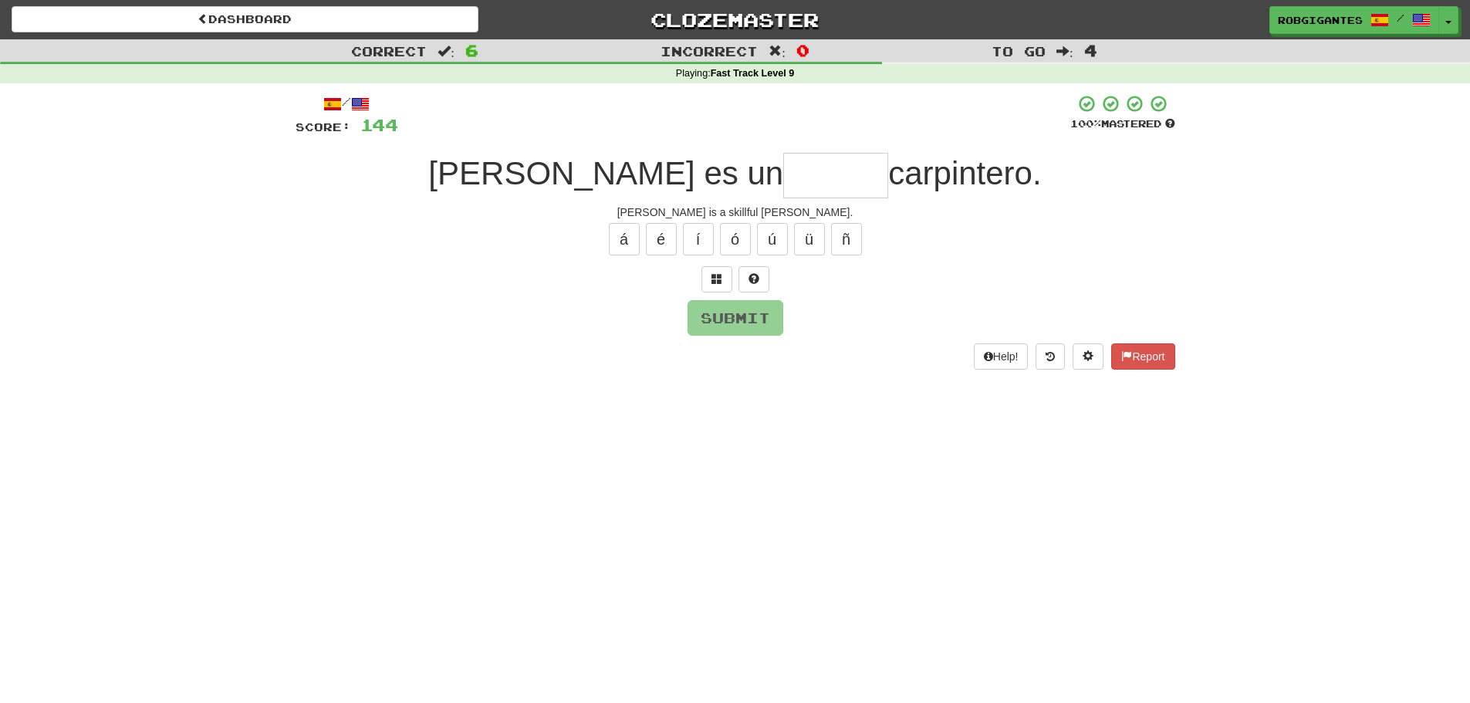
type input "*"
click at [750, 279] on span at bounding box center [754, 278] width 11 height 11
type input "*******"
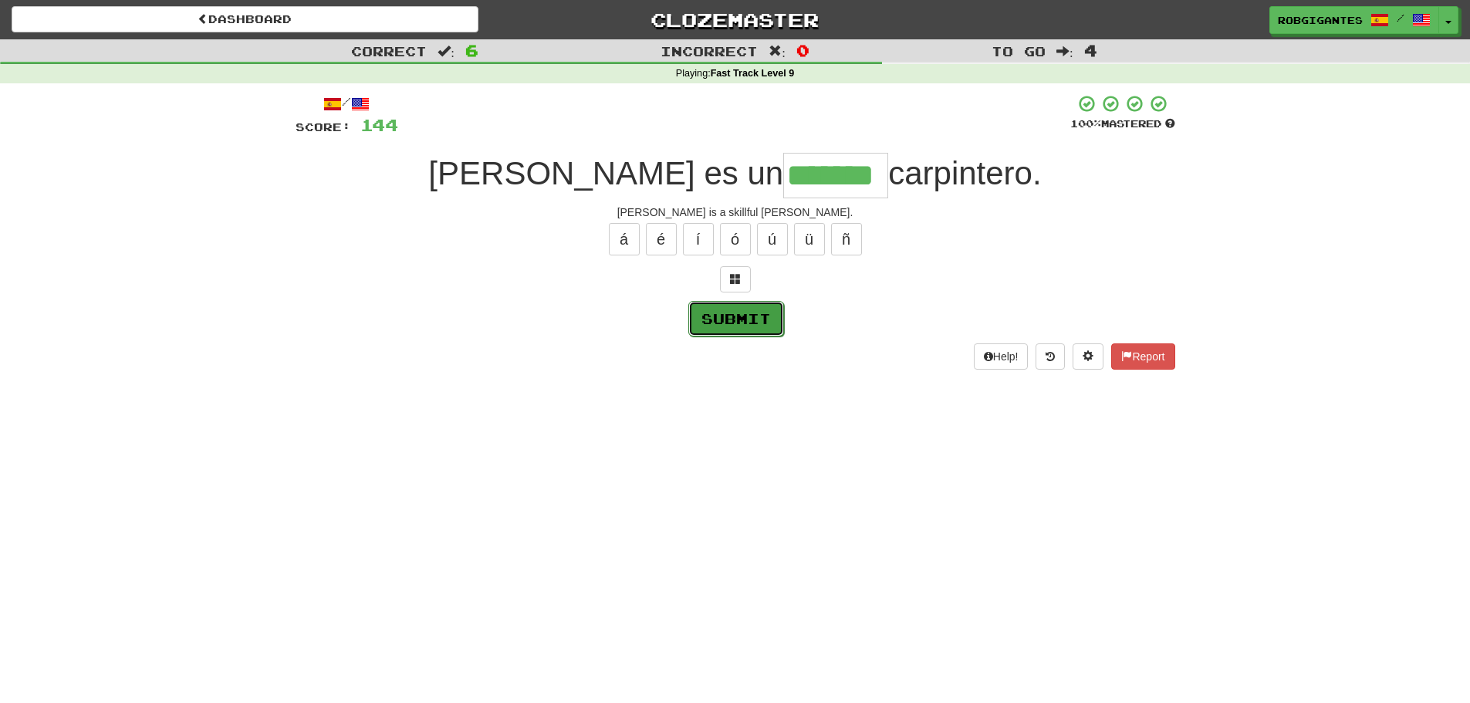
click at [743, 317] on button "Submit" at bounding box center [736, 319] width 96 height 36
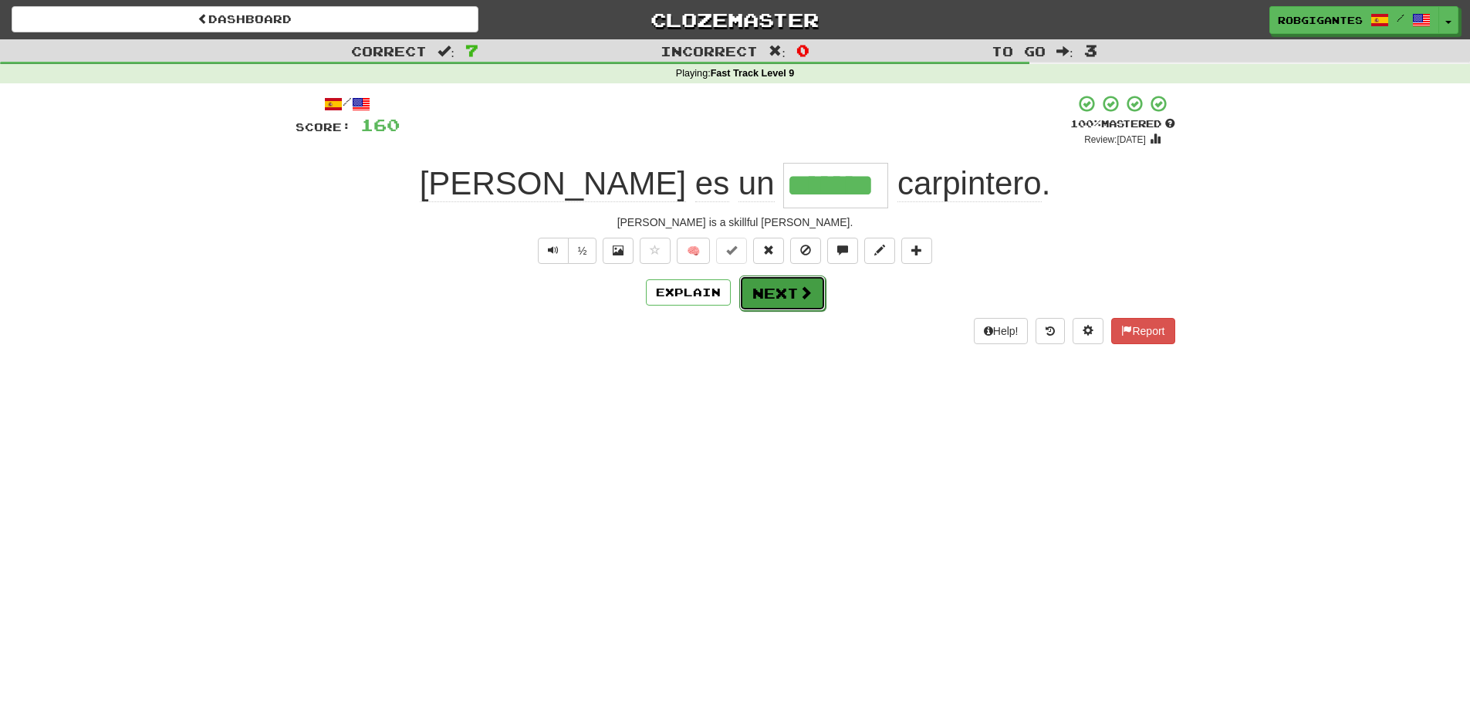
click at [780, 292] on button "Next" at bounding box center [782, 294] width 86 height 36
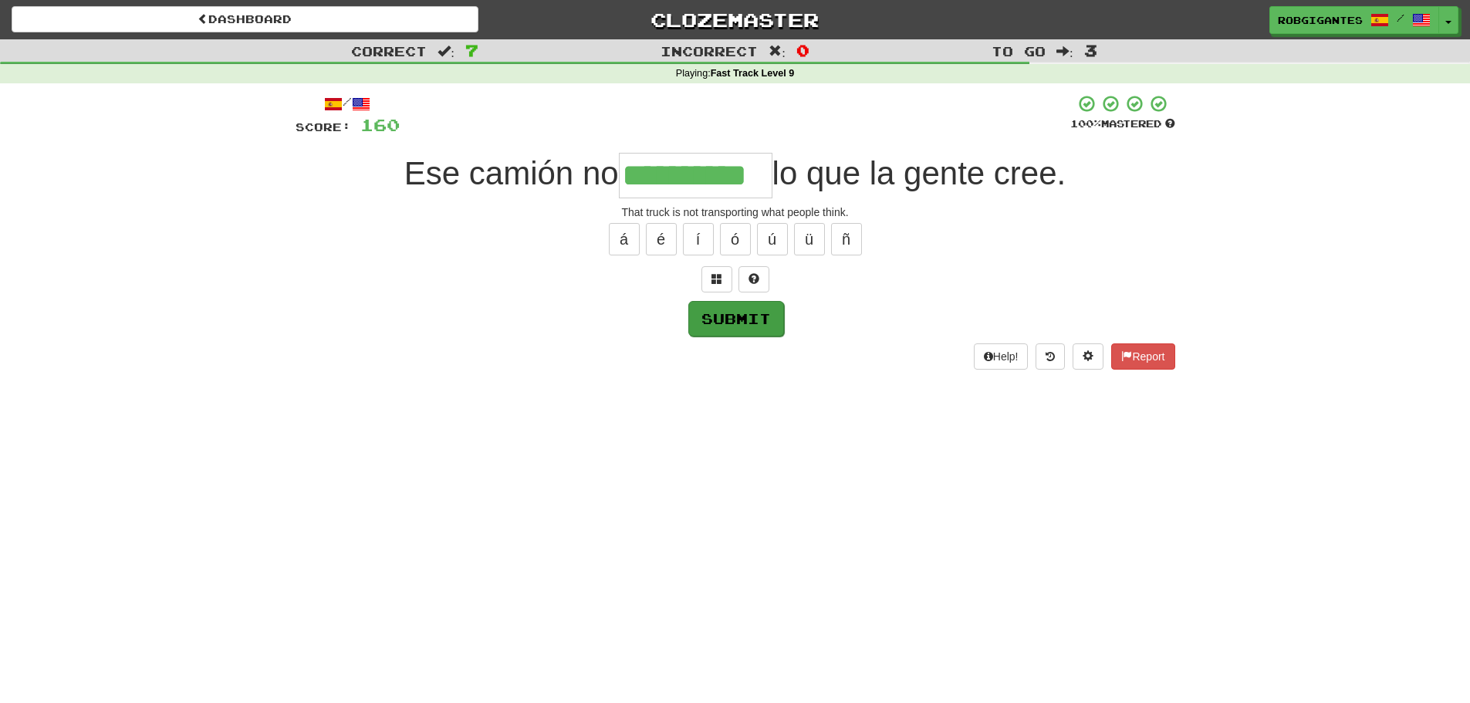
type input "**********"
drag, startPoint x: 701, startPoint y: 315, endPoint x: 675, endPoint y: 312, distance: 25.7
click at [699, 315] on button "Submit" at bounding box center [736, 318] width 96 height 36
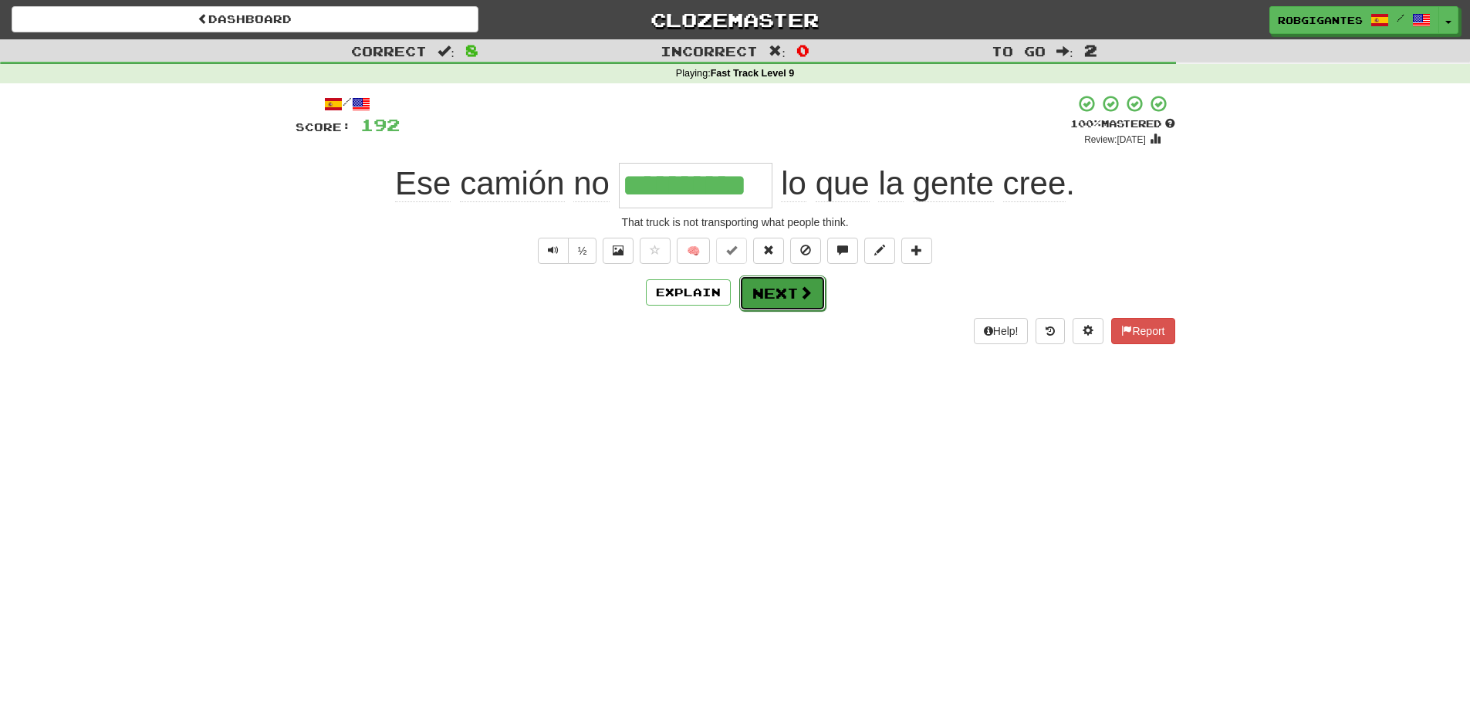
click at [763, 291] on button "Next" at bounding box center [782, 294] width 86 height 36
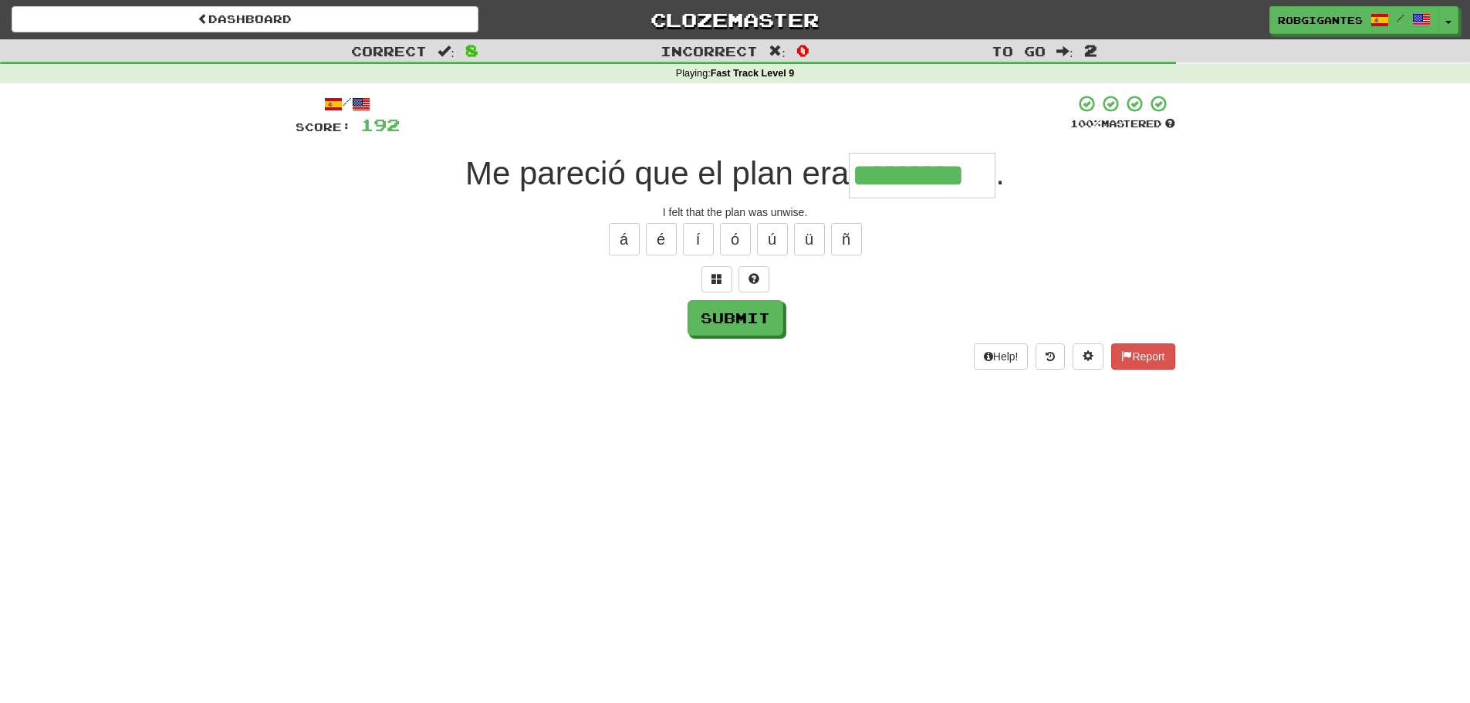
type input "*********"
click at [753, 330] on button "Submit" at bounding box center [736, 319] width 96 height 36
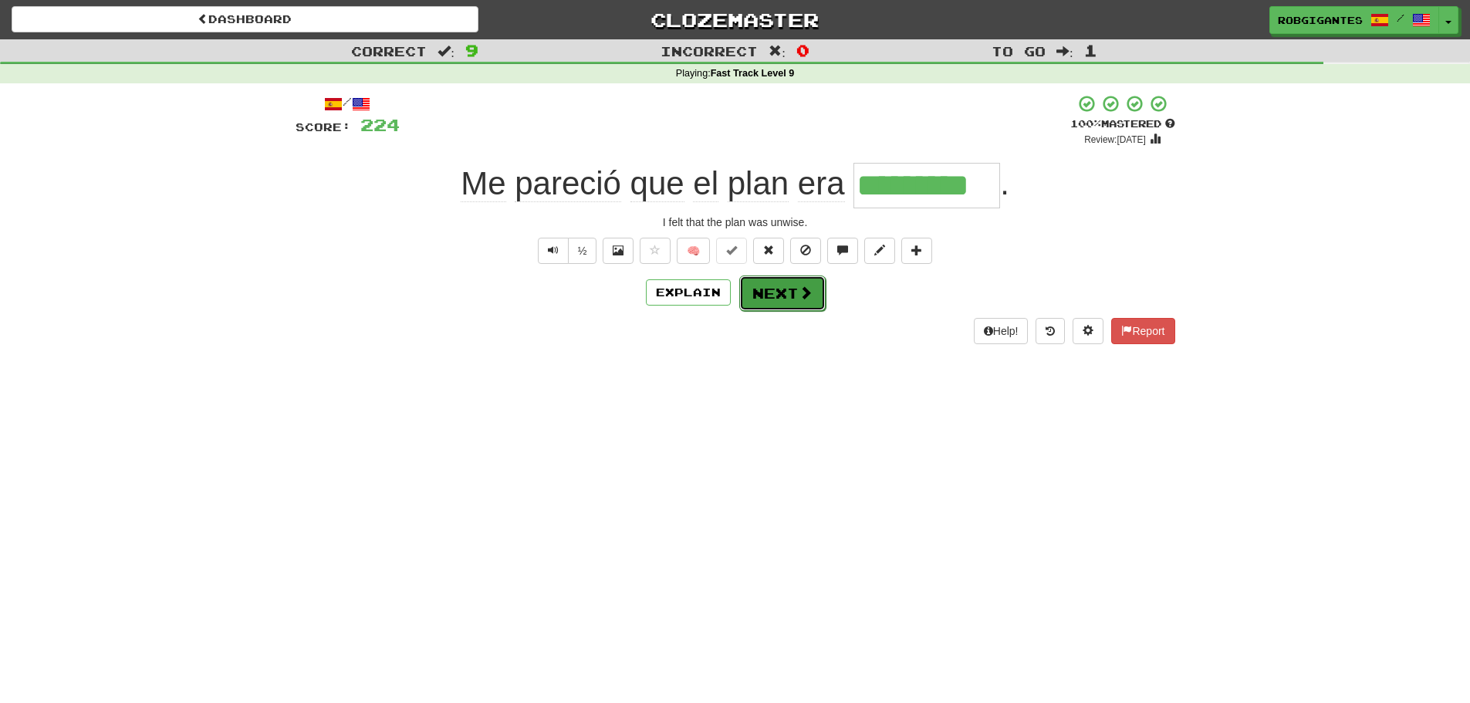
click at [761, 294] on button "Next" at bounding box center [782, 294] width 86 height 36
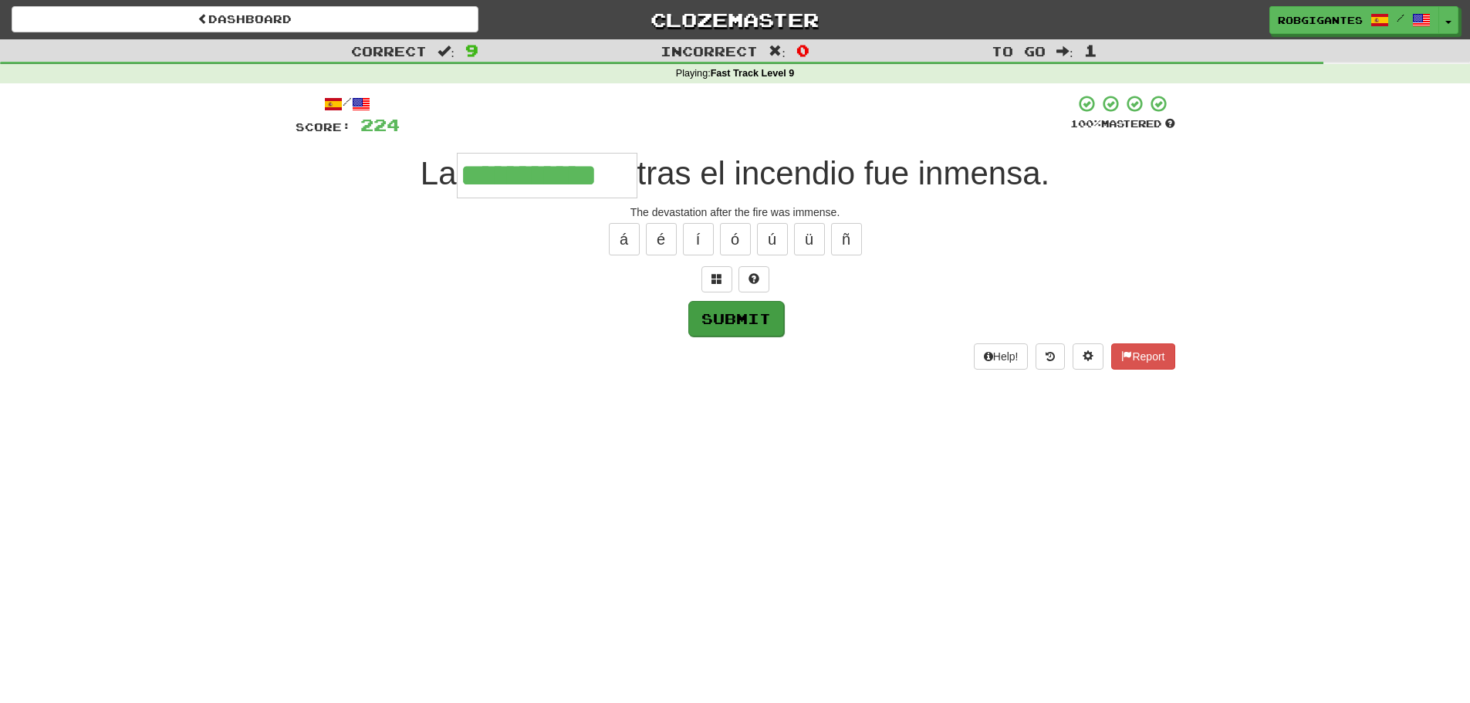
type input "**********"
click at [727, 316] on button "Submit" at bounding box center [736, 319] width 96 height 36
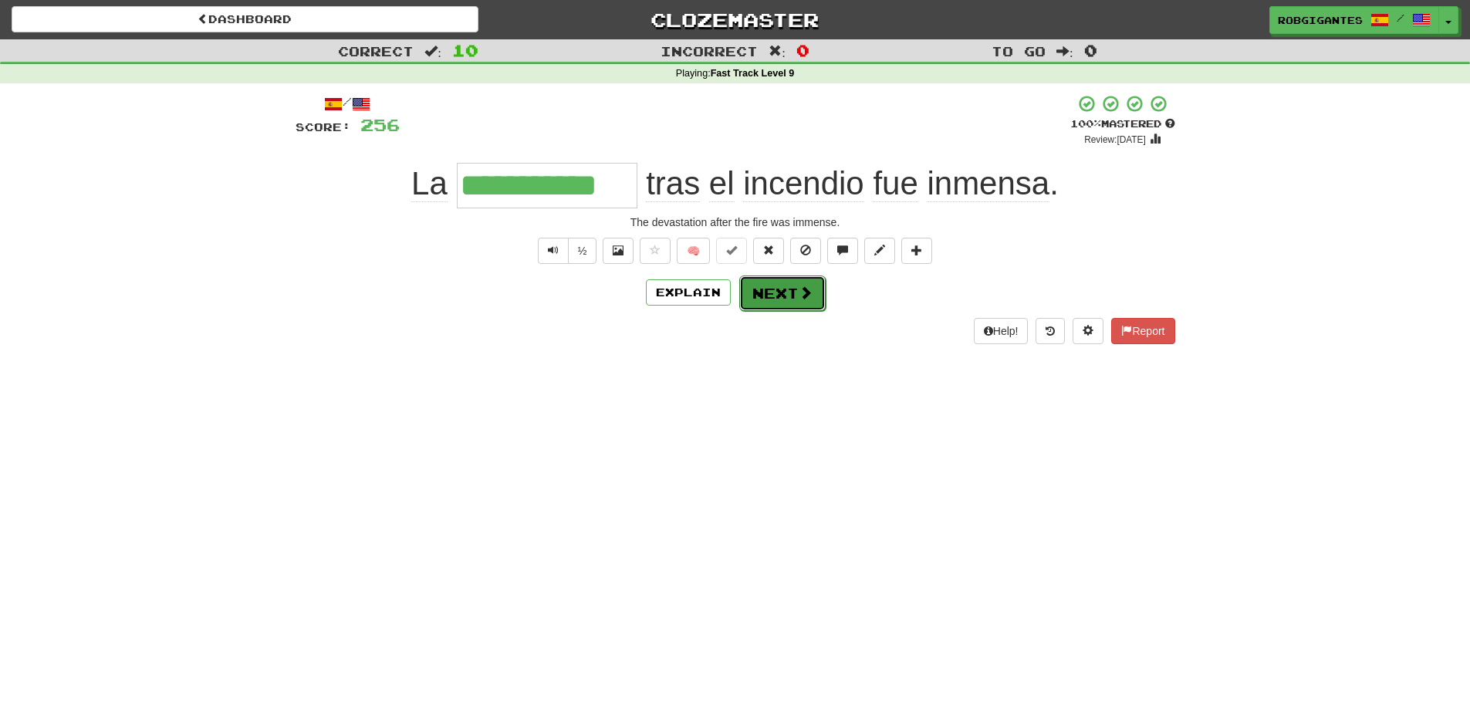
click at [766, 291] on button "Next" at bounding box center [782, 294] width 86 height 36
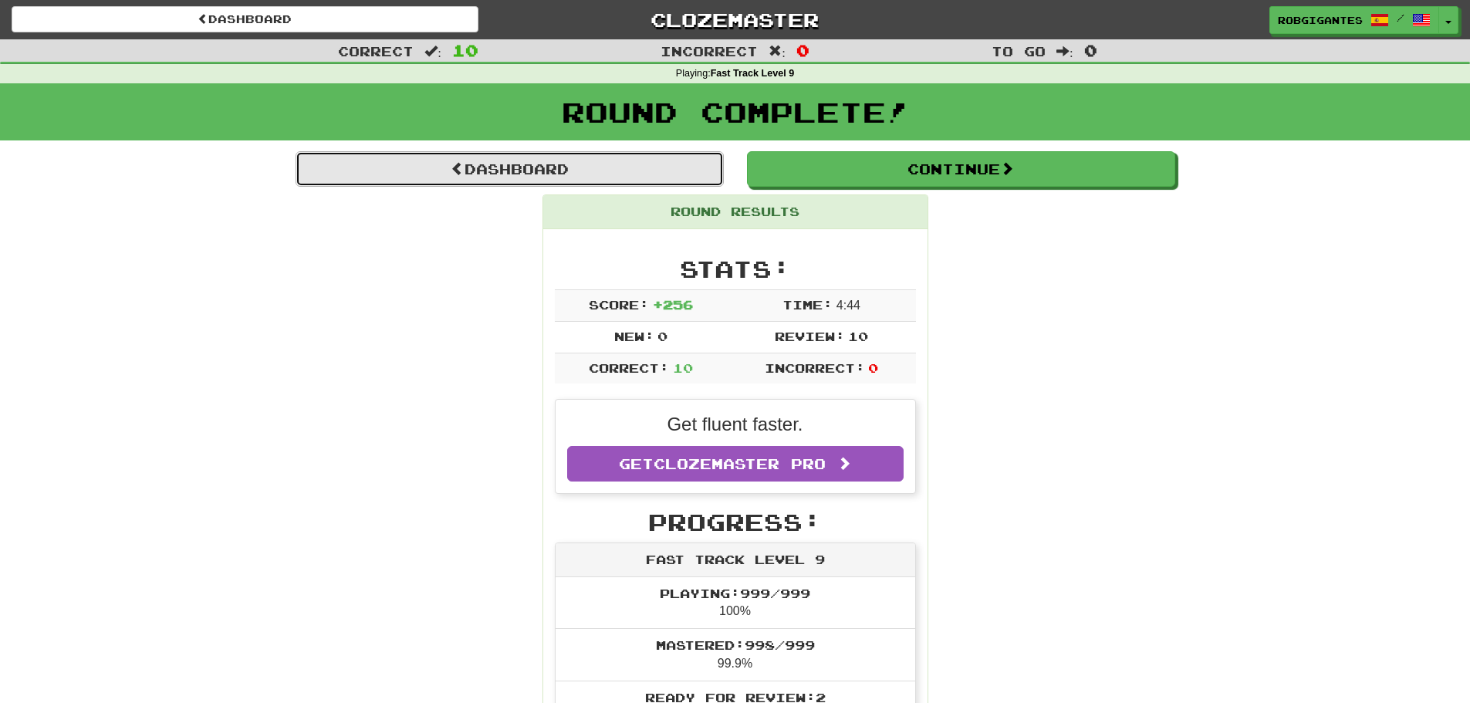
click at [503, 167] on link "Dashboard" at bounding box center [510, 169] width 428 height 36
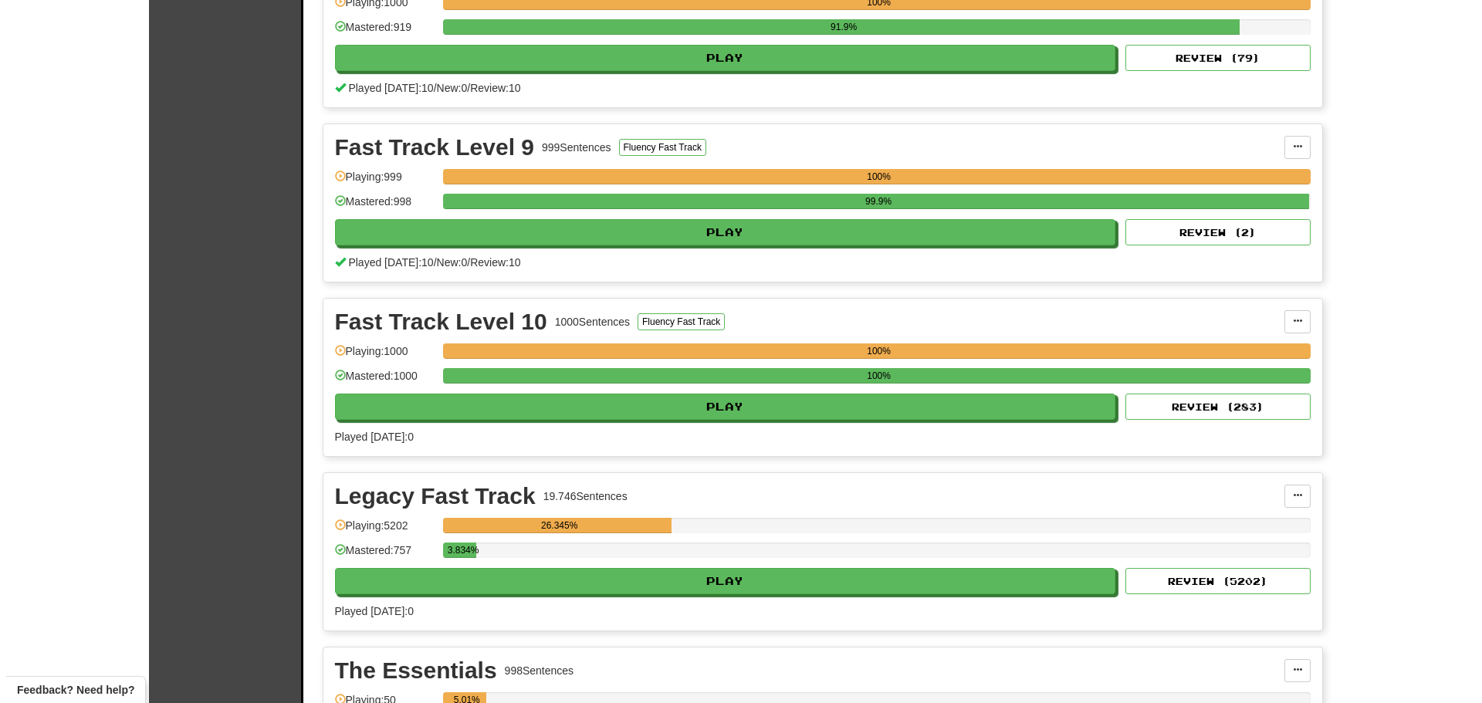
scroll to position [1775, 0]
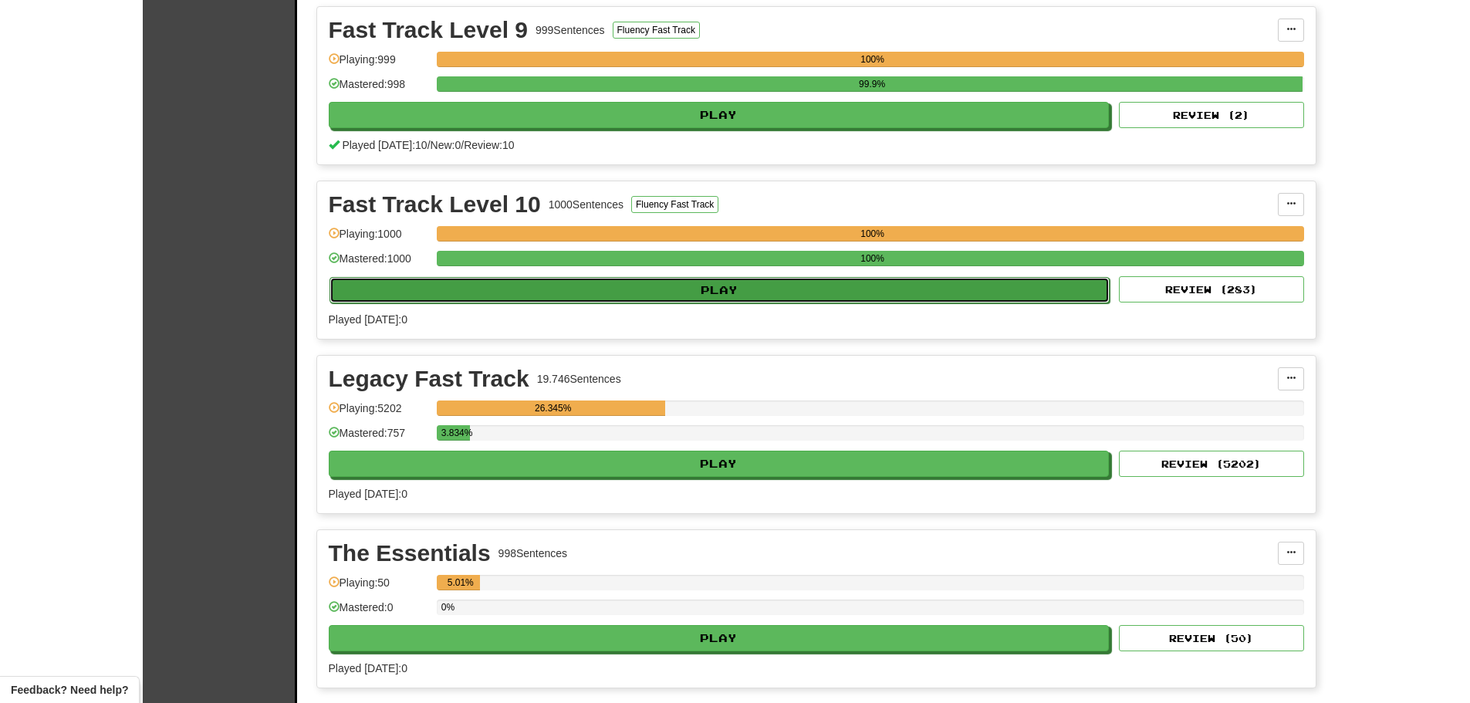
click at [614, 286] on button "Play" at bounding box center [720, 290] width 781 height 26
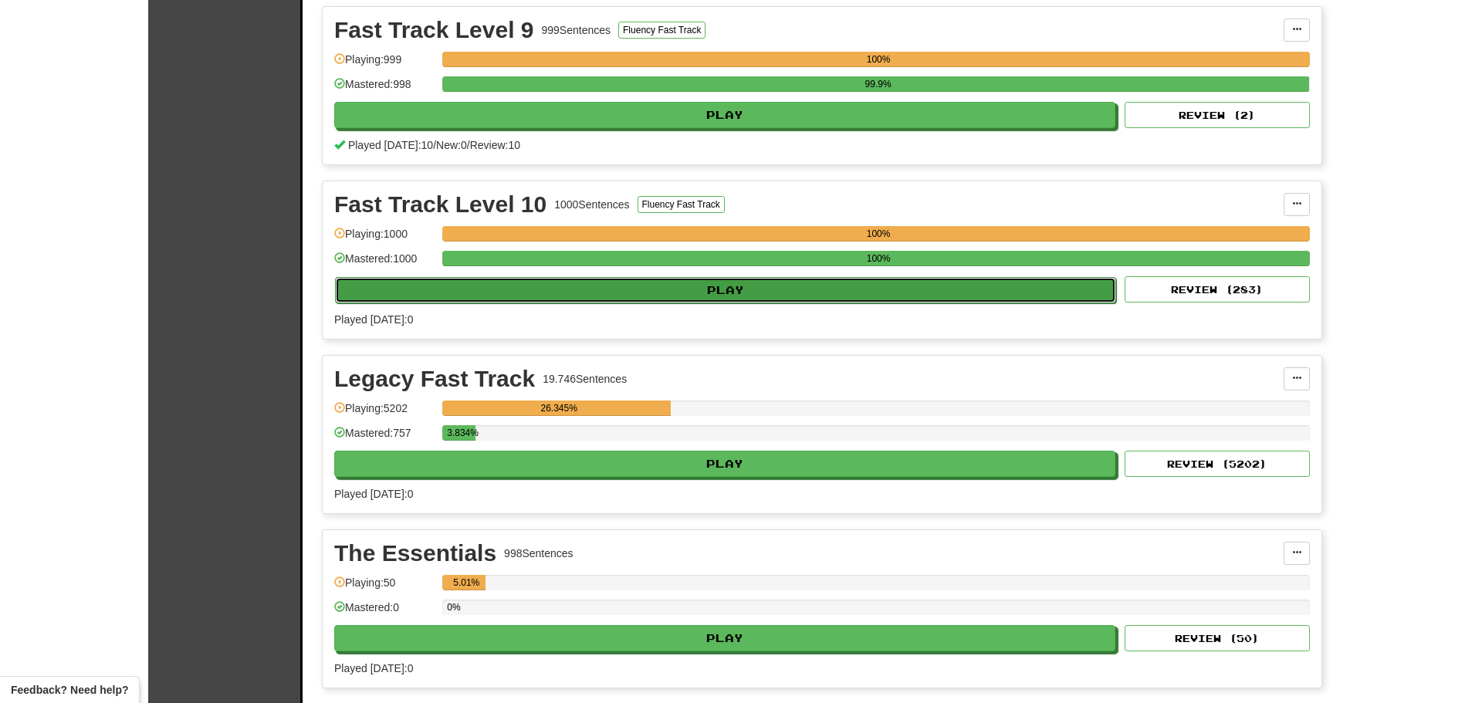
select select "**"
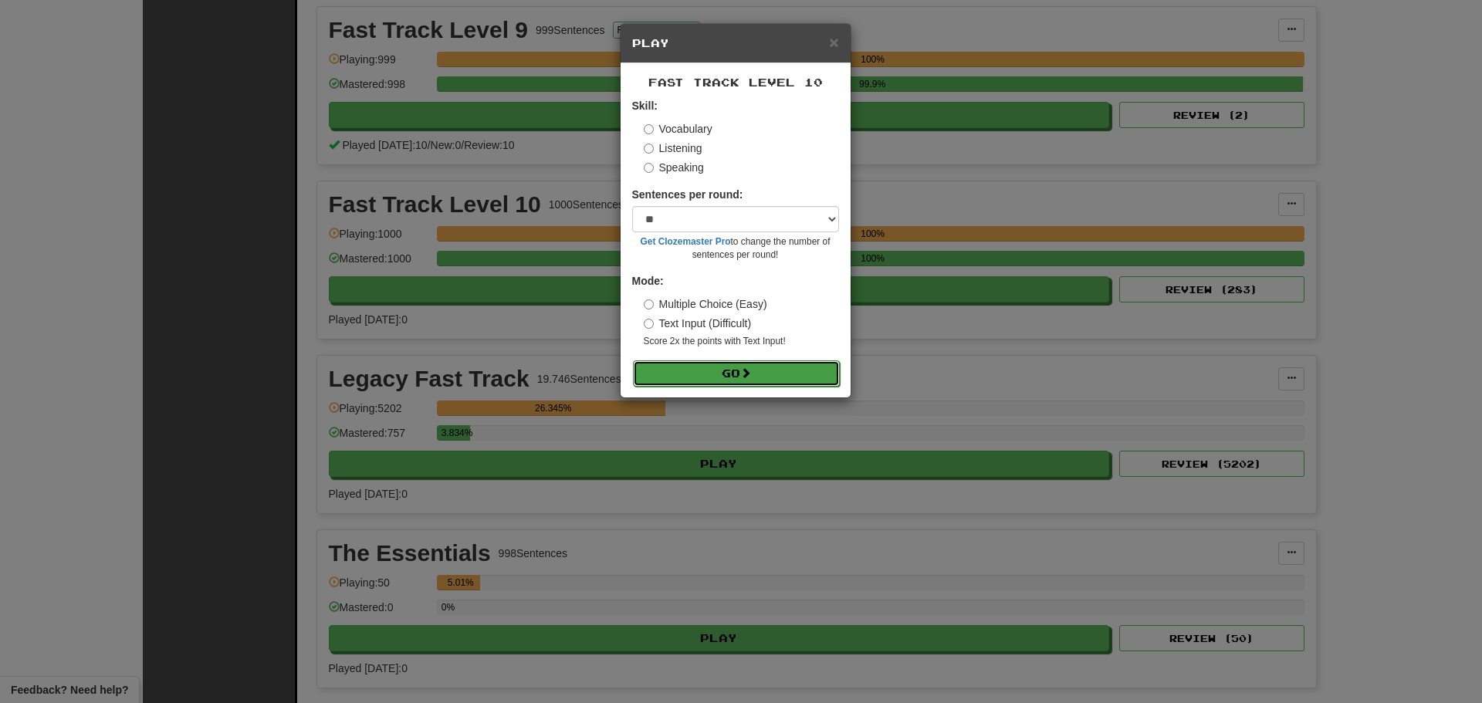
click at [704, 371] on button "Go" at bounding box center [736, 373] width 207 height 26
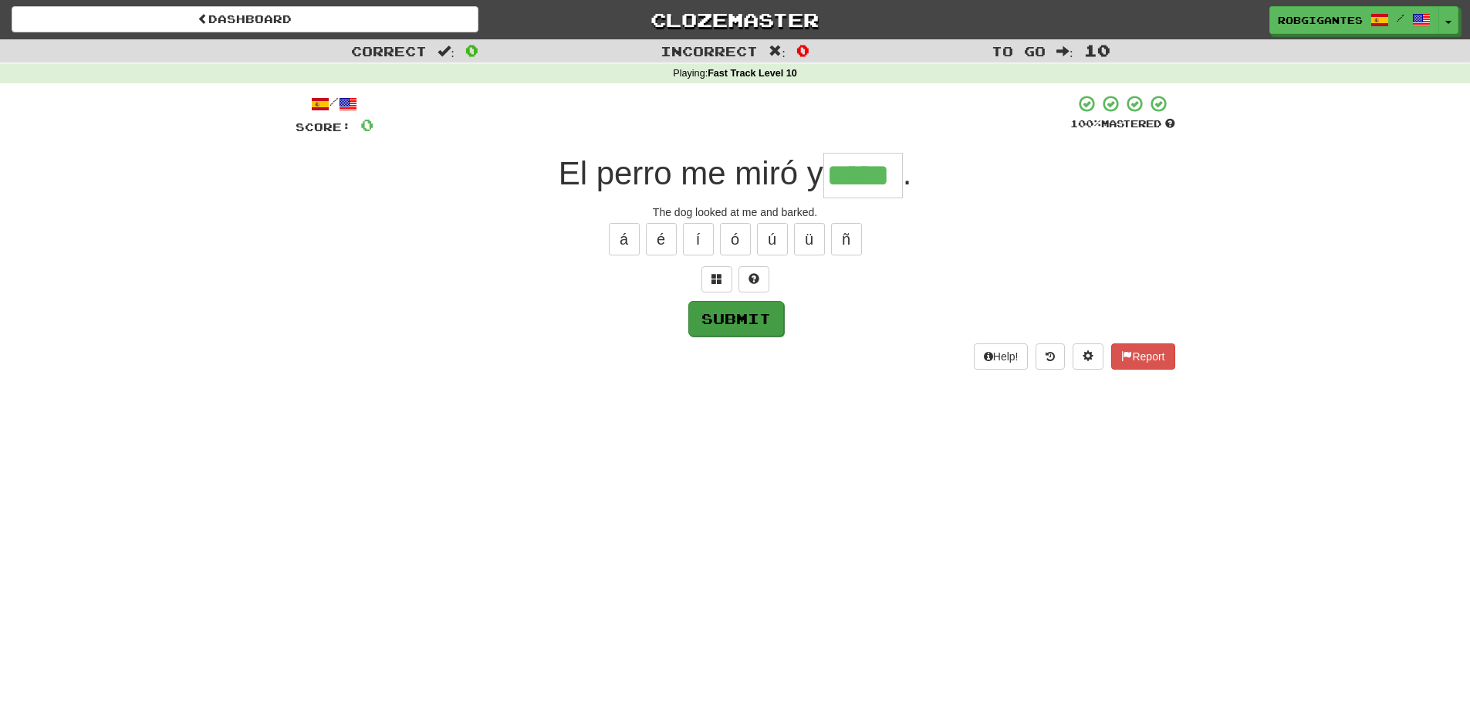
type input "*****"
click at [726, 316] on button "Submit" at bounding box center [736, 319] width 96 height 36
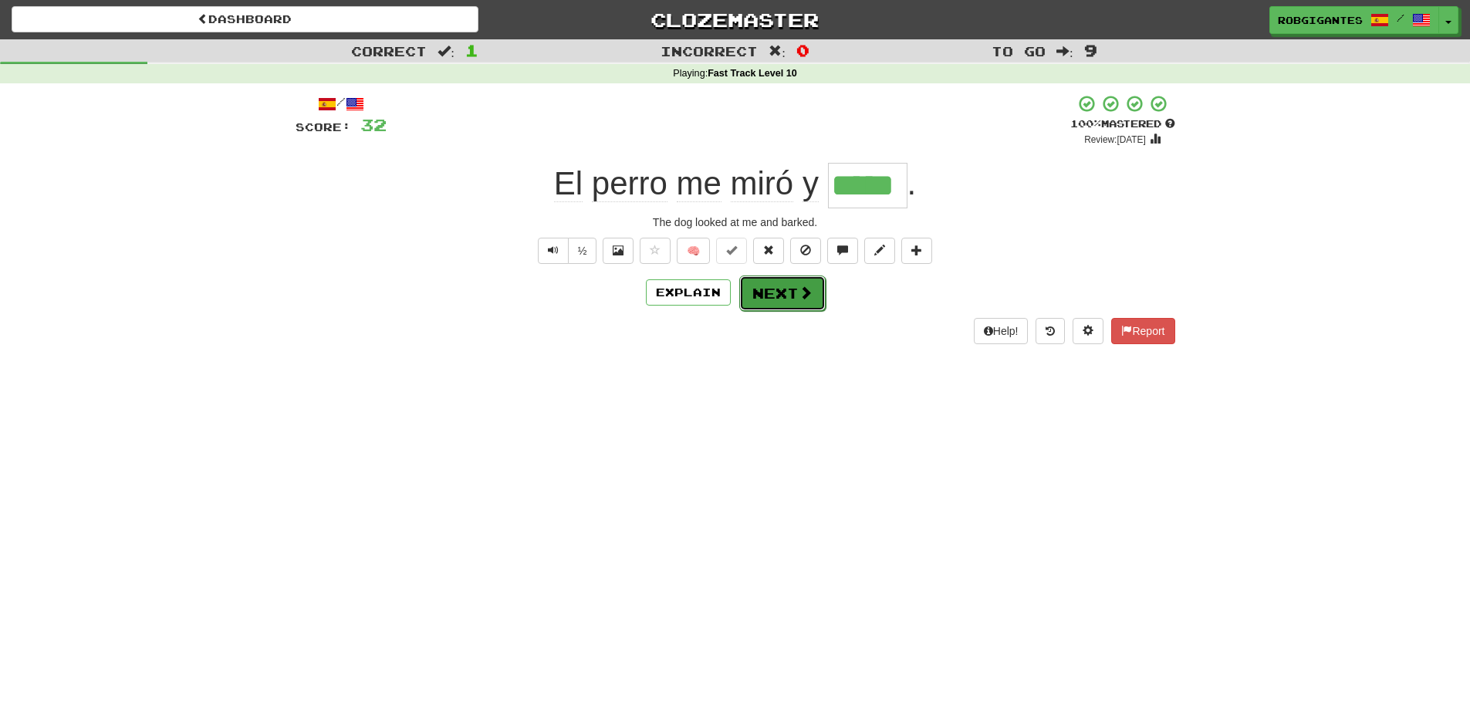
click at [799, 287] on span at bounding box center [806, 293] width 14 height 14
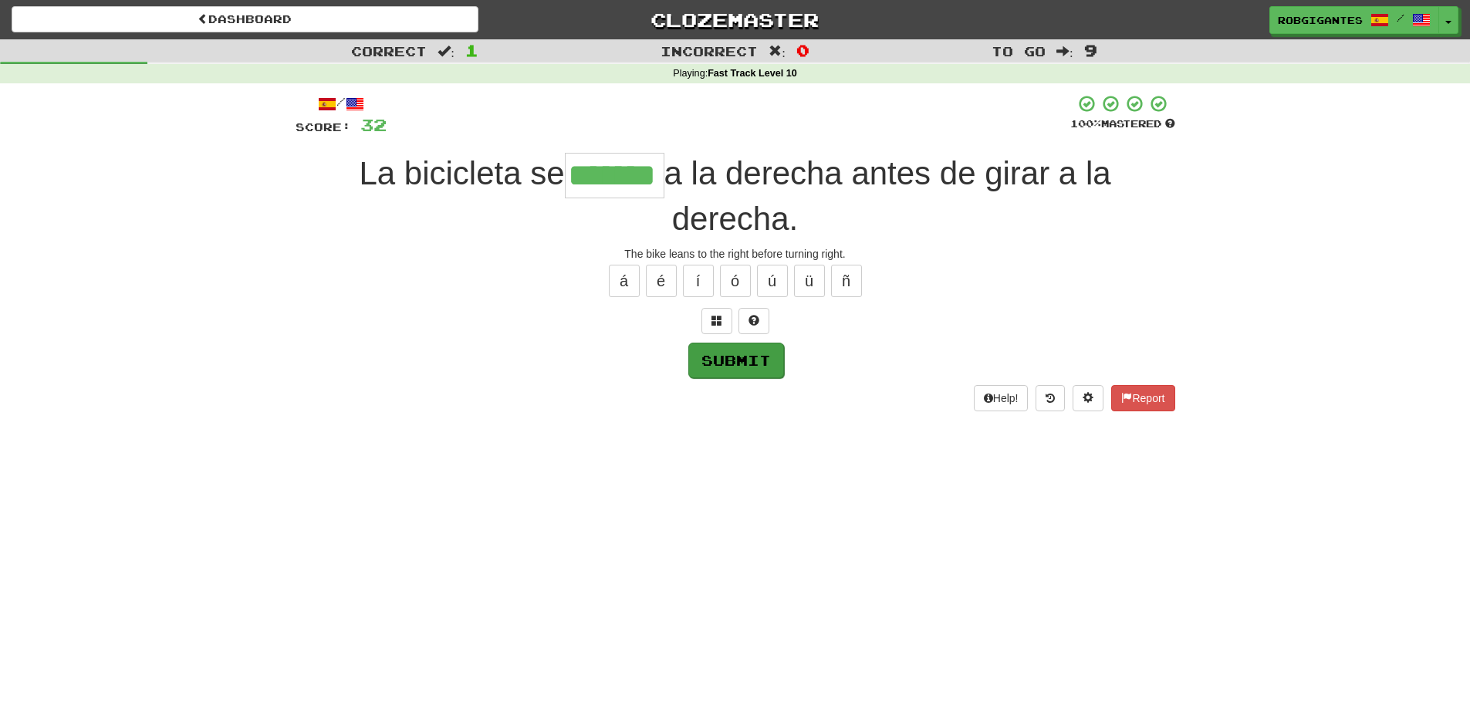
type input "*******"
click at [749, 367] on button "Submit" at bounding box center [736, 361] width 96 height 36
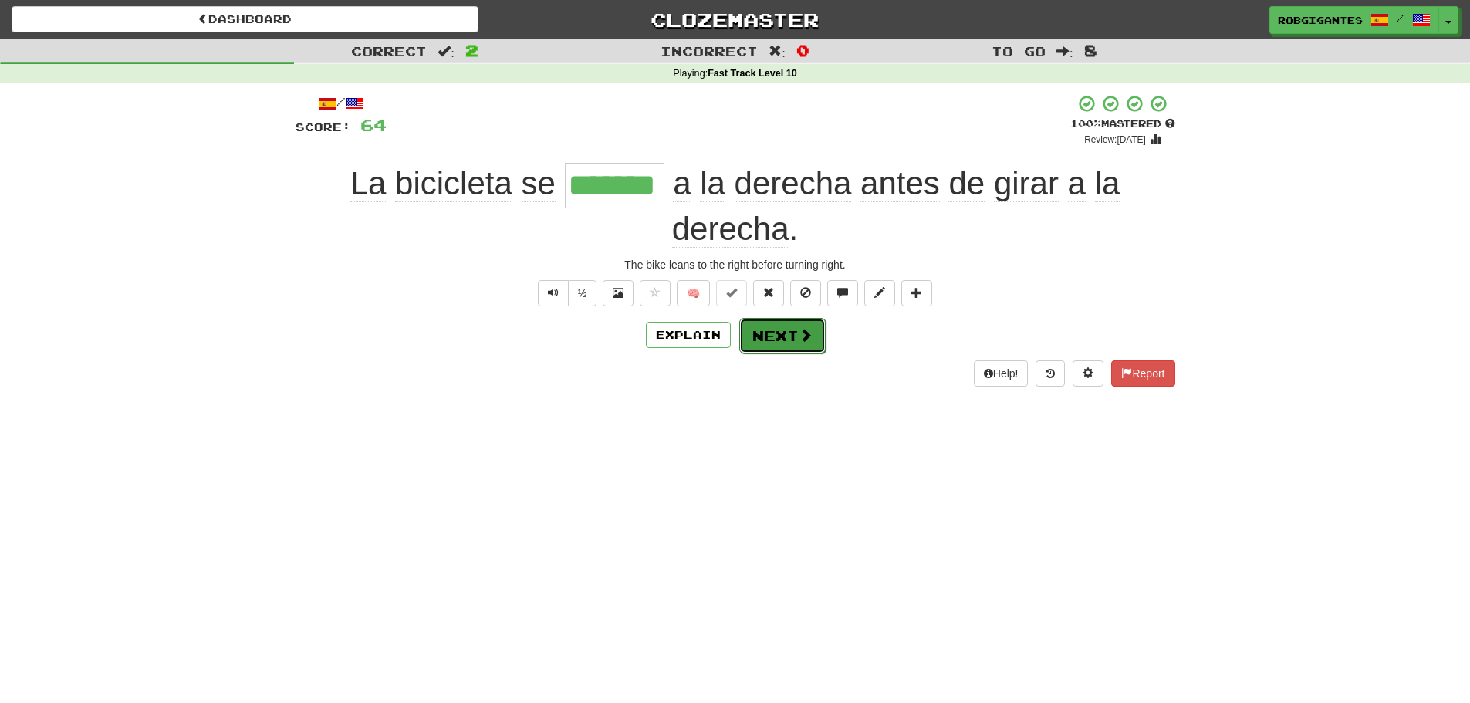
click at [758, 335] on button "Next" at bounding box center [782, 336] width 86 height 36
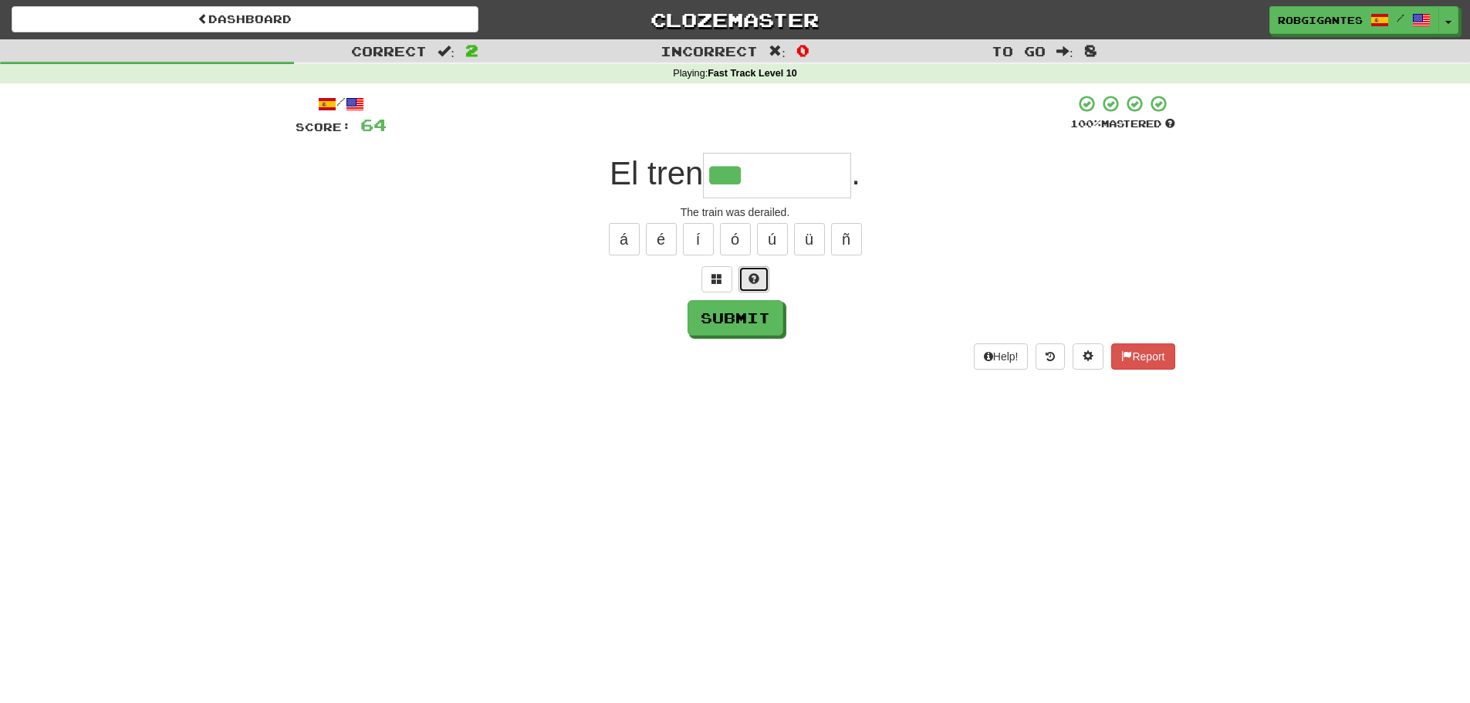
click at [753, 283] on span at bounding box center [754, 278] width 11 height 11
type input "**********"
click at [728, 317] on button "Submit" at bounding box center [736, 319] width 96 height 36
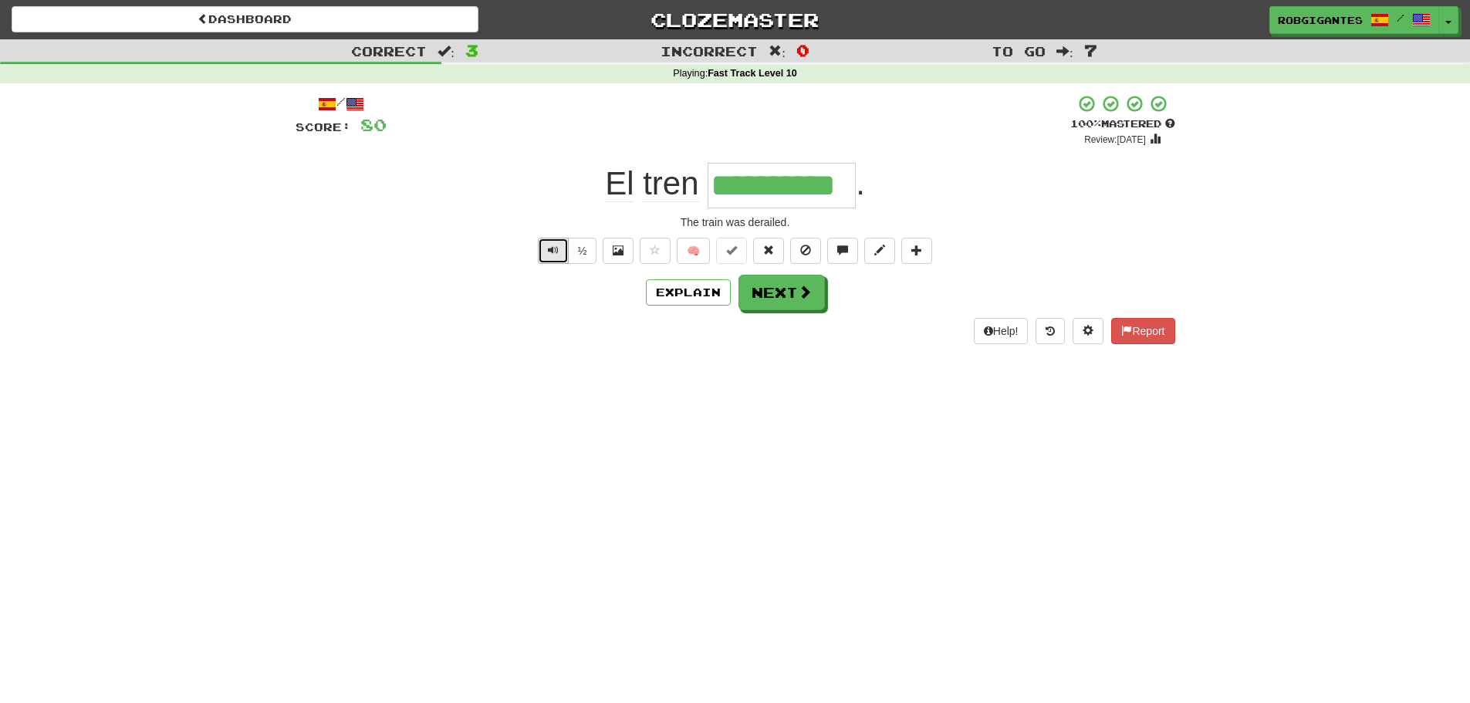
click at [556, 249] on span "Text-to-speech controls" at bounding box center [553, 250] width 11 height 11
click at [780, 287] on button "Next" at bounding box center [782, 294] width 86 height 36
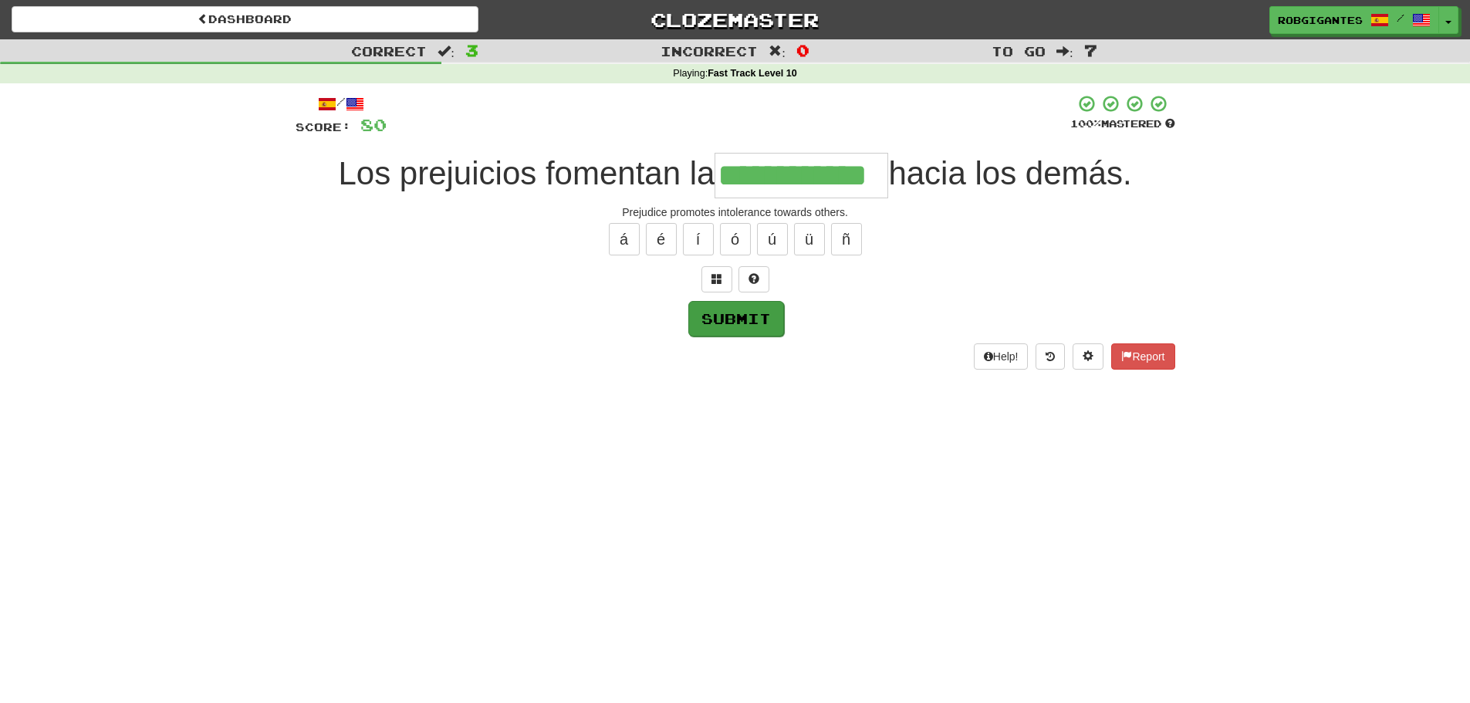
type input "**********"
drag, startPoint x: 733, startPoint y: 318, endPoint x: 631, endPoint y: 310, distance: 102.9
click at [729, 316] on button "Submit" at bounding box center [736, 318] width 96 height 36
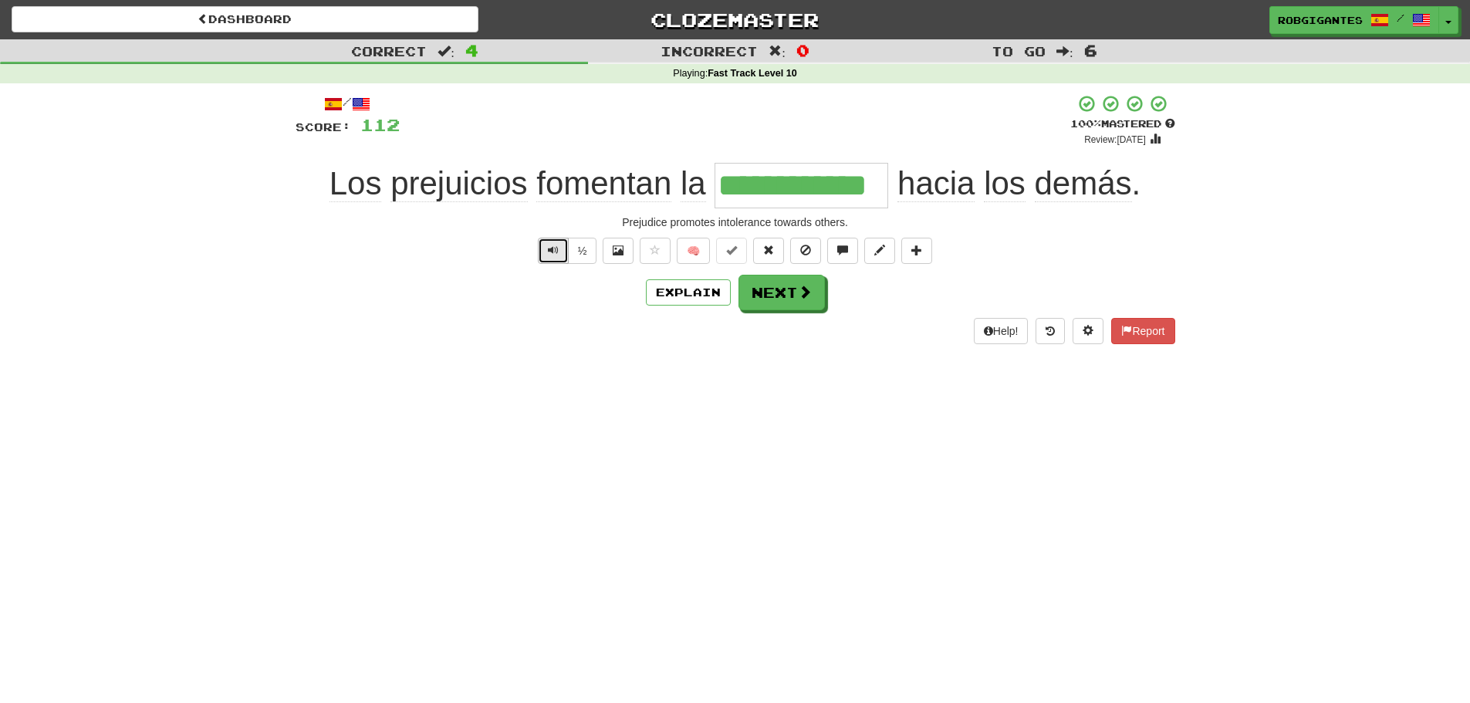
click at [550, 245] on span "Text-to-speech controls" at bounding box center [553, 250] width 11 height 11
click at [770, 293] on button "Next" at bounding box center [782, 294] width 86 height 36
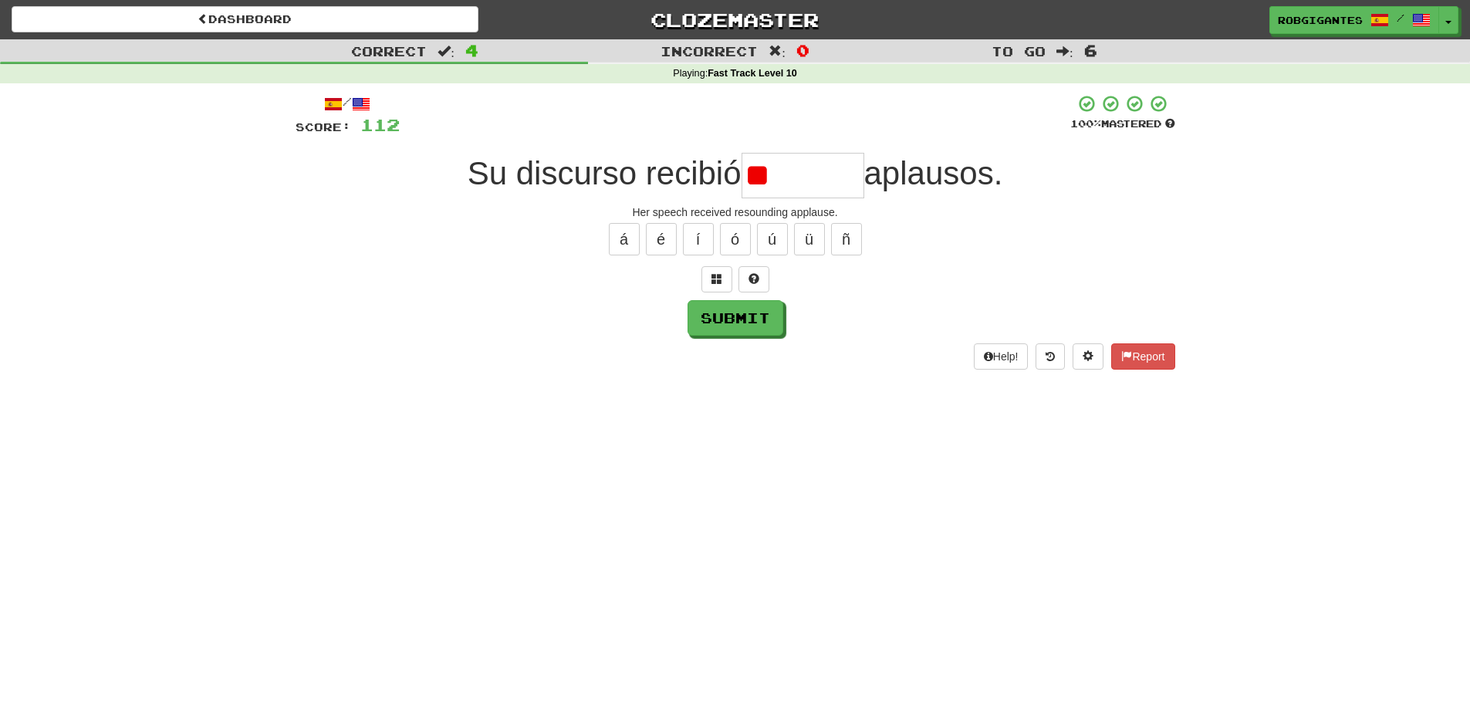
type input "*"
click at [748, 285] on button at bounding box center [754, 279] width 31 height 26
click at [736, 269] on button at bounding box center [735, 279] width 31 height 26
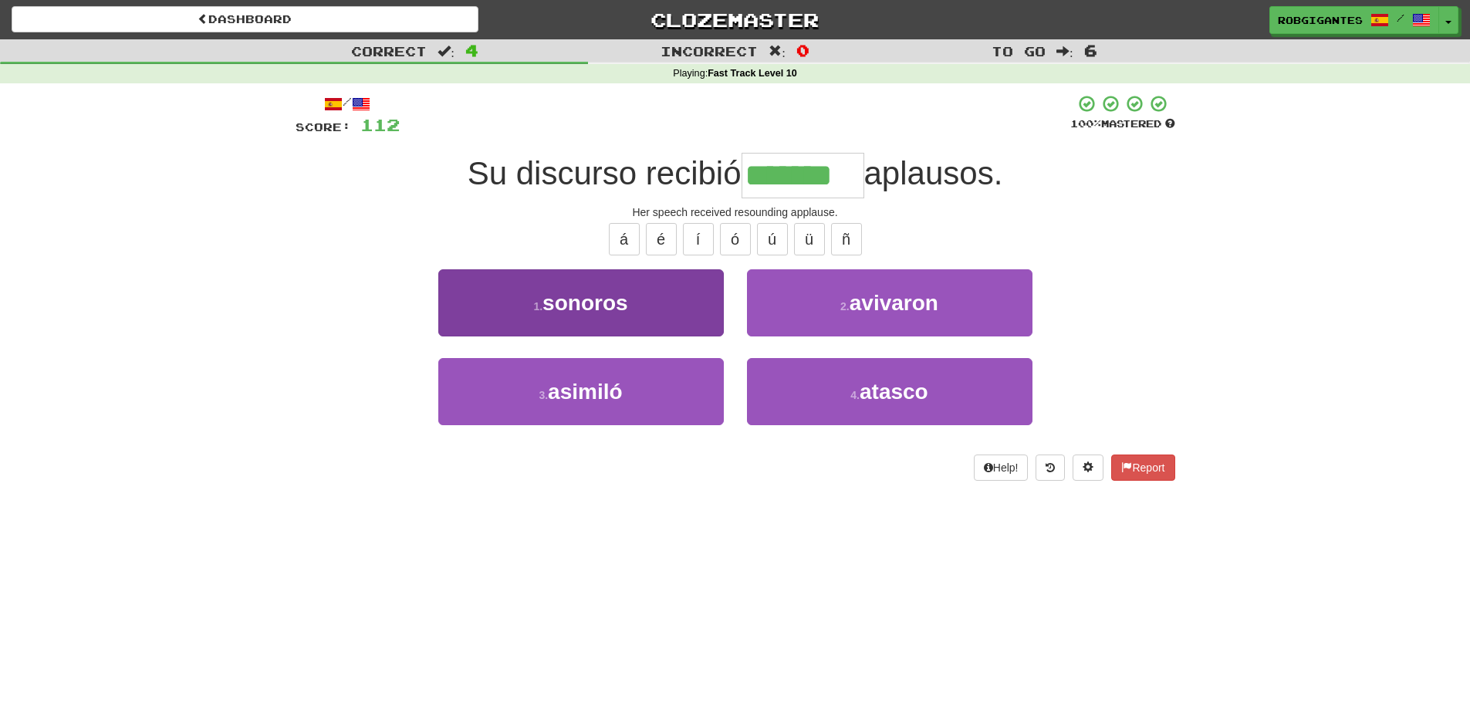
type input "*******"
click at [540, 297] on button "1 . sonoros" at bounding box center [581, 302] width 286 height 67
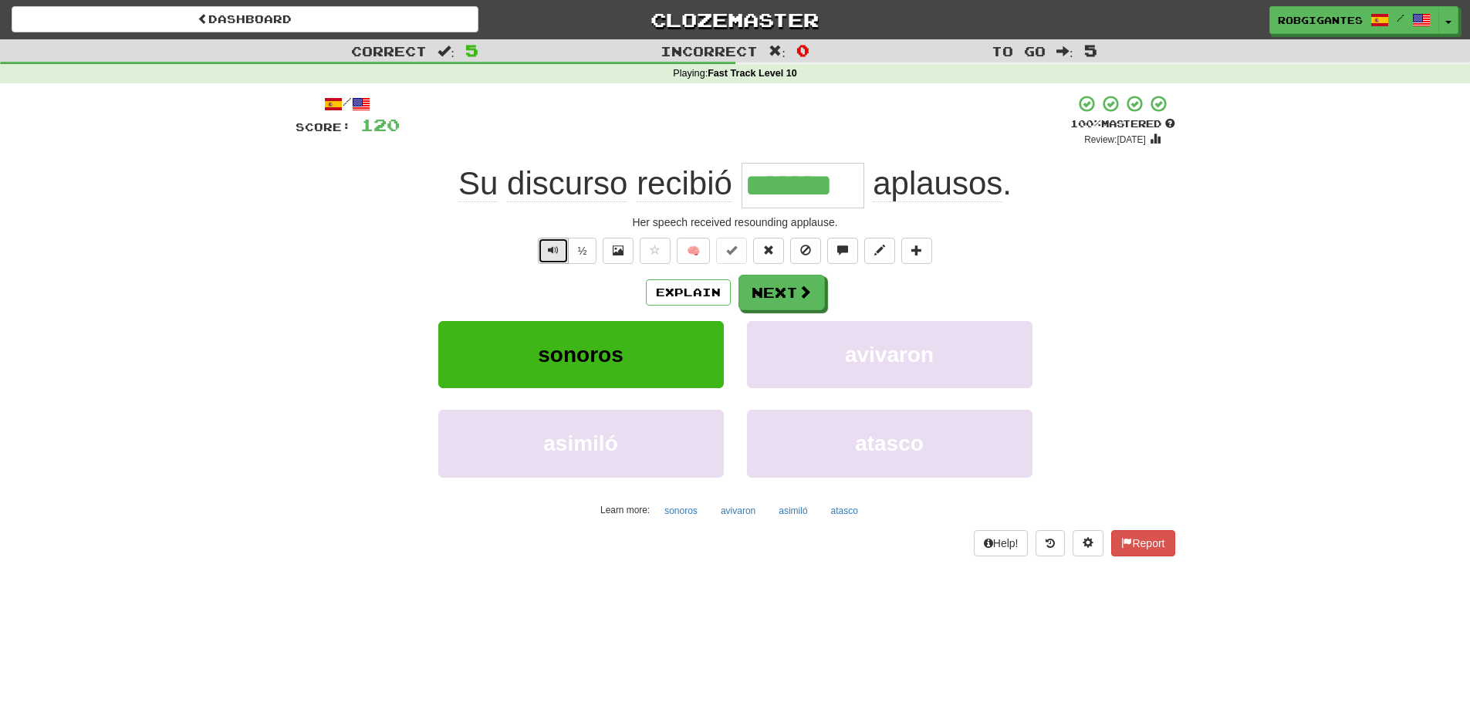
drag, startPoint x: 555, startPoint y: 251, endPoint x: 546, endPoint y: 249, distance: 9.4
click at [553, 251] on span "Text-to-speech controls" at bounding box center [553, 250] width 11 height 11
drag, startPoint x: 771, startPoint y: 292, endPoint x: 605, endPoint y: 272, distance: 167.2
click at [770, 292] on button "Next" at bounding box center [782, 293] width 86 height 36
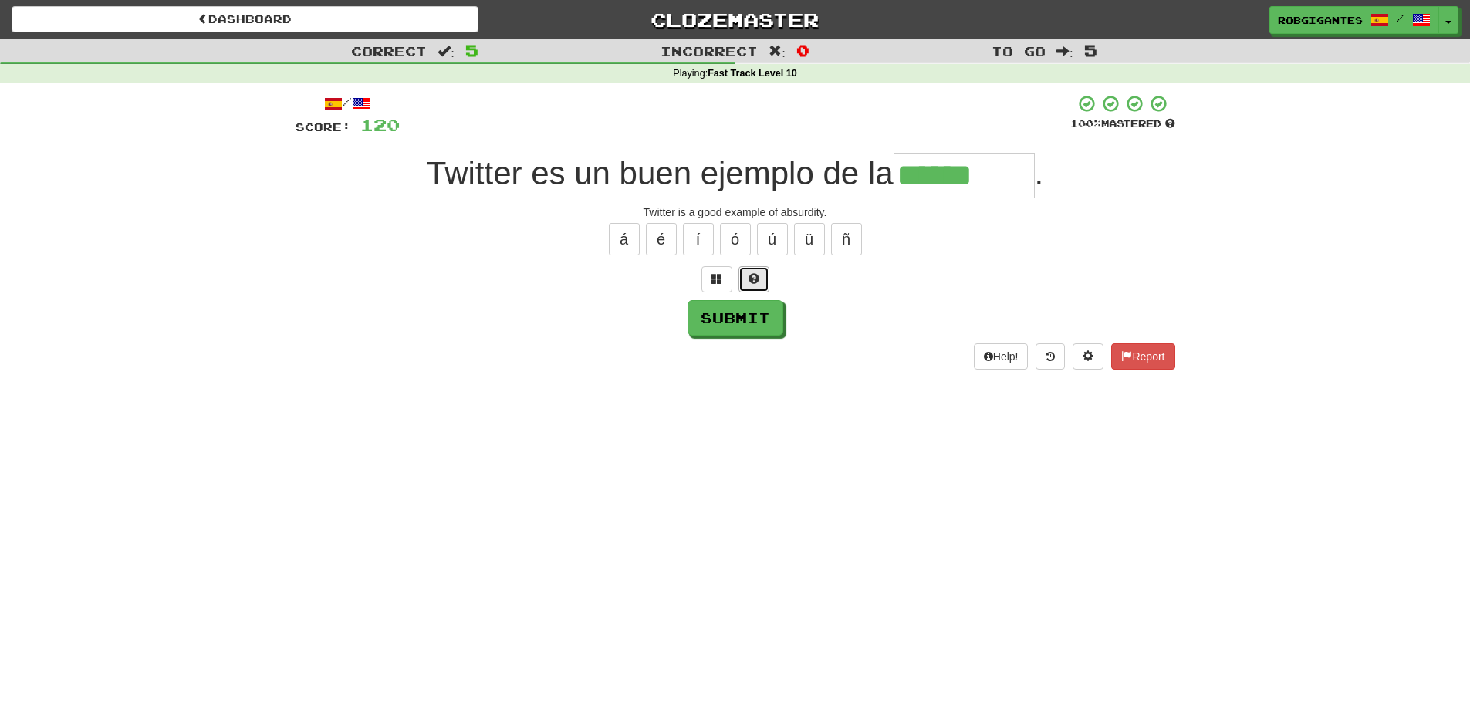
click at [758, 281] on span at bounding box center [754, 278] width 11 height 11
type input "********"
drag, startPoint x: 710, startPoint y: 312, endPoint x: 682, endPoint y: 311, distance: 28.6
click at [707, 312] on button "Submit" at bounding box center [736, 318] width 96 height 36
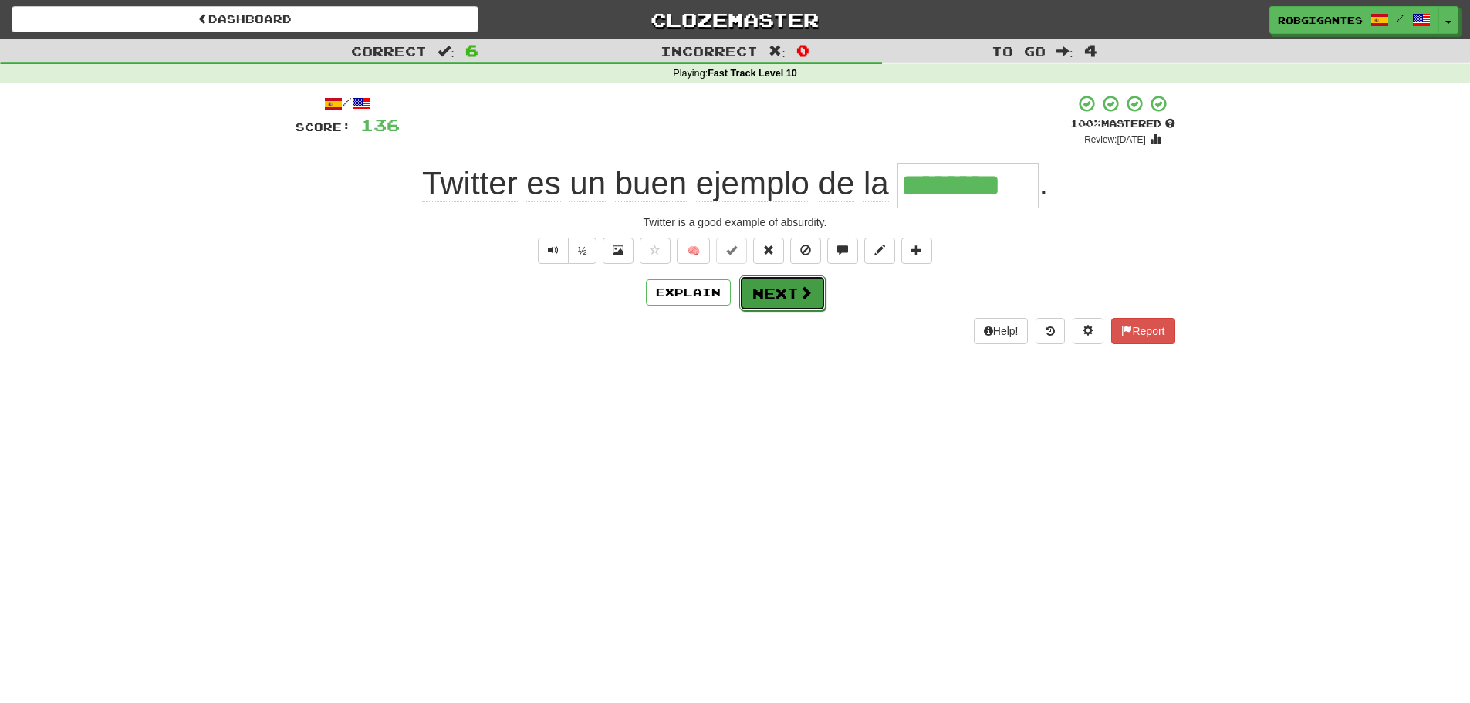
click at [772, 289] on button "Next" at bounding box center [782, 294] width 86 height 36
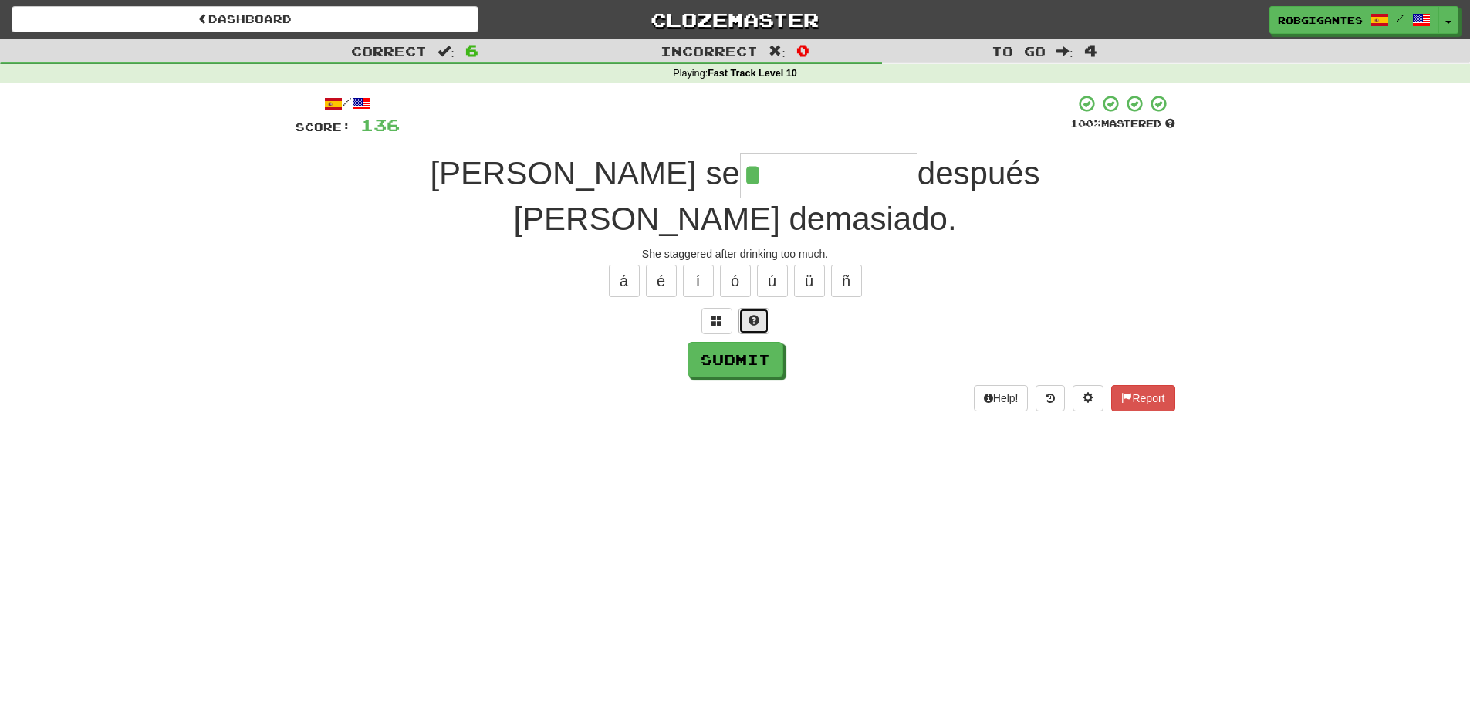
click at [751, 315] on span at bounding box center [754, 320] width 11 height 11
click at [725, 308] on button at bounding box center [735, 321] width 31 height 26
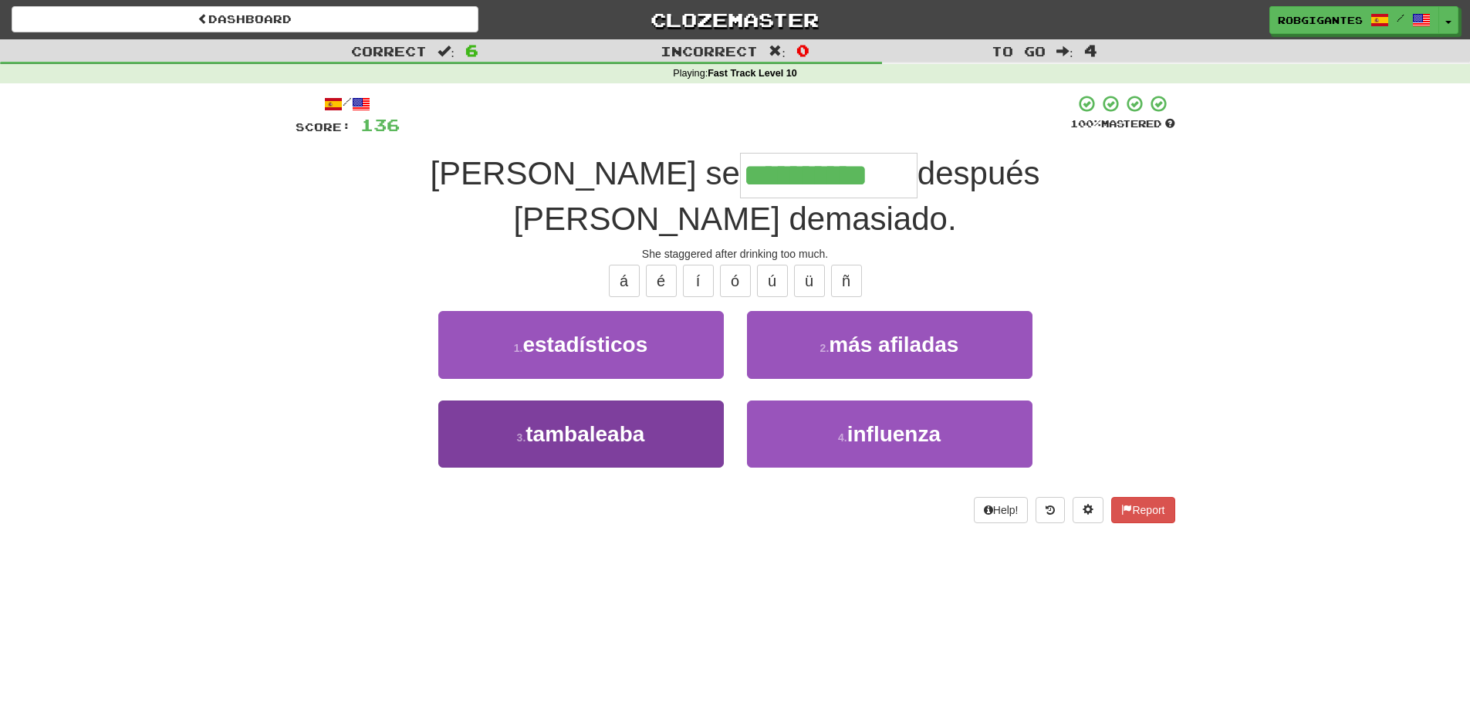
type input "**********"
click at [503, 401] on button "3 . tambaleaba" at bounding box center [581, 434] width 286 height 67
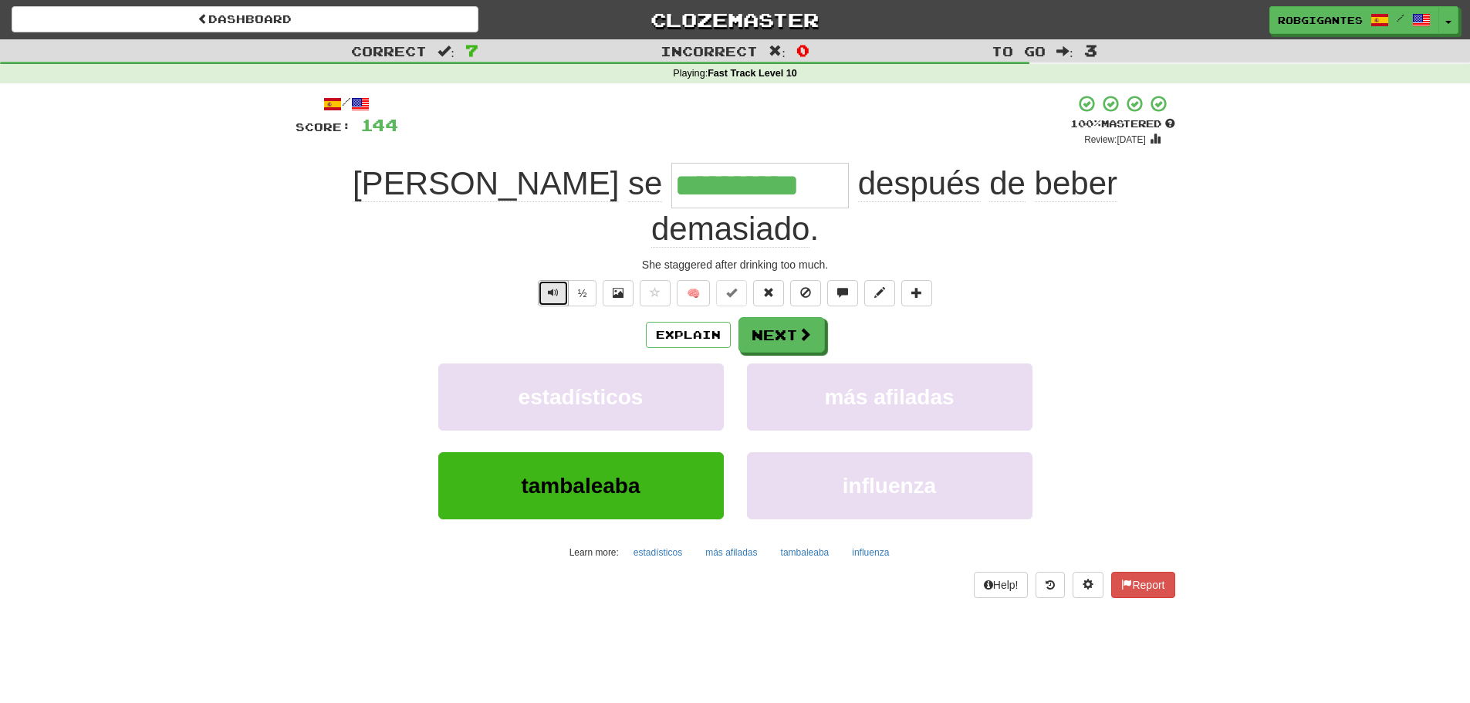
click at [548, 287] on span "Text-to-speech controls" at bounding box center [553, 292] width 11 height 11
click at [776, 318] on button "Next" at bounding box center [782, 336] width 86 height 36
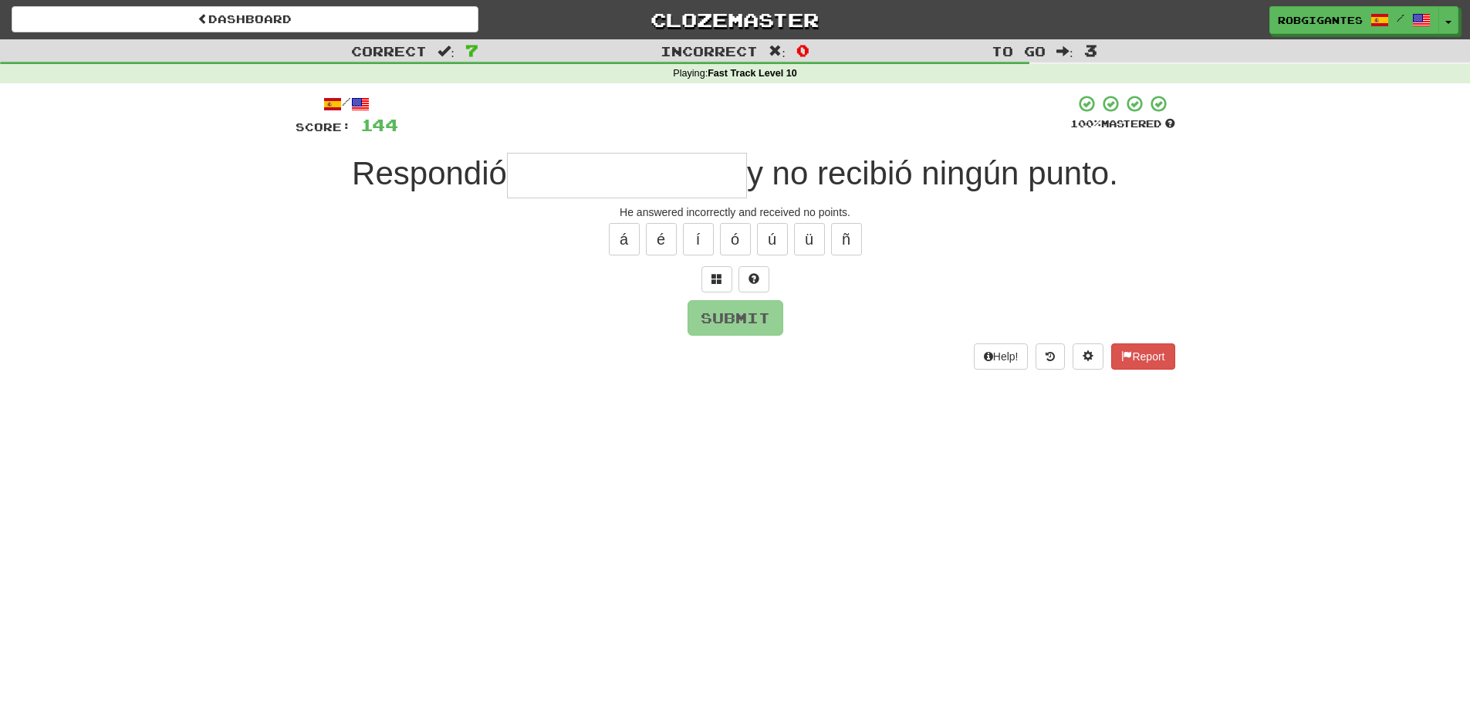
type input "*"
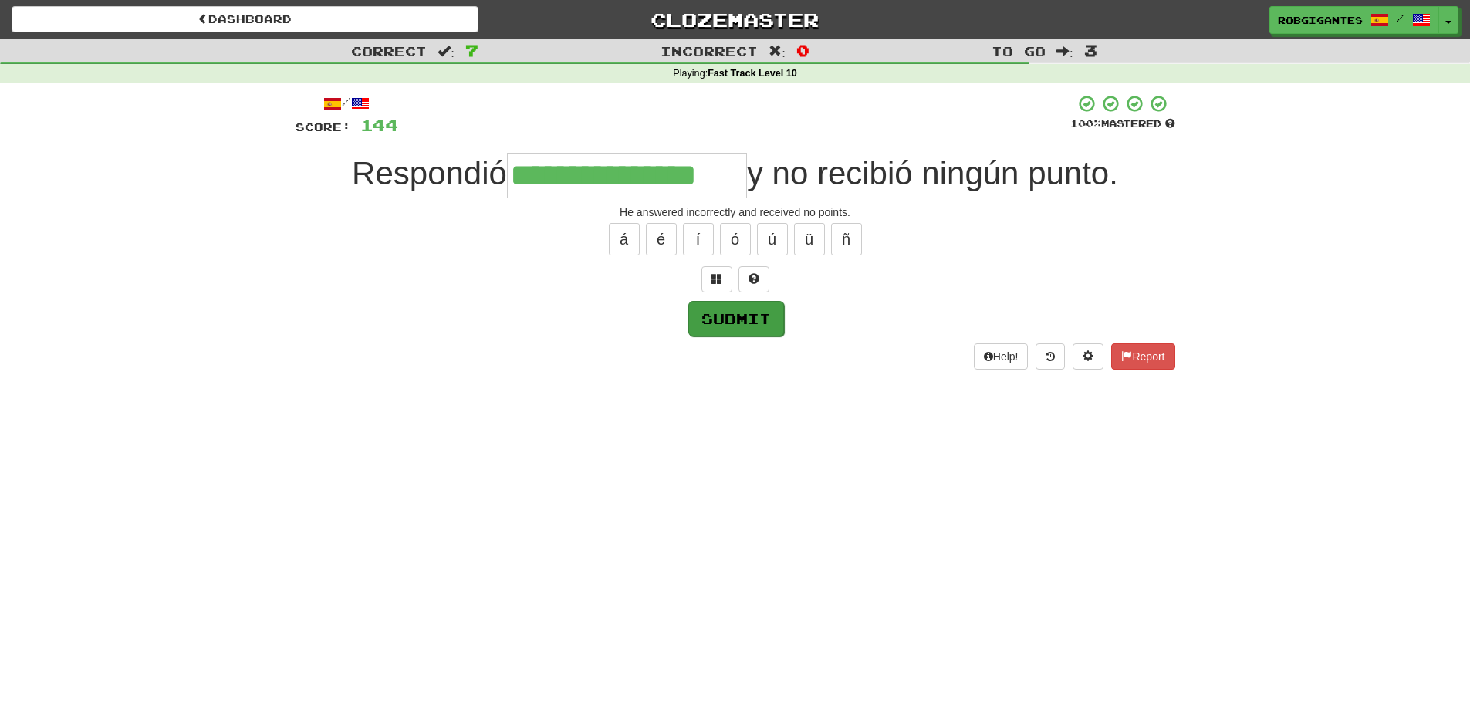
type input "**********"
drag, startPoint x: 726, startPoint y: 319, endPoint x: 692, endPoint y: 316, distance: 34.1
click at [724, 319] on button "Submit" at bounding box center [736, 318] width 96 height 36
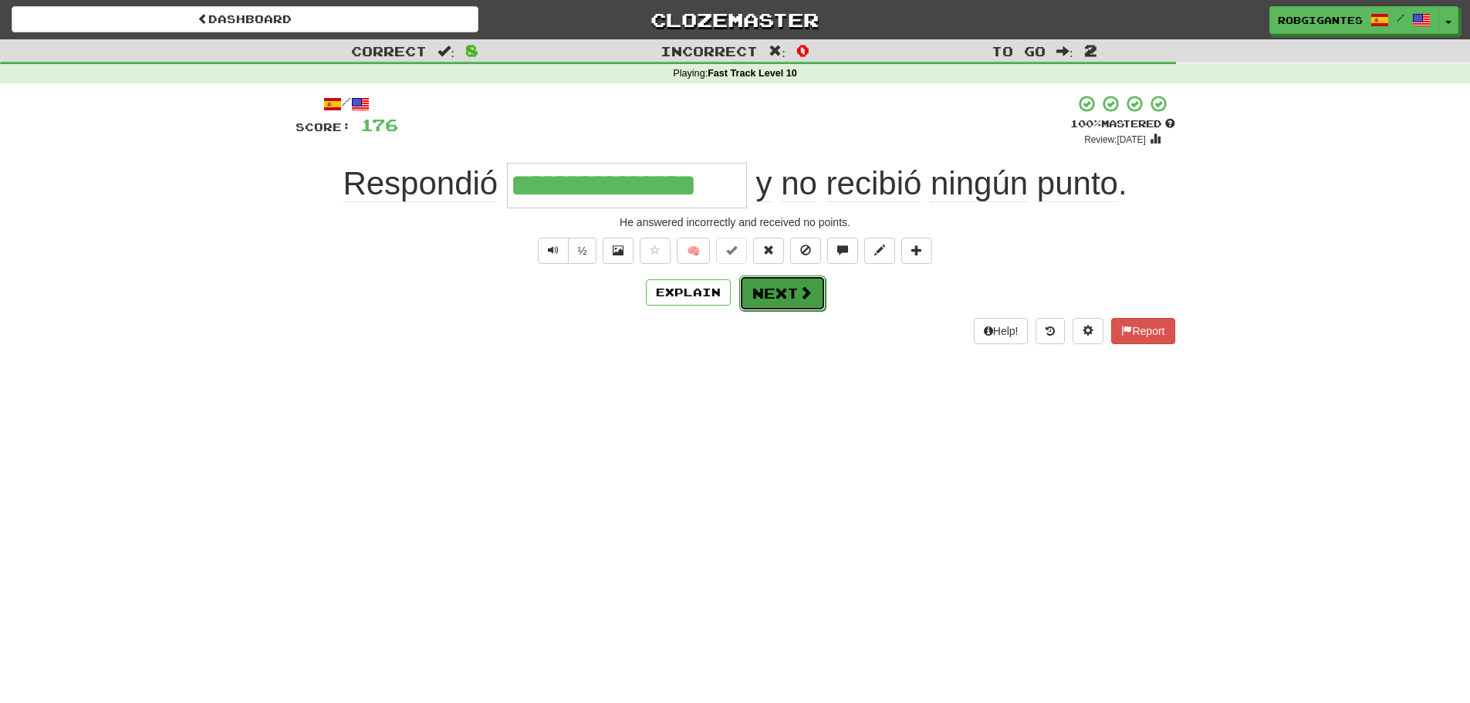
click at [766, 292] on button "Next" at bounding box center [782, 294] width 86 height 36
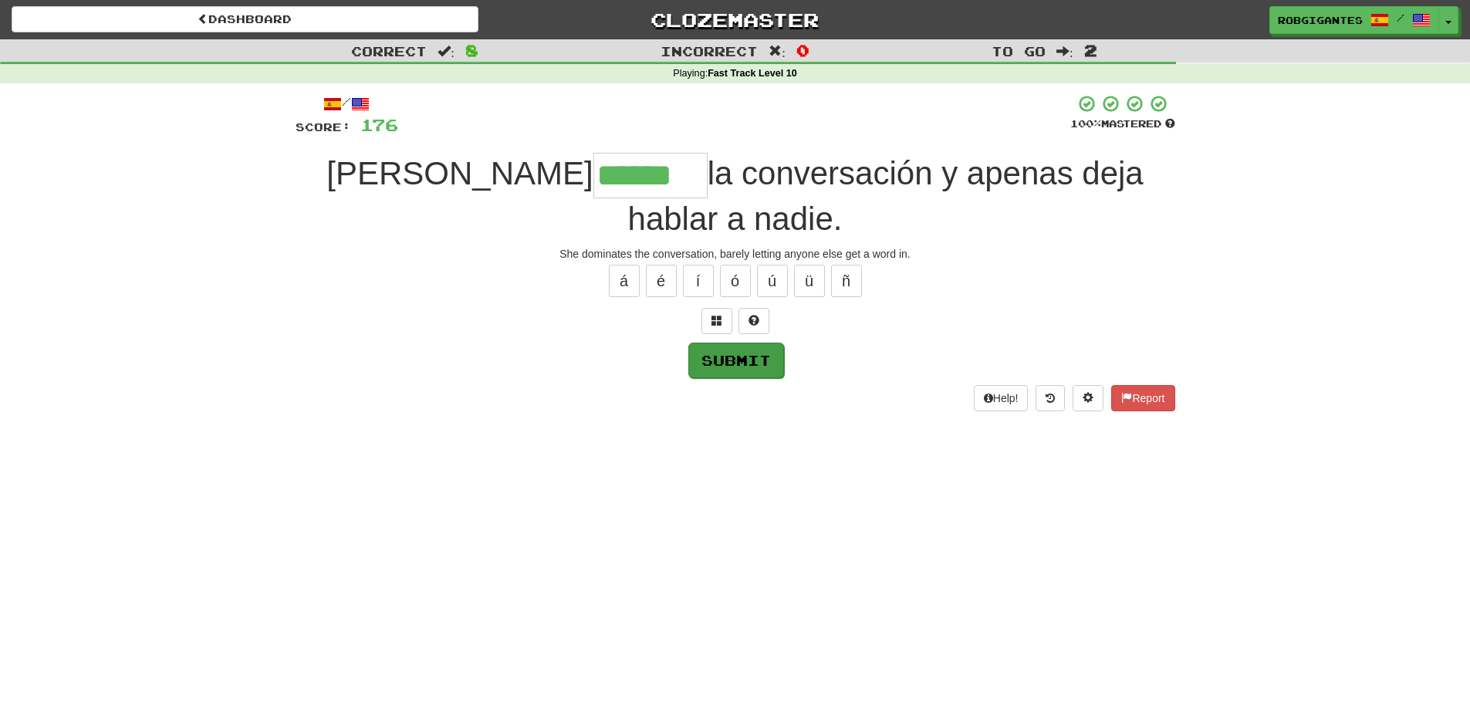
type input "******"
drag, startPoint x: 709, startPoint y: 323, endPoint x: 249, endPoint y: 306, distance: 460.3
click at [696, 342] on button "Submit" at bounding box center [736, 360] width 96 height 36
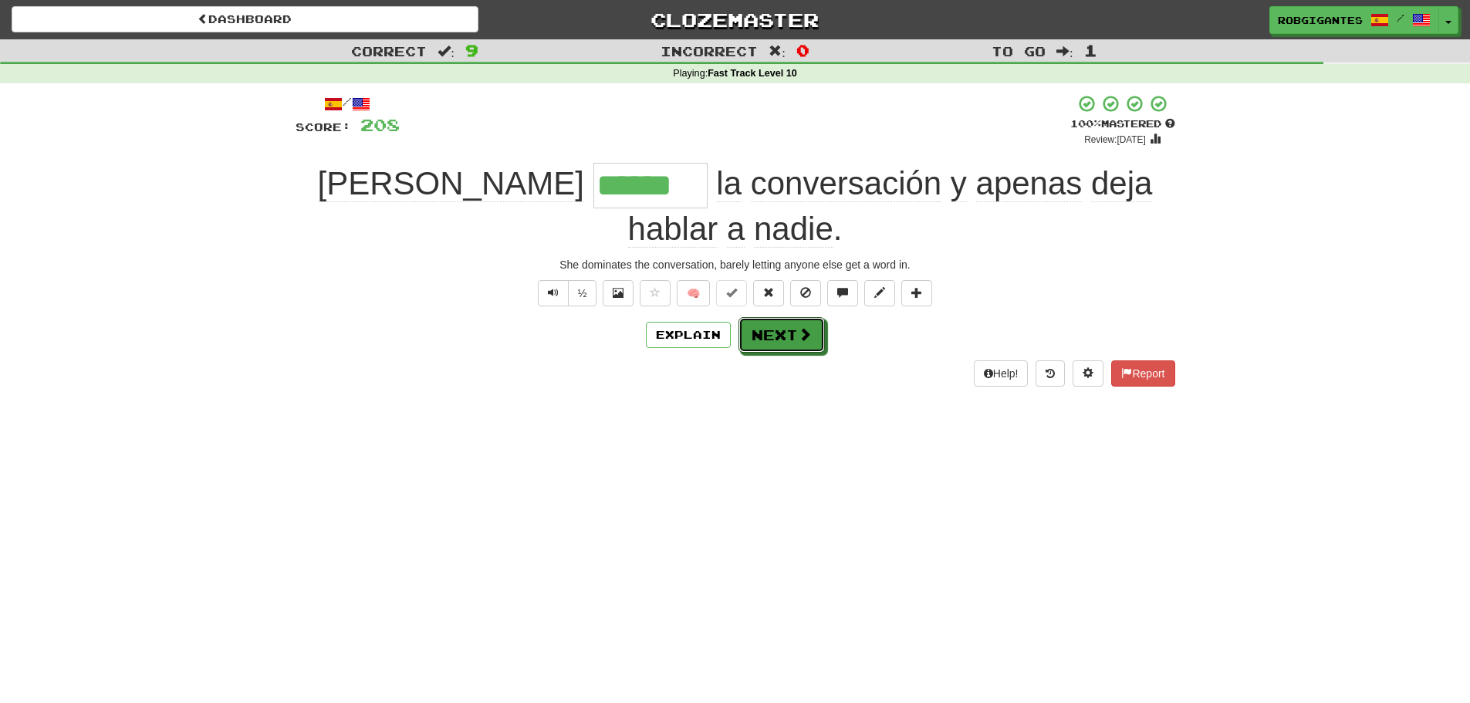
drag, startPoint x: 799, startPoint y: 286, endPoint x: 618, endPoint y: 282, distance: 180.7
click at [798, 327] on span at bounding box center [805, 334] width 14 height 14
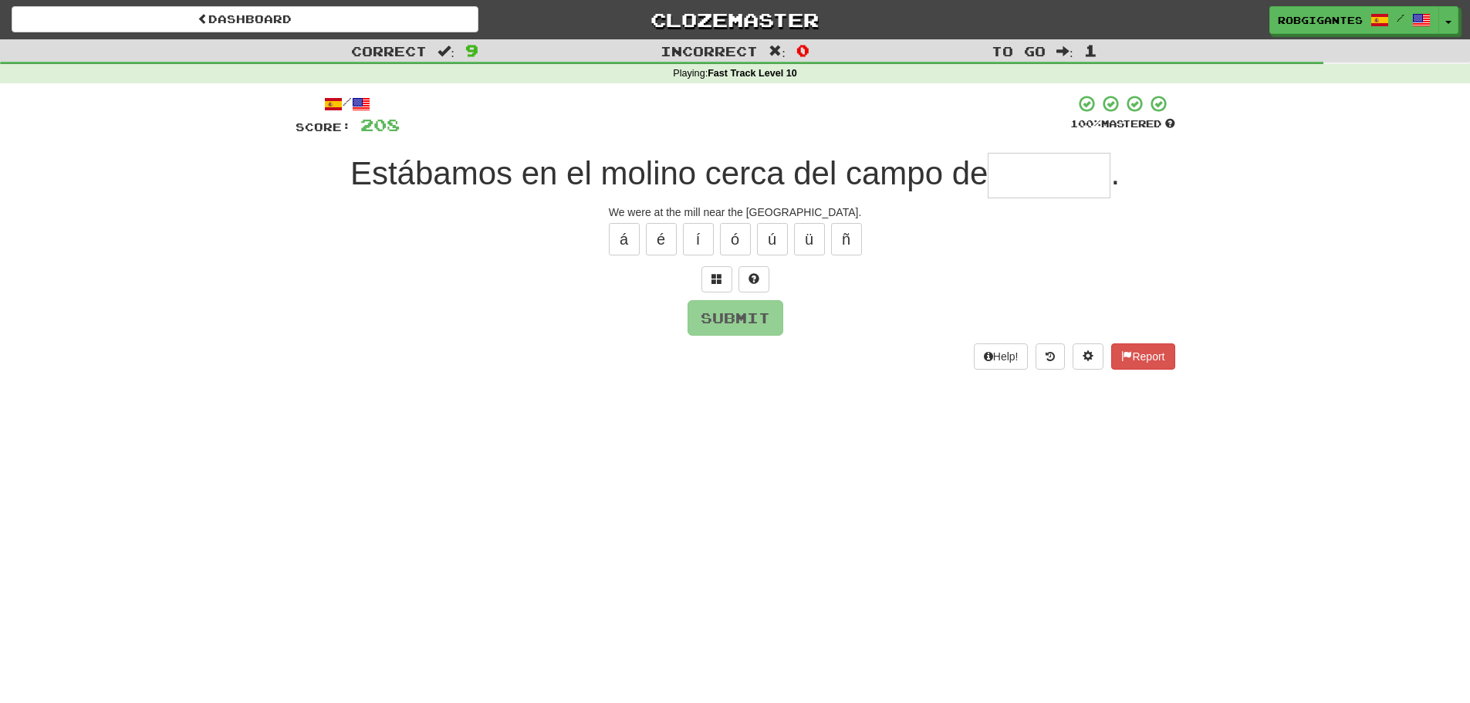
type input "*"
click at [760, 266] on button at bounding box center [754, 279] width 31 height 26
click at [726, 279] on button at bounding box center [735, 279] width 31 height 26
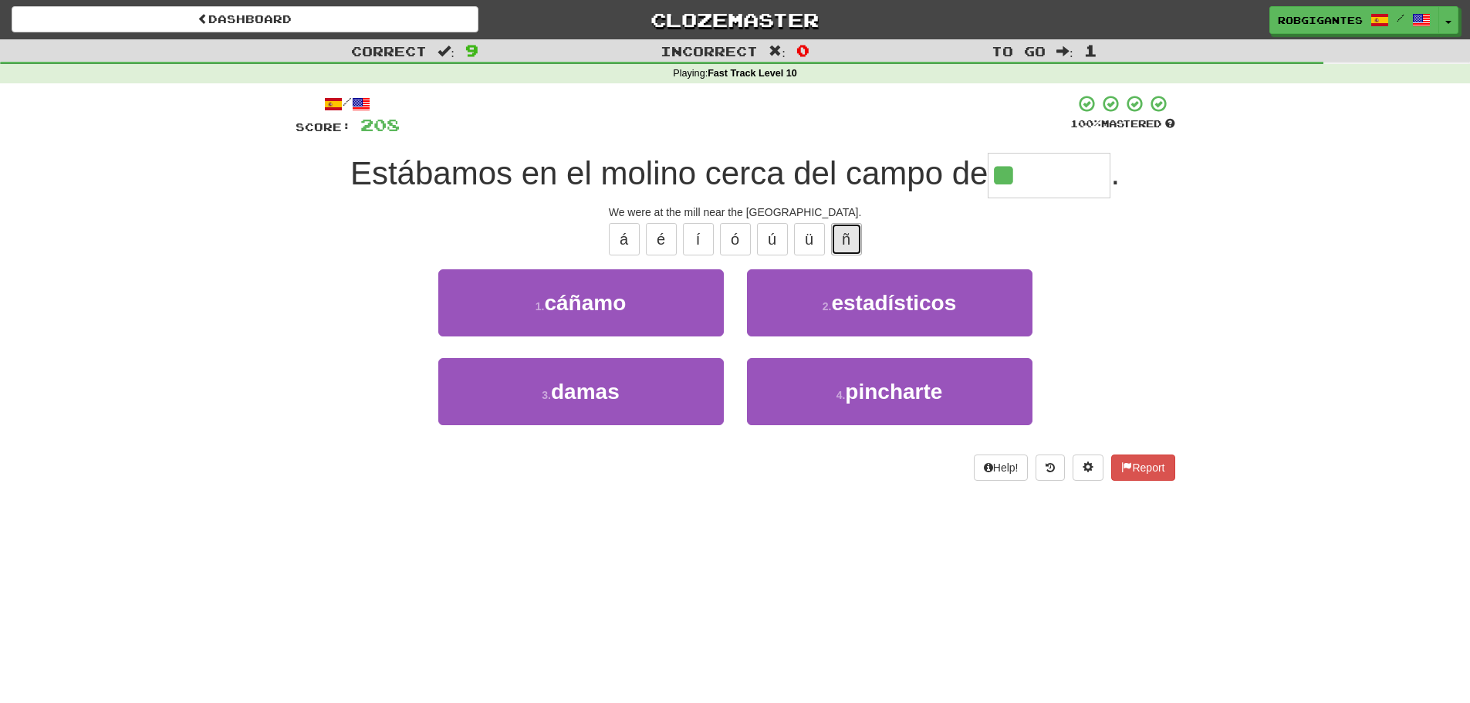
click at [844, 243] on button "ñ" at bounding box center [846, 239] width 31 height 32
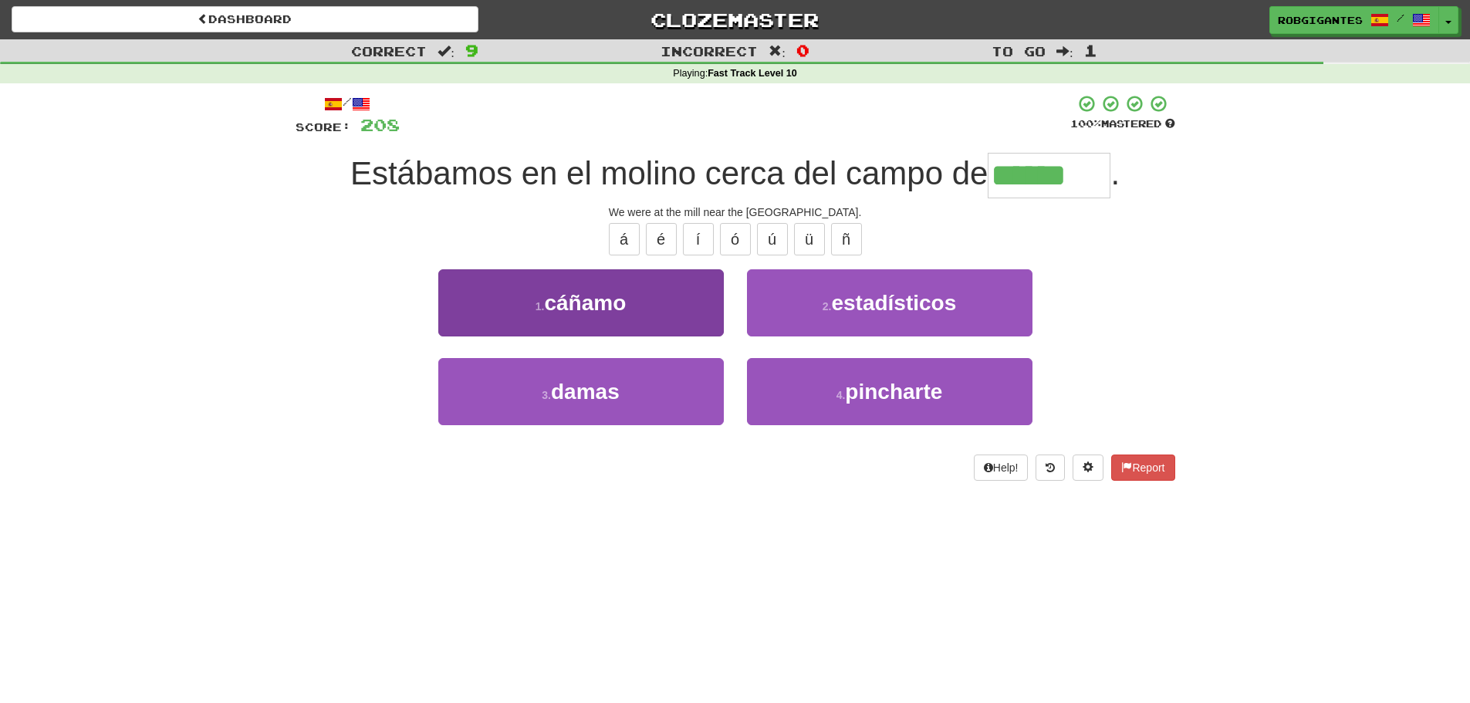
type input "******"
click at [600, 303] on span "cáñamo" at bounding box center [585, 303] width 82 height 24
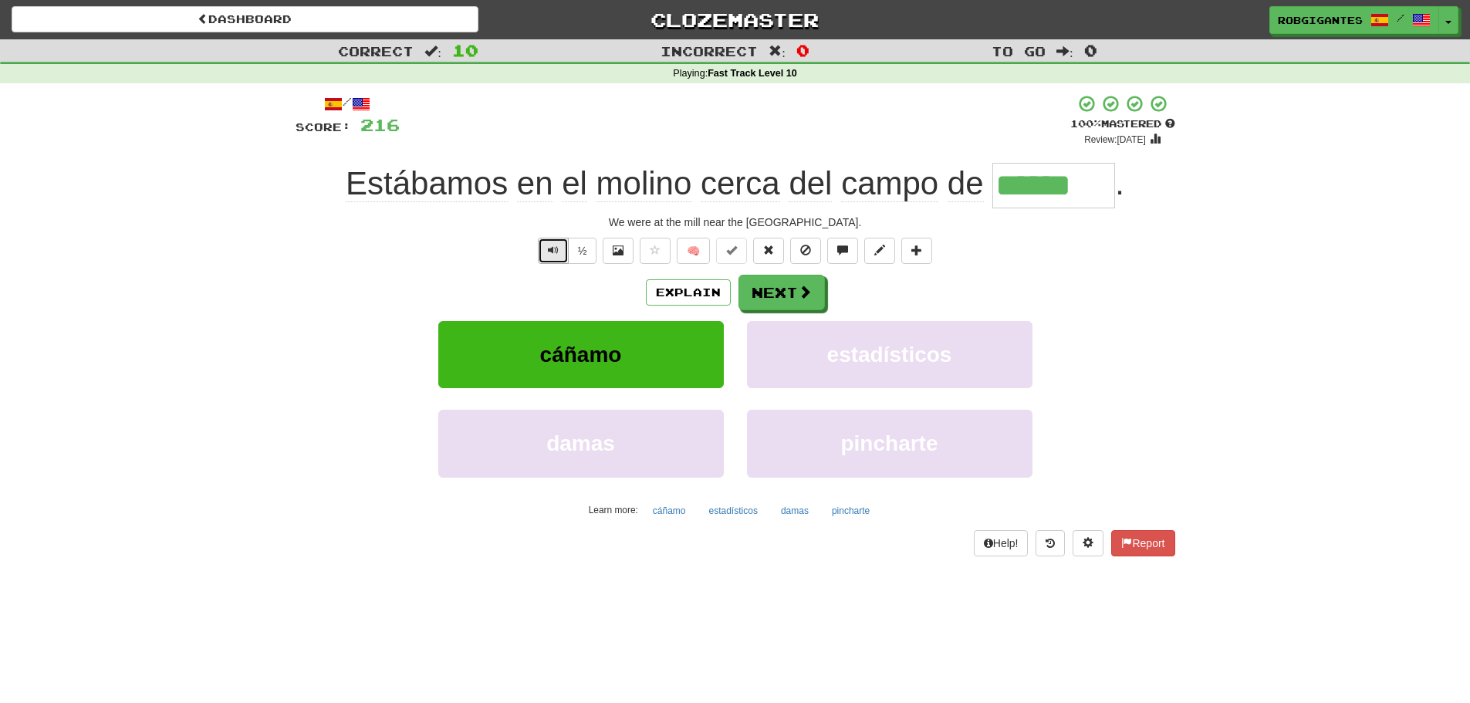
click at [556, 247] on span "Text-to-speech controls" at bounding box center [553, 250] width 11 height 11
click at [552, 248] on span "Text-to-speech controls" at bounding box center [553, 250] width 11 height 11
click at [550, 251] on span "Text-to-speech controls" at bounding box center [553, 250] width 11 height 11
click at [781, 283] on button "Next" at bounding box center [782, 294] width 86 height 36
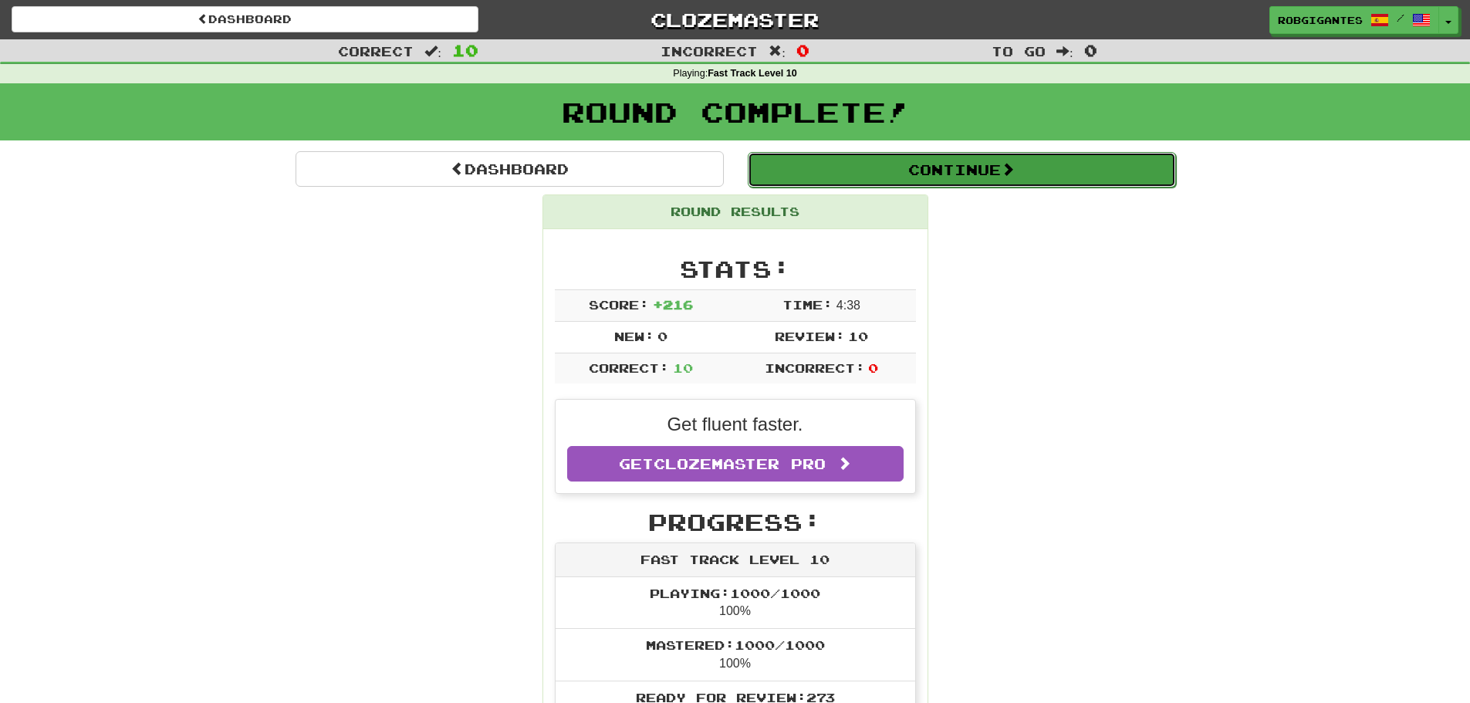
click at [804, 179] on button "Continue" at bounding box center [962, 170] width 428 height 36
